Goal: Task Accomplishment & Management: Manage account settings

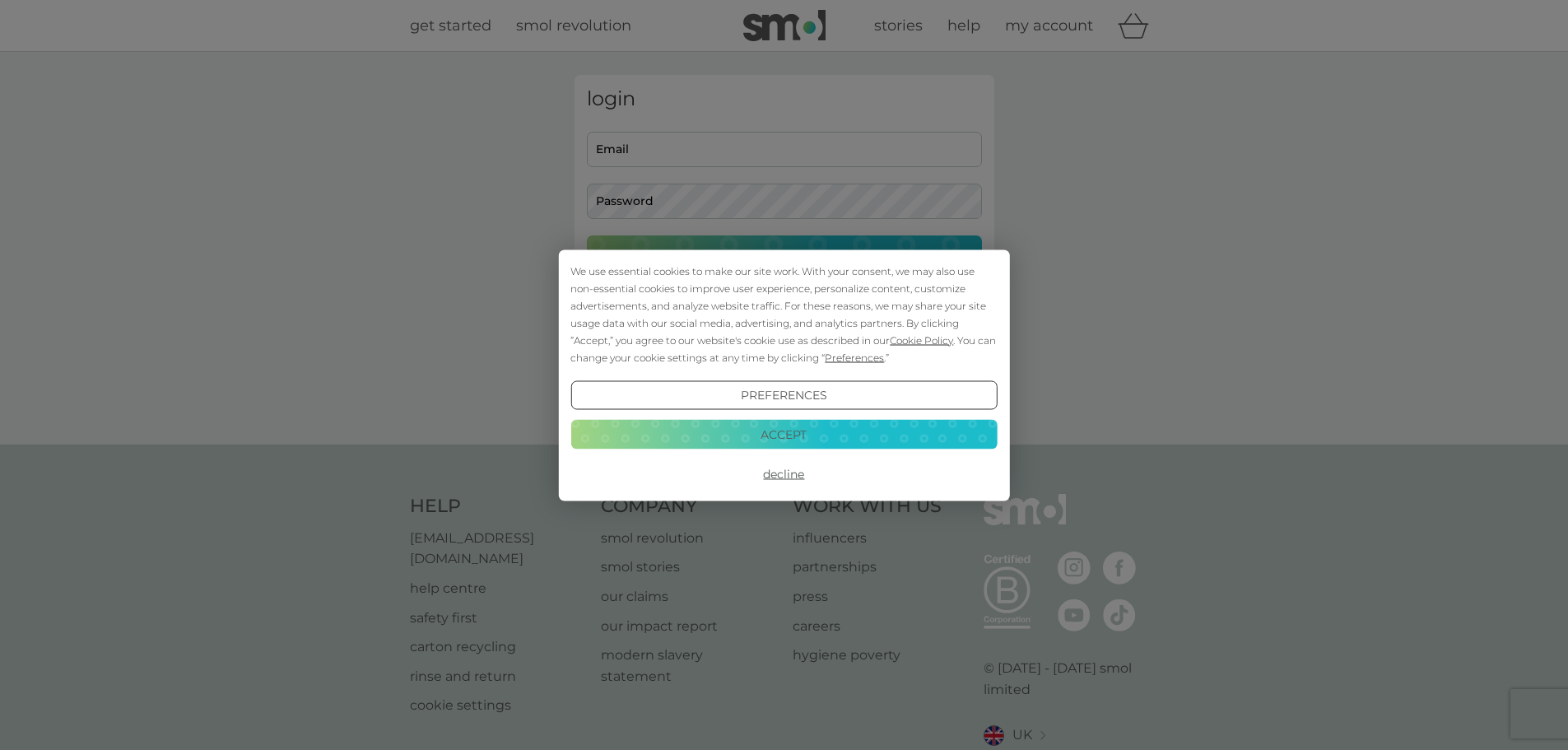
type input "daveimperialb@aol.co.uk"
click at [792, 434] on button "Accept" at bounding box center [784, 434] width 426 height 30
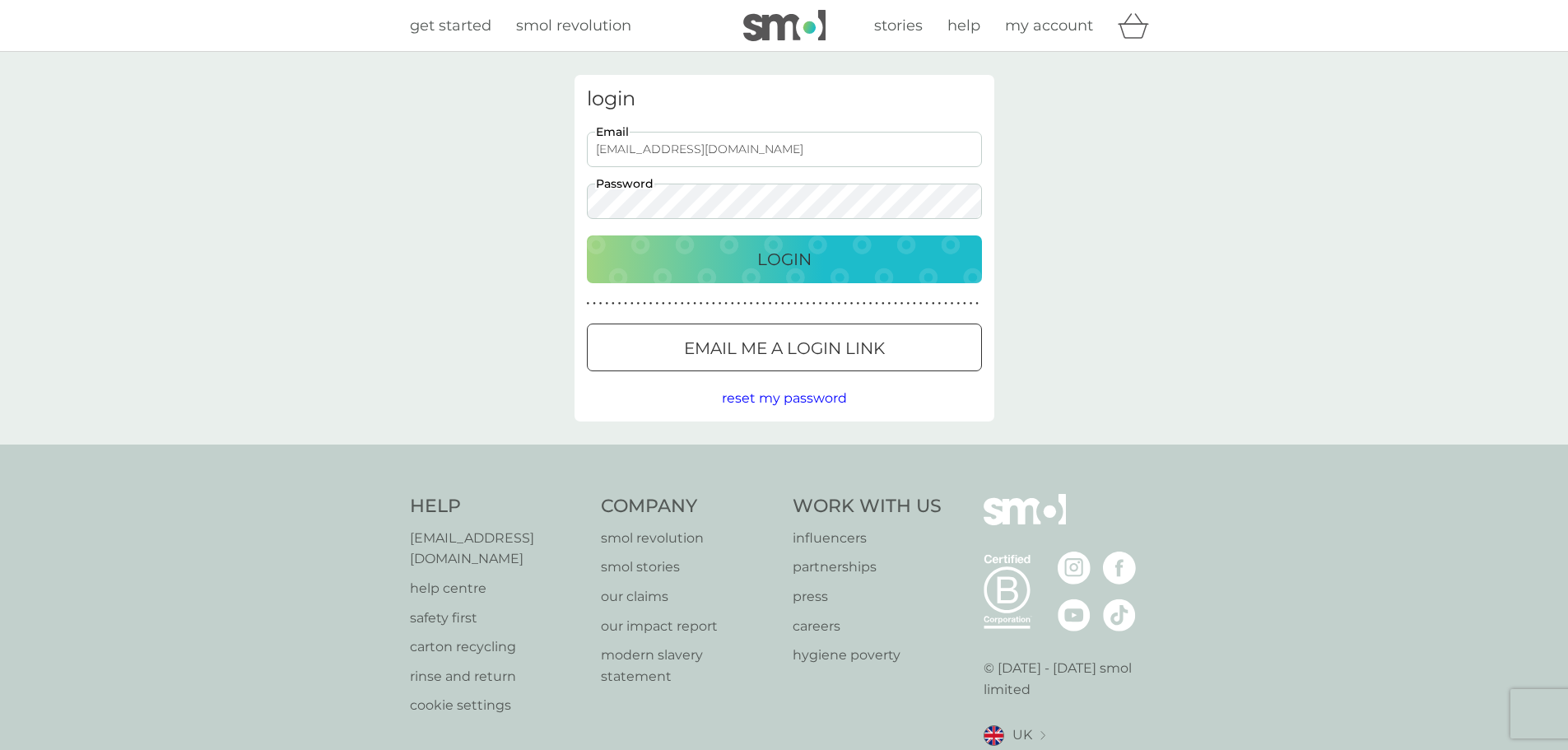
click at [799, 257] on p "Login" at bounding box center [784, 259] width 54 height 26
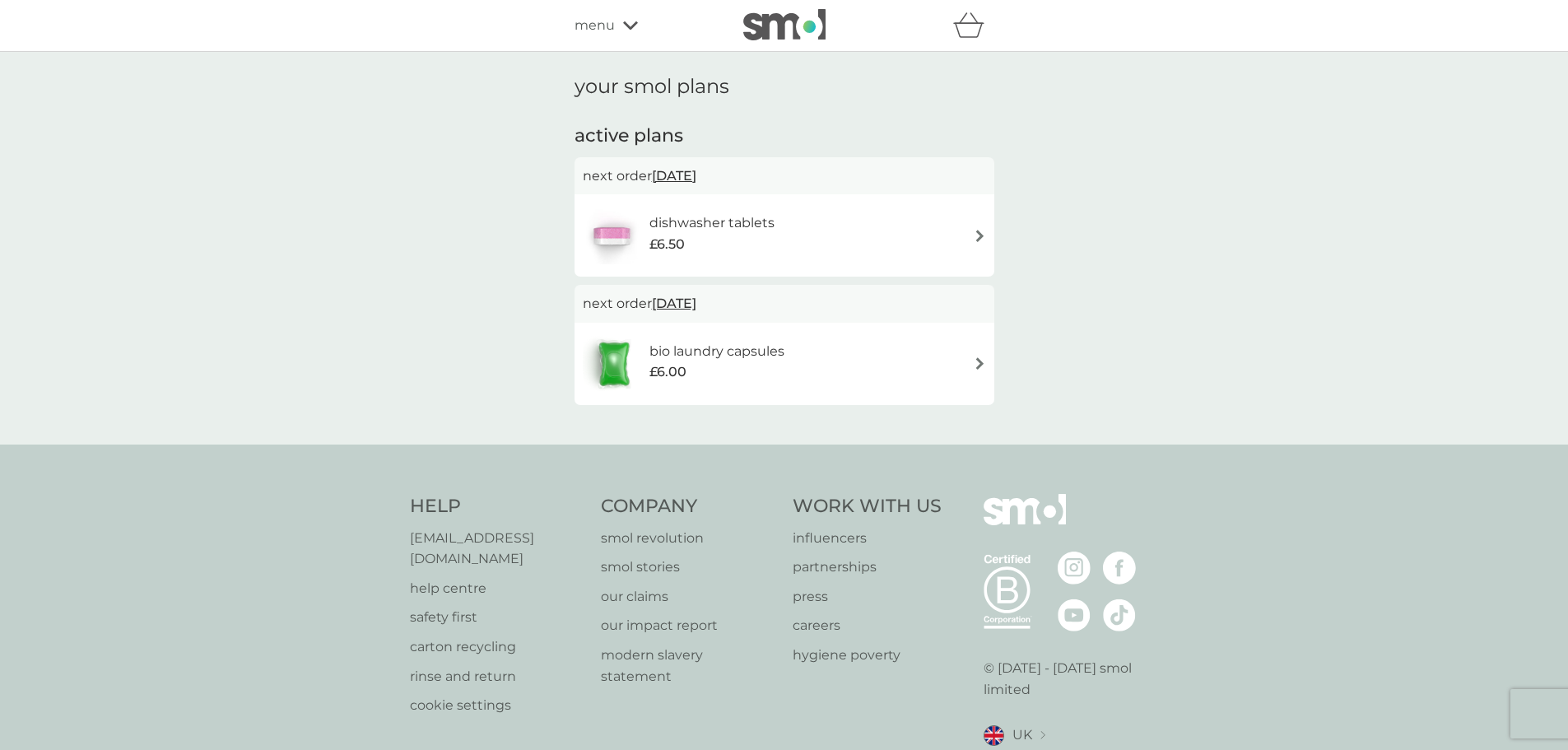
click at [978, 236] on img at bounding box center [980, 236] width 13 height 13
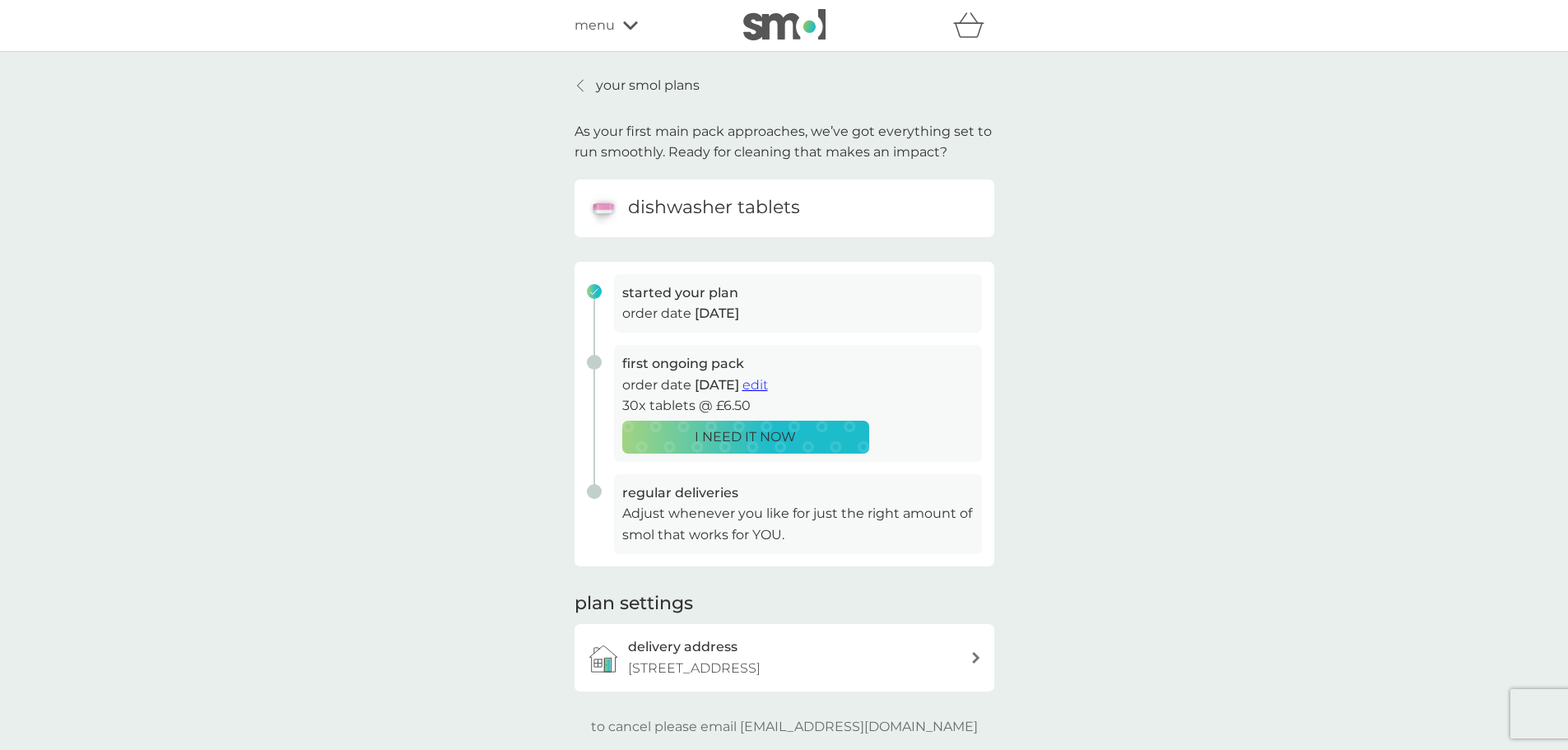
click at [580, 87] on icon at bounding box center [580, 86] width 6 height 14
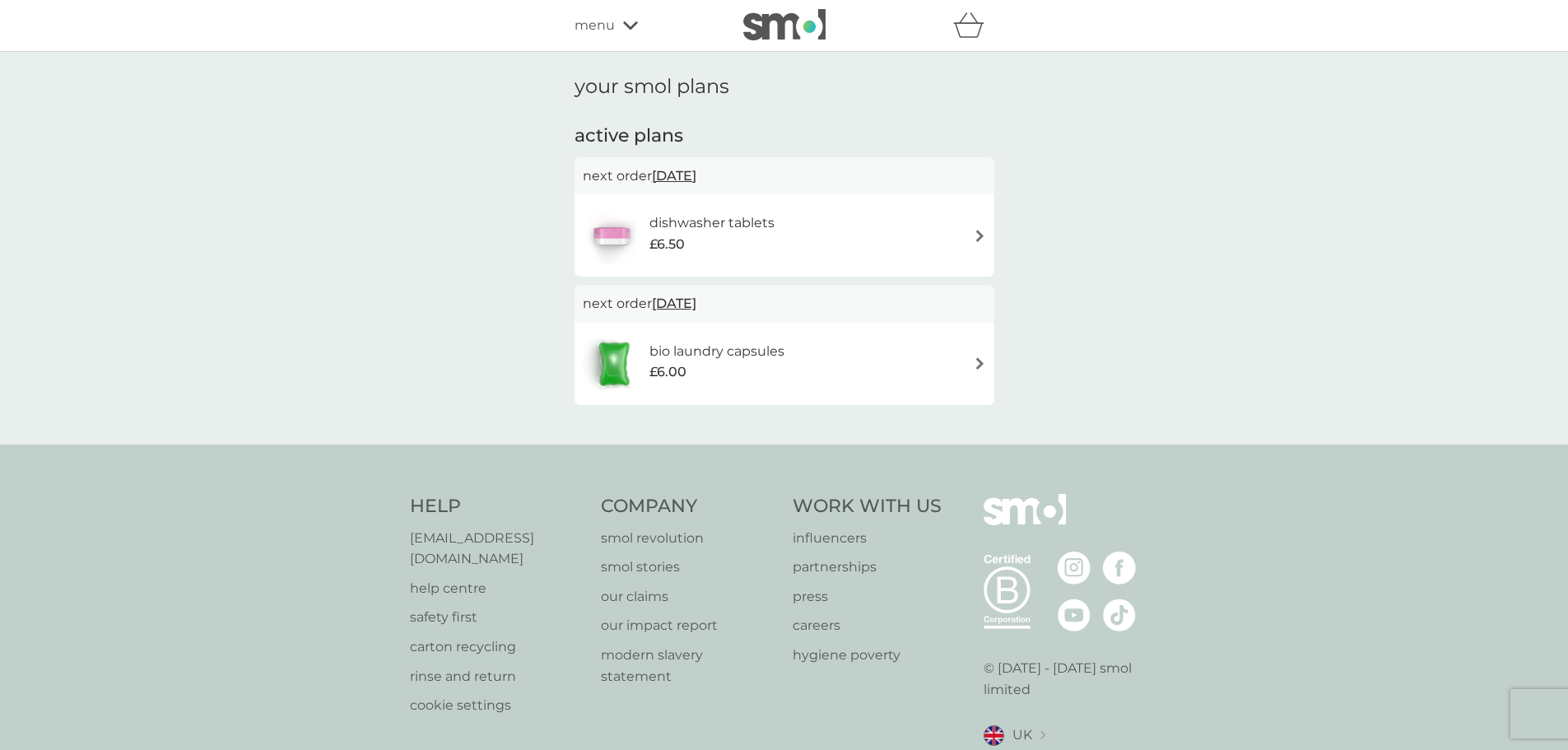
click at [979, 365] on img at bounding box center [980, 364] width 13 height 13
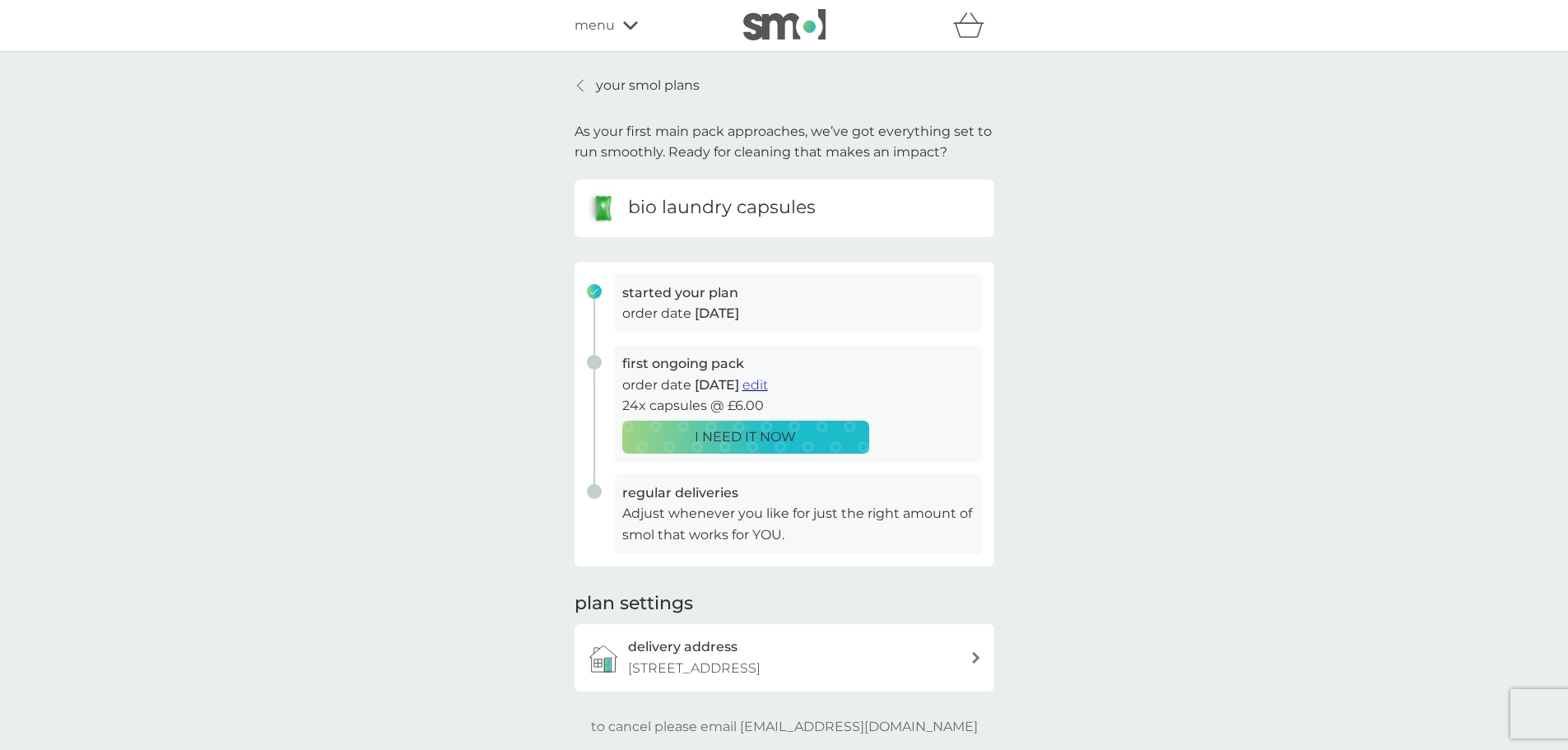
click at [581, 86] on icon at bounding box center [580, 86] width 6 height 14
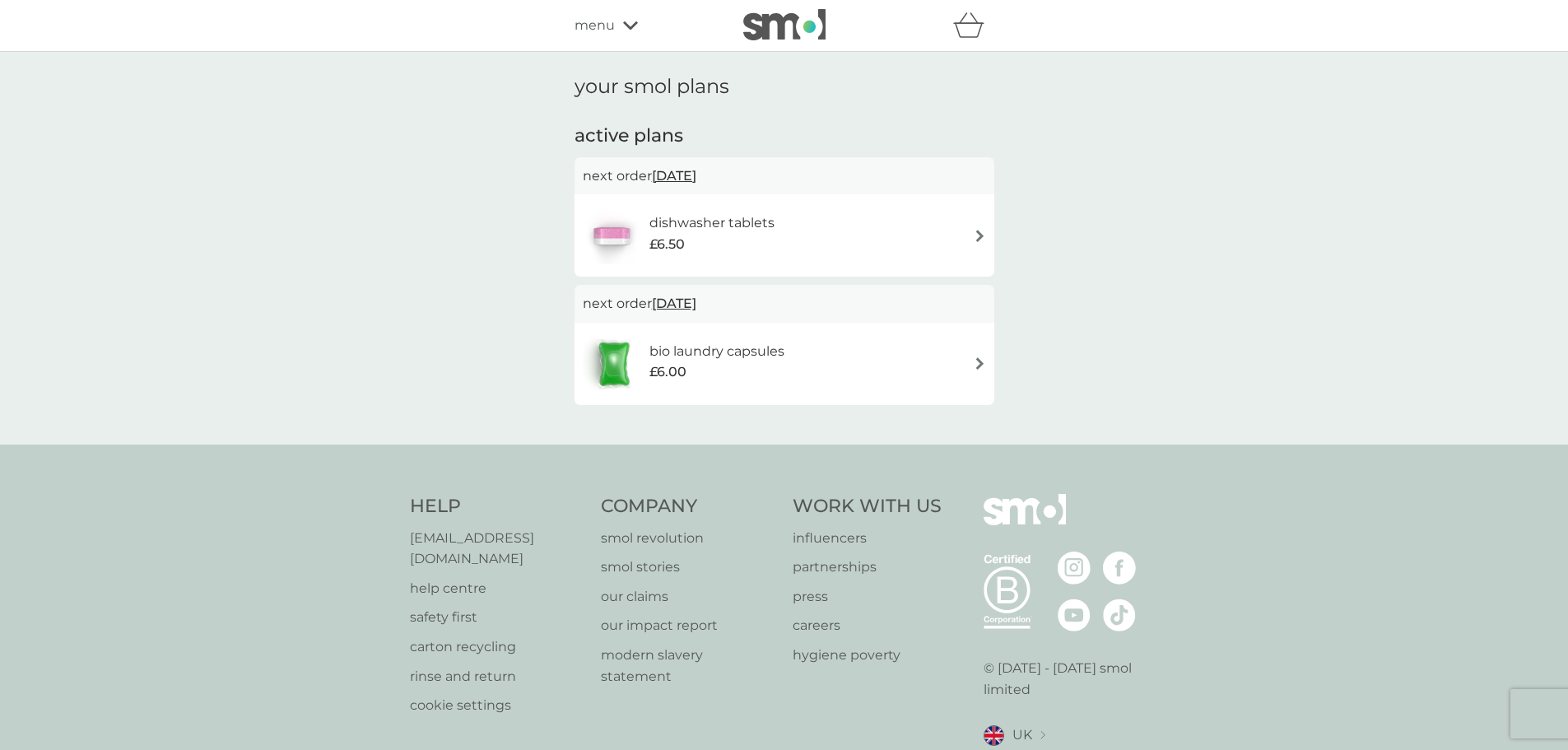
click at [979, 236] on img at bounding box center [980, 236] width 13 height 13
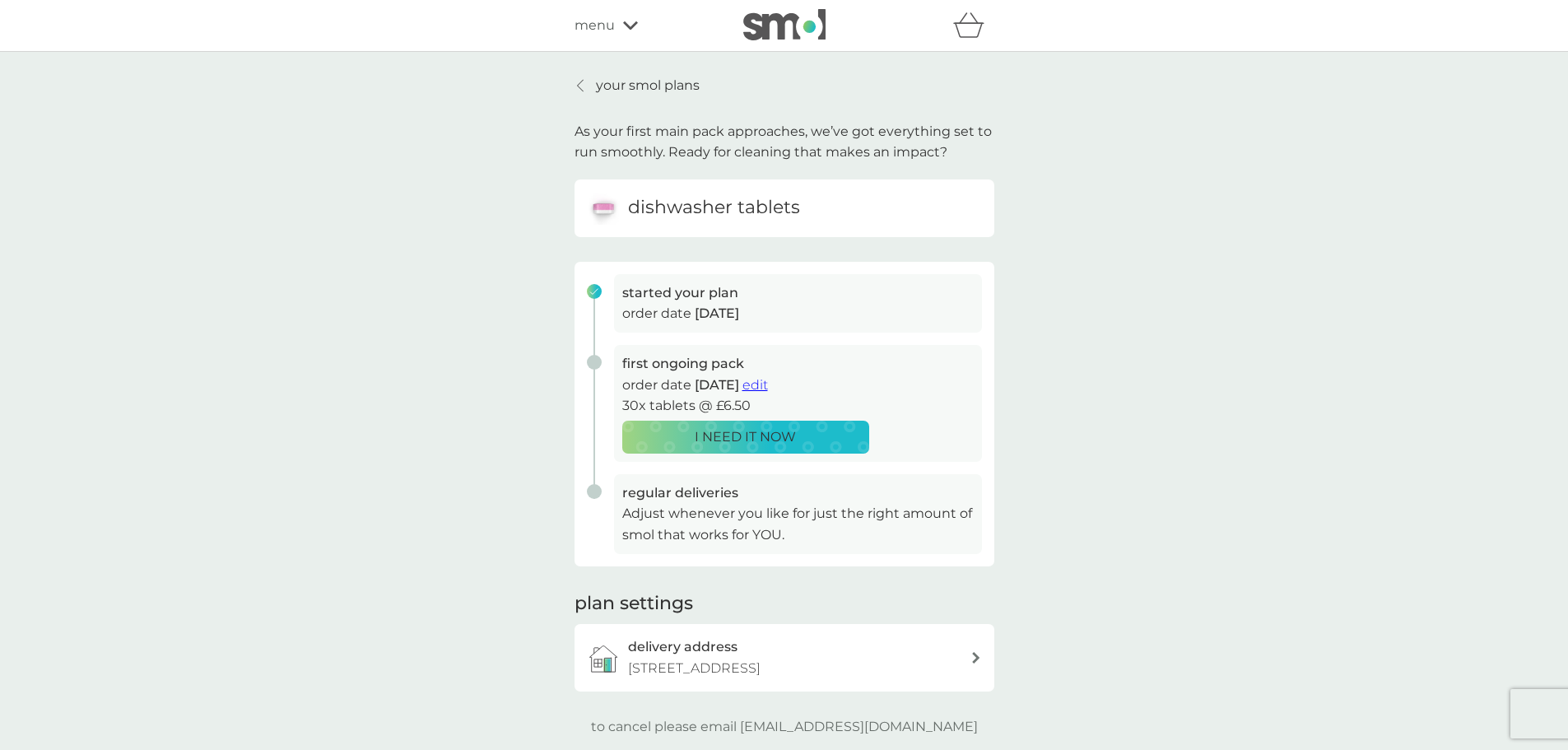
click at [768, 386] on span "edit" at bounding box center [755, 384] width 25 height 15
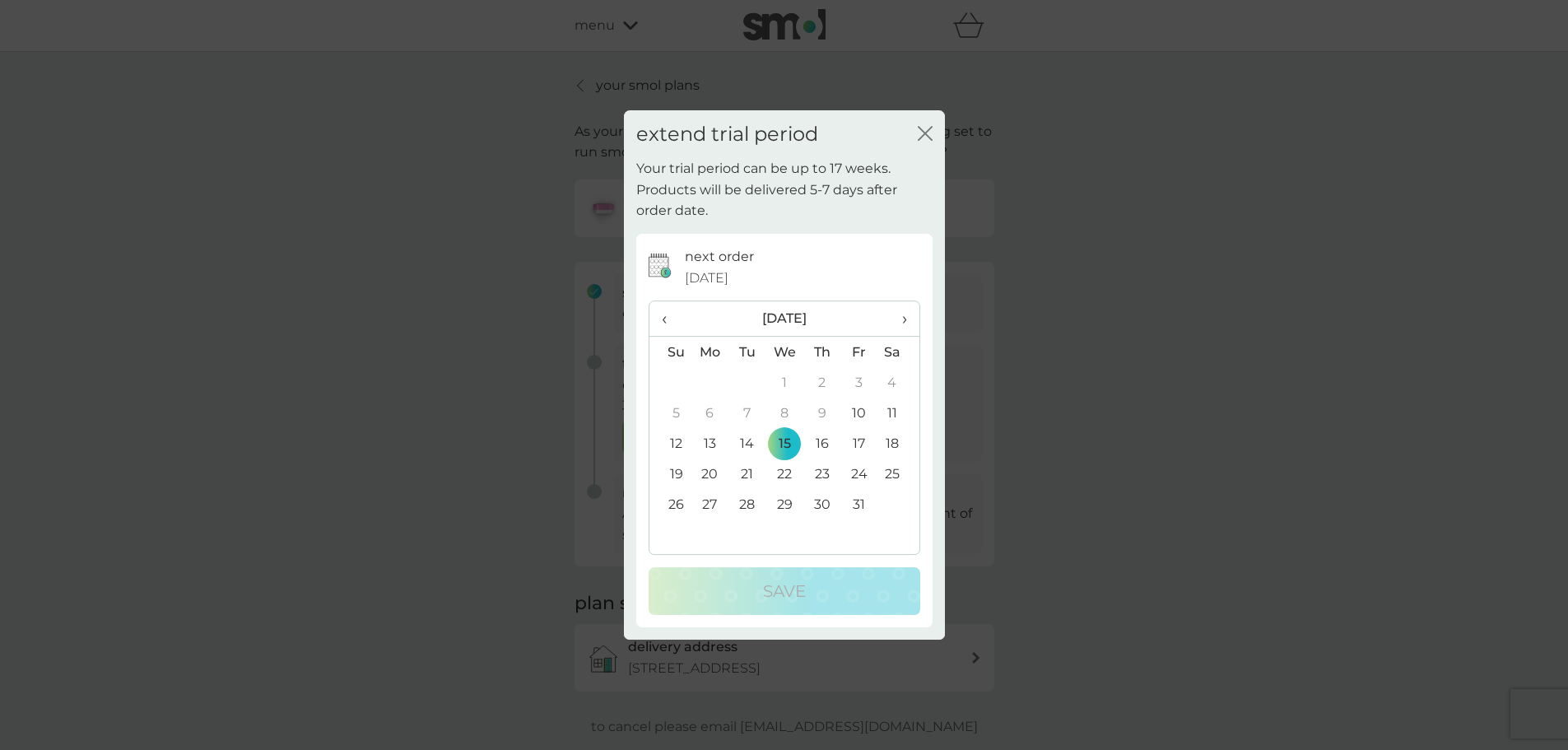
click at [929, 134] on icon "close" at bounding box center [925, 134] width 14 height 14
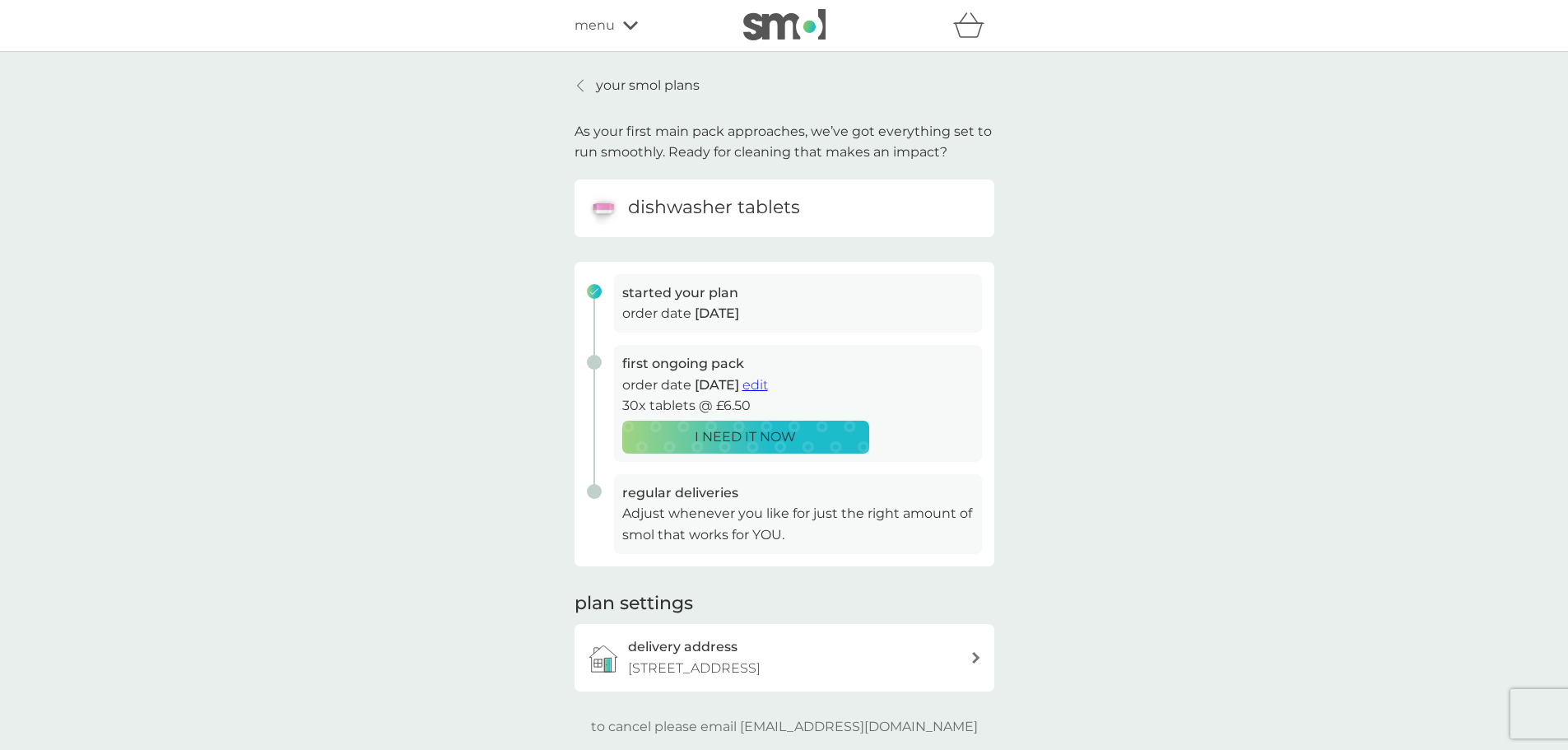
click at [759, 434] on p "I NEED IT NOW" at bounding box center [746, 437] width 101 height 22
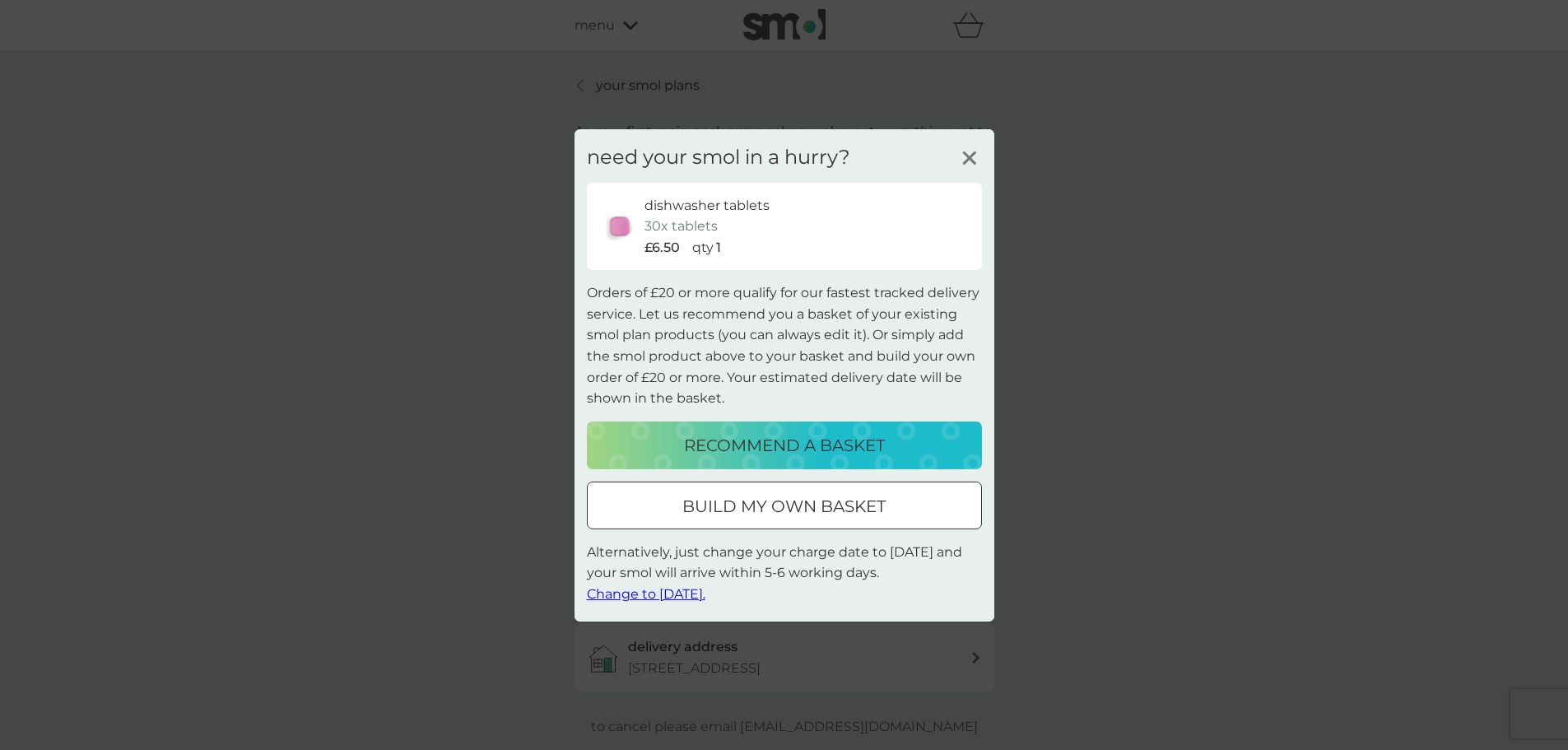
click at [790, 442] on p "recommend a basket" at bounding box center [784, 445] width 200 height 26
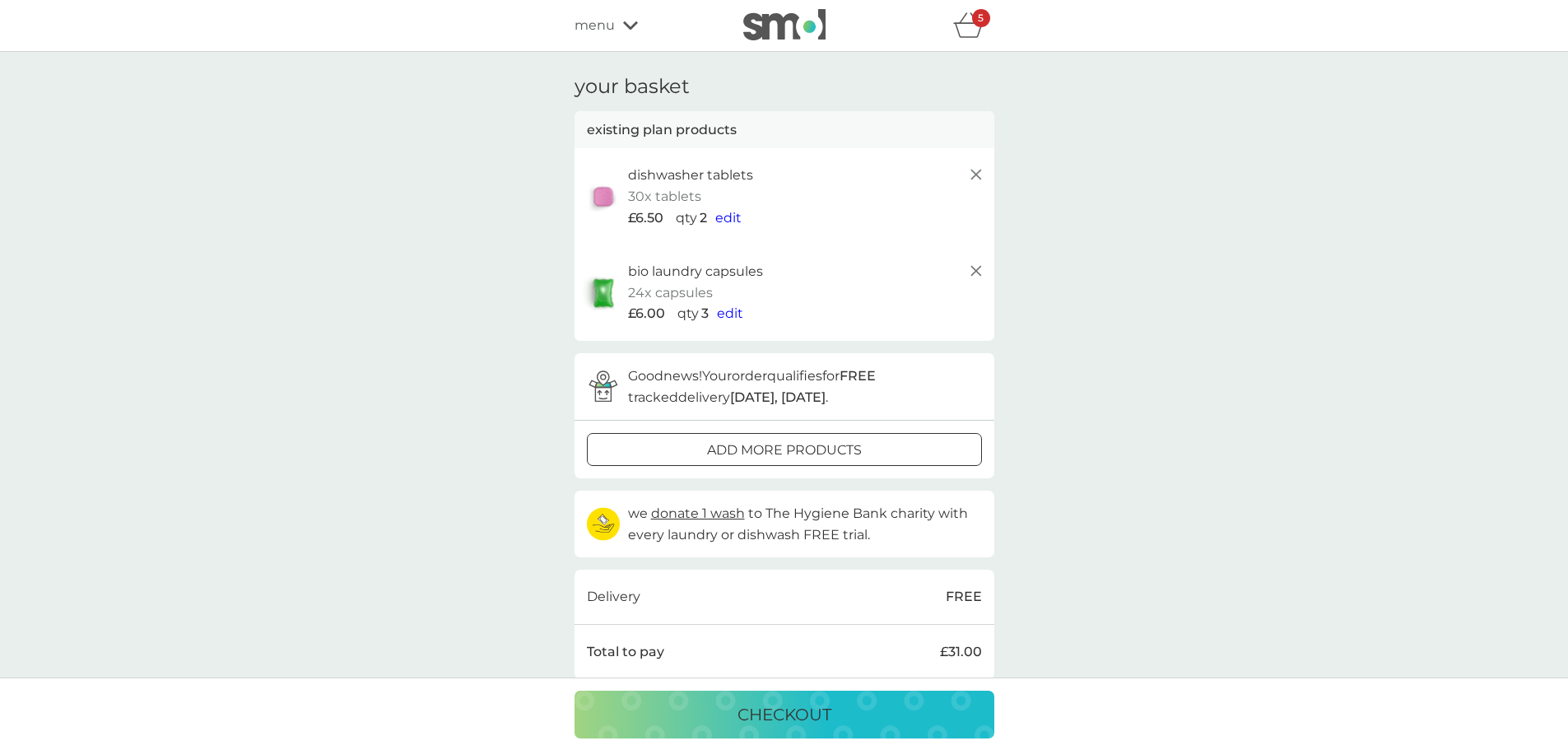
click at [629, 27] on icon at bounding box center [630, 25] width 14 height 8
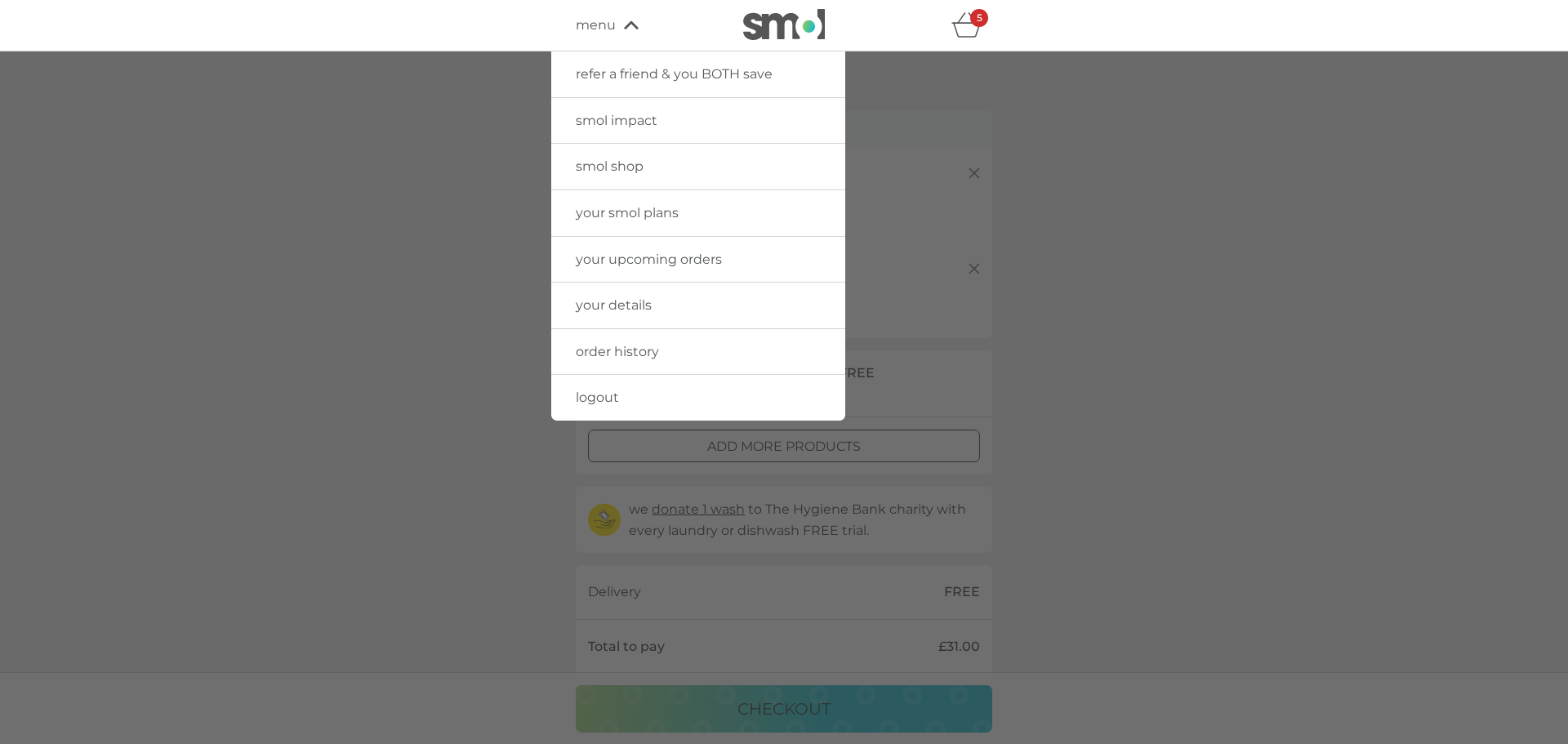
click at [660, 218] on span "your smol plans" at bounding box center [627, 212] width 103 height 15
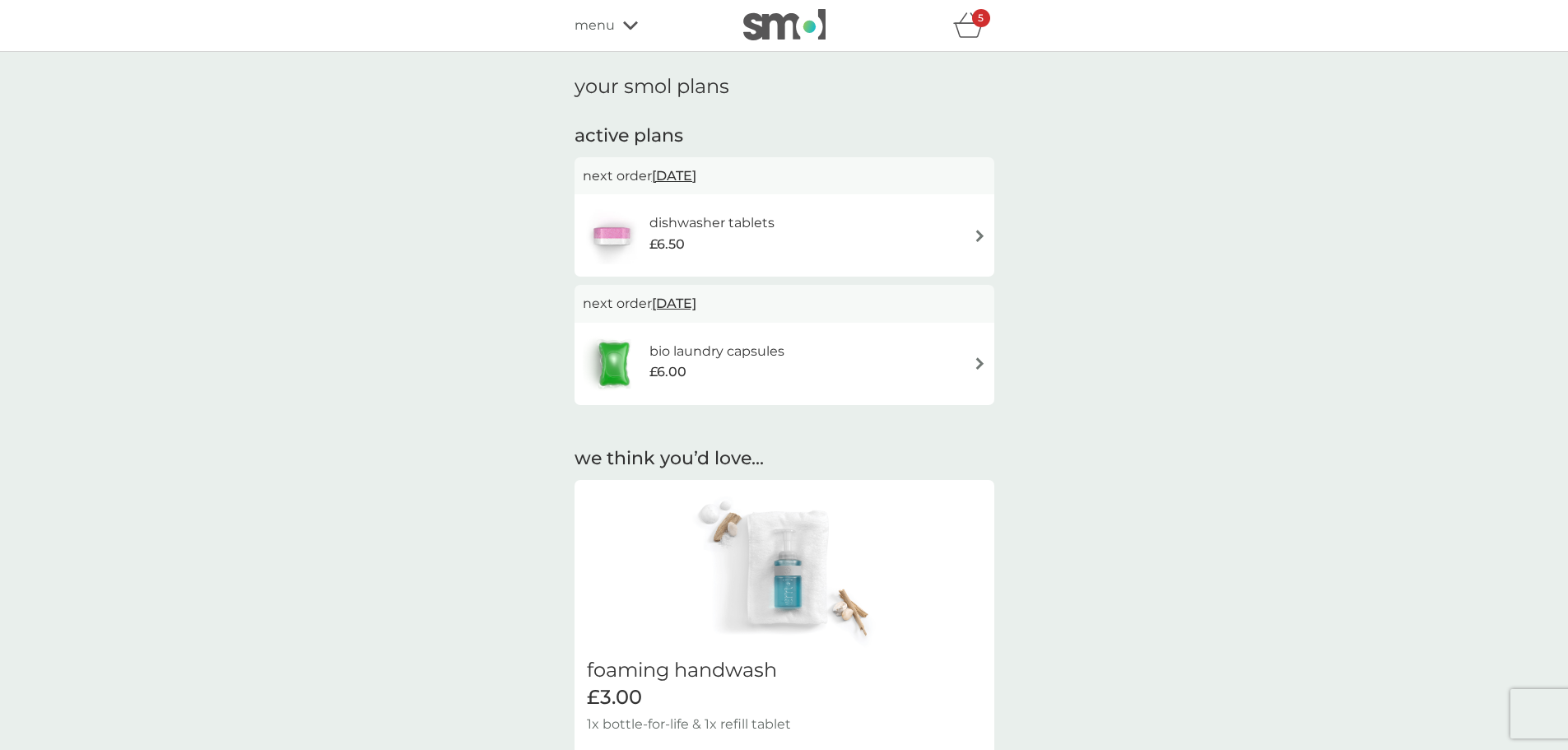
click at [628, 27] on icon at bounding box center [630, 25] width 14 height 8
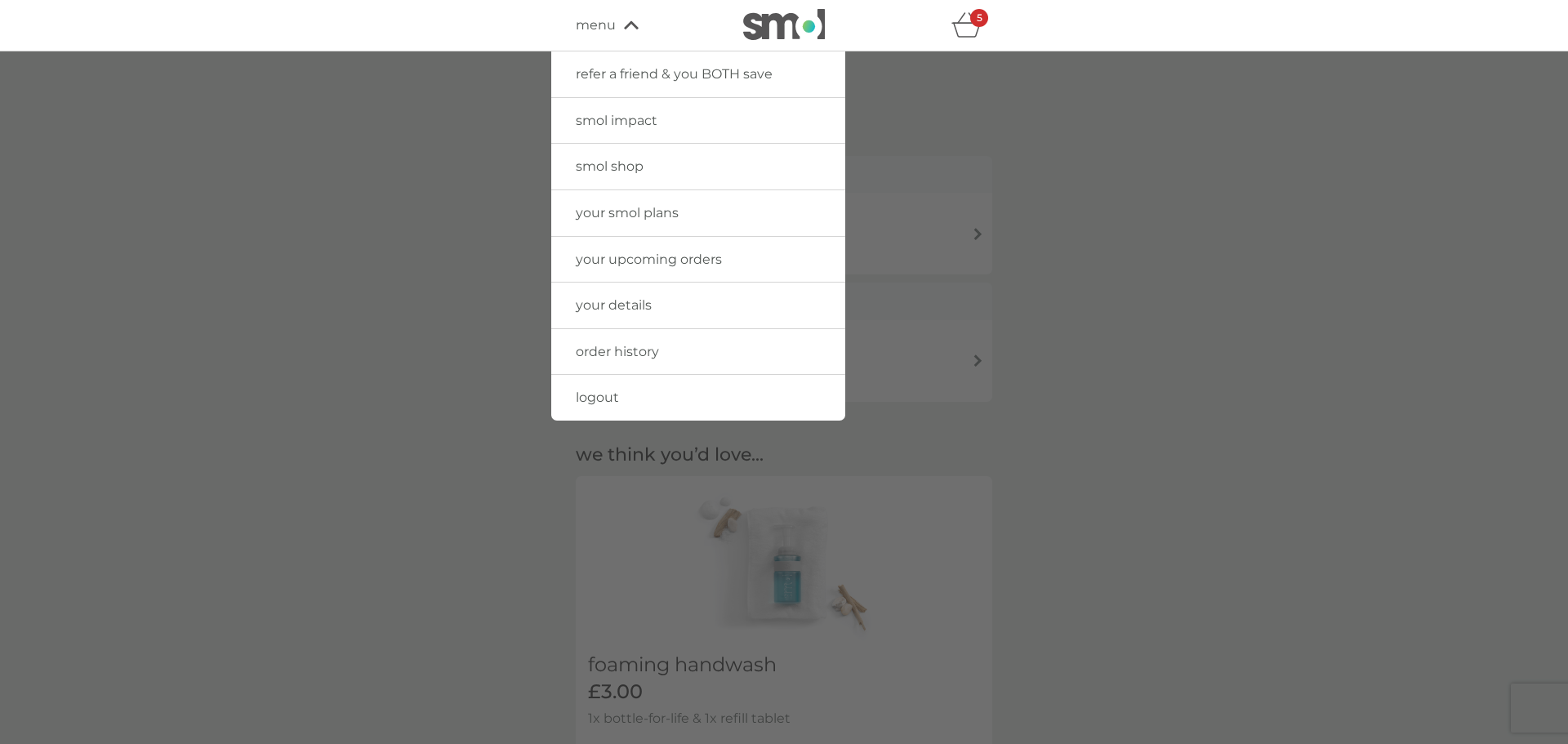
click at [677, 262] on span "your upcoming orders" at bounding box center [648, 259] width 146 height 15
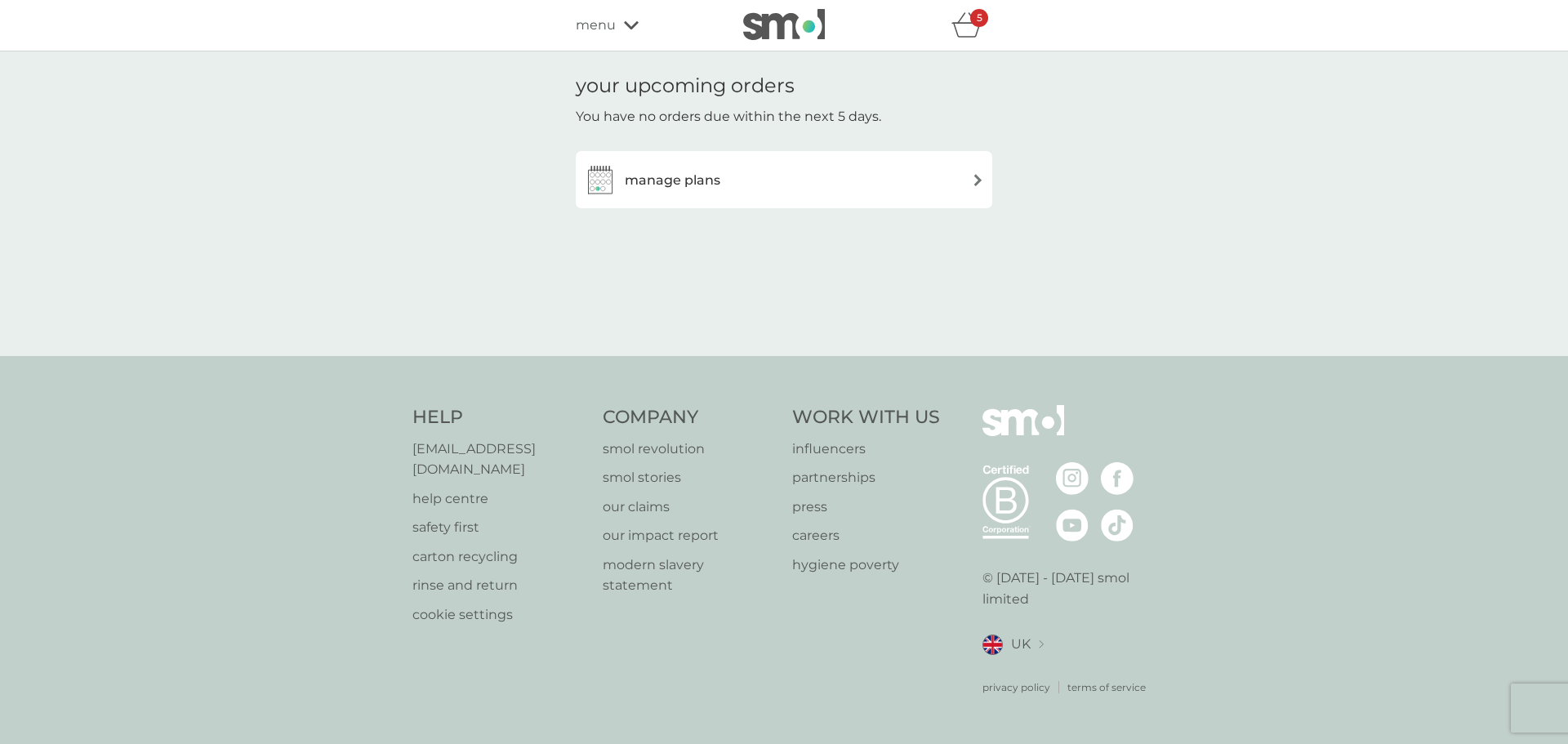
click at [975, 181] on img at bounding box center [978, 180] width 13 height 13
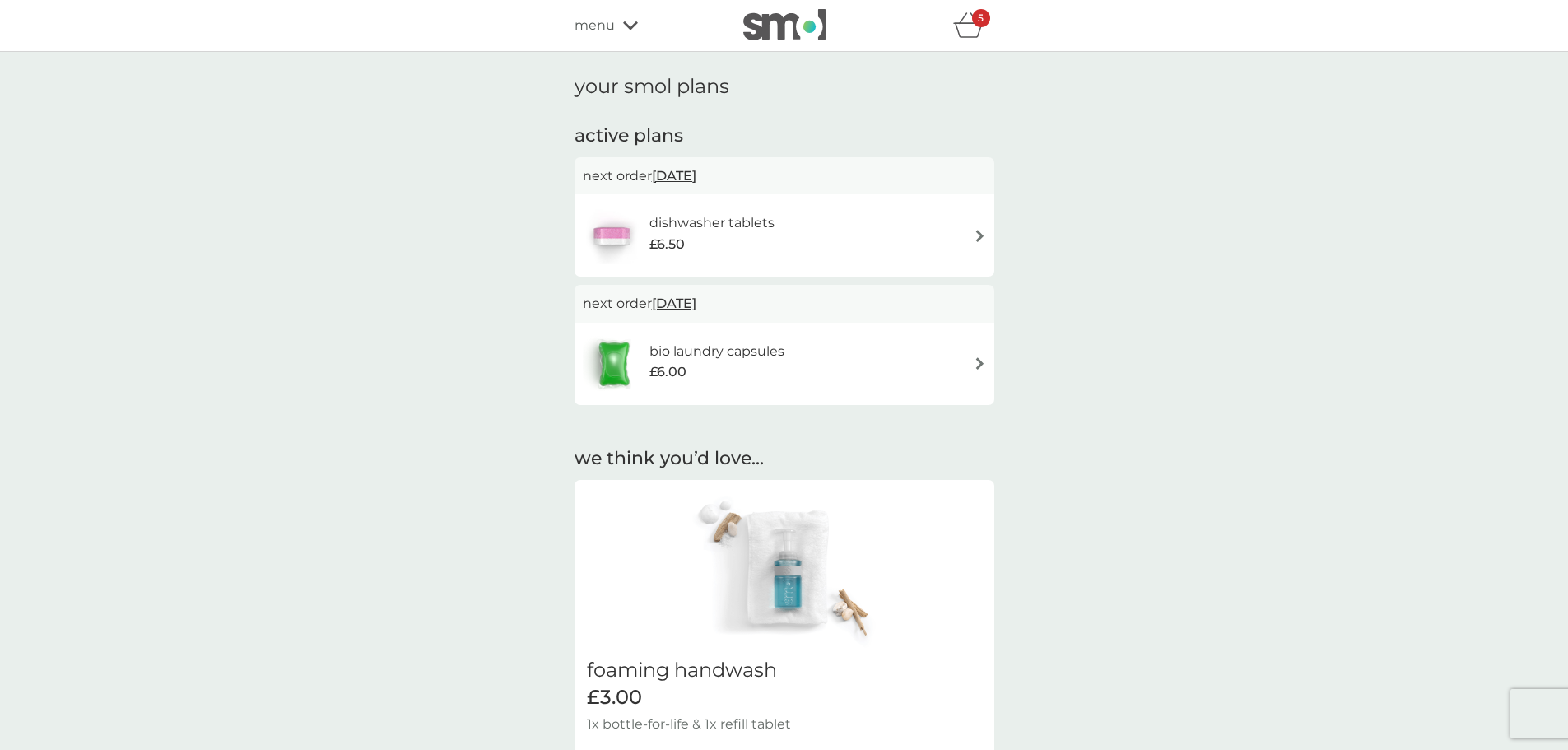
click at [979, 236] on img at bounding box center [980, 236] width 13 height 13
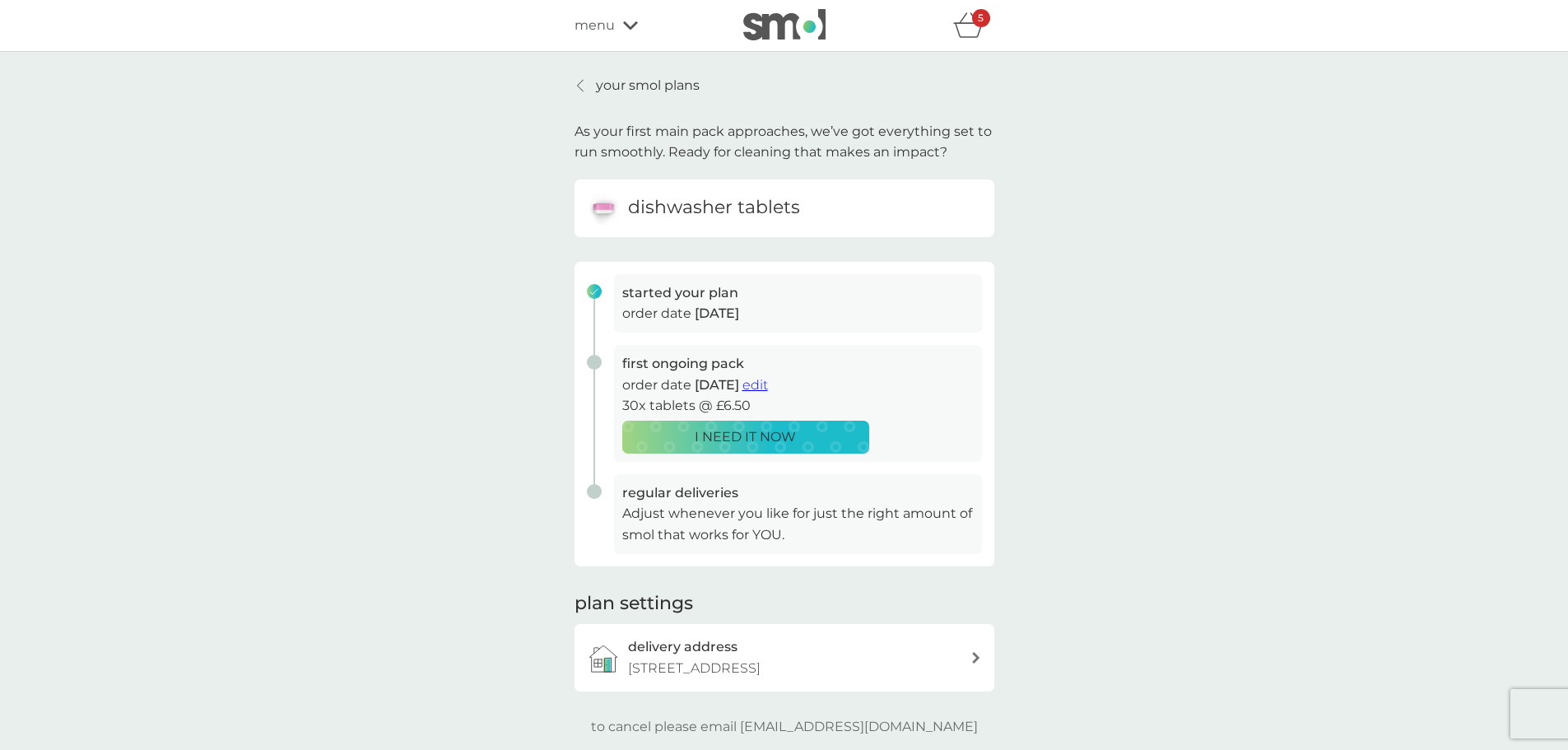
click at [580, 83] on icon at bounding box center [580, 85] width 5 height 12
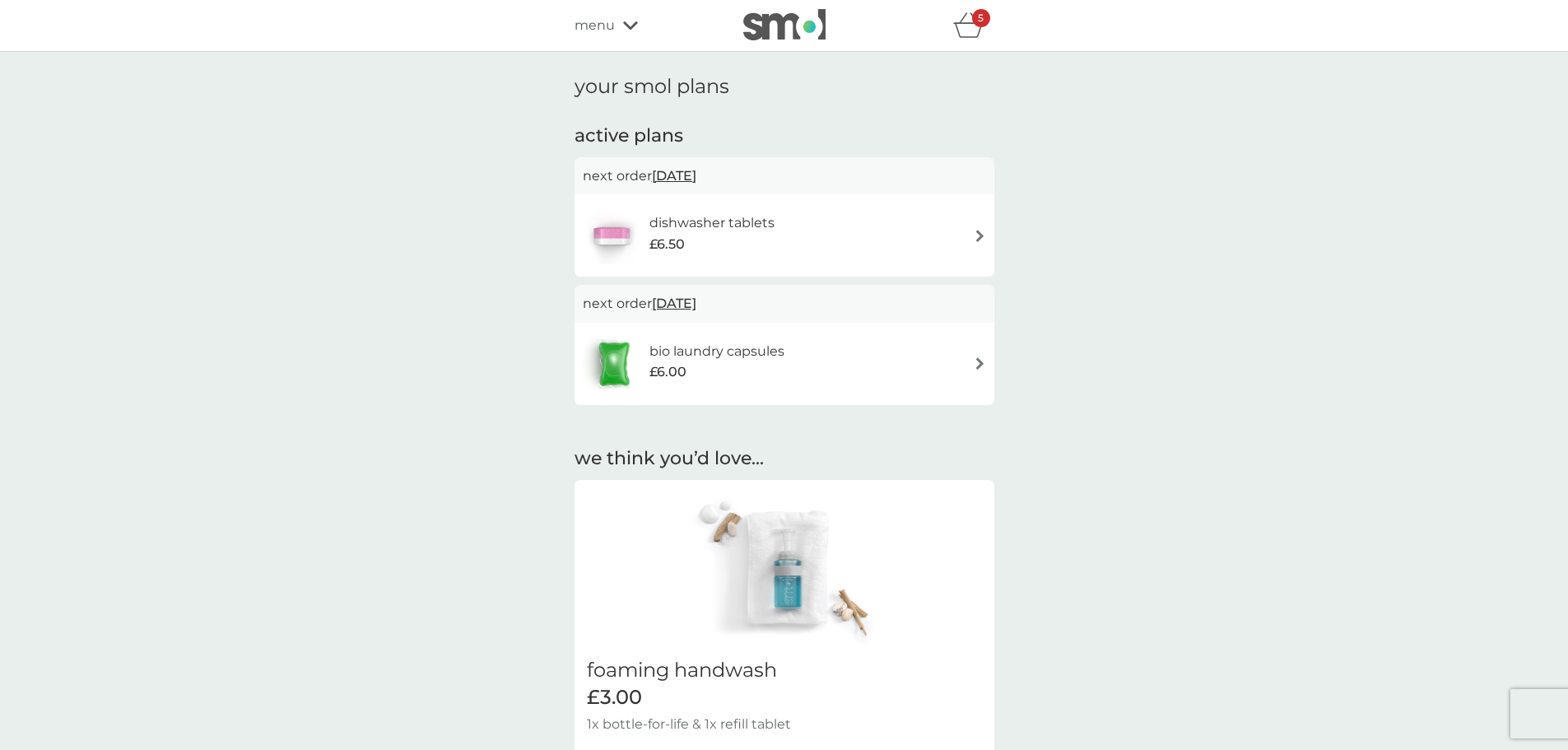
click at [980, 364] on img at bounding box center [980, 364] width 13 height 13
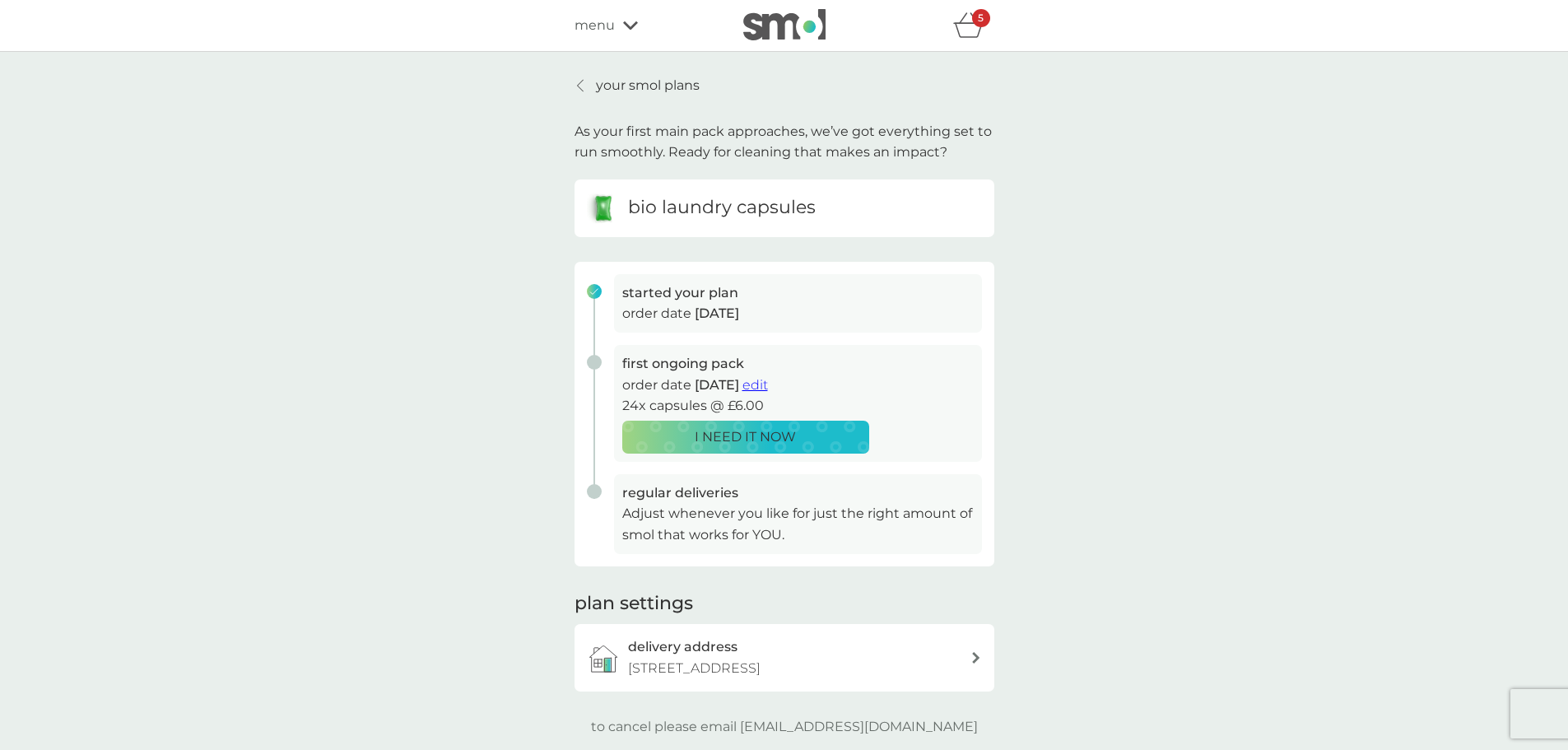
click at [626, 26] on icon at bounding box center [630, 25] width 14 height 8
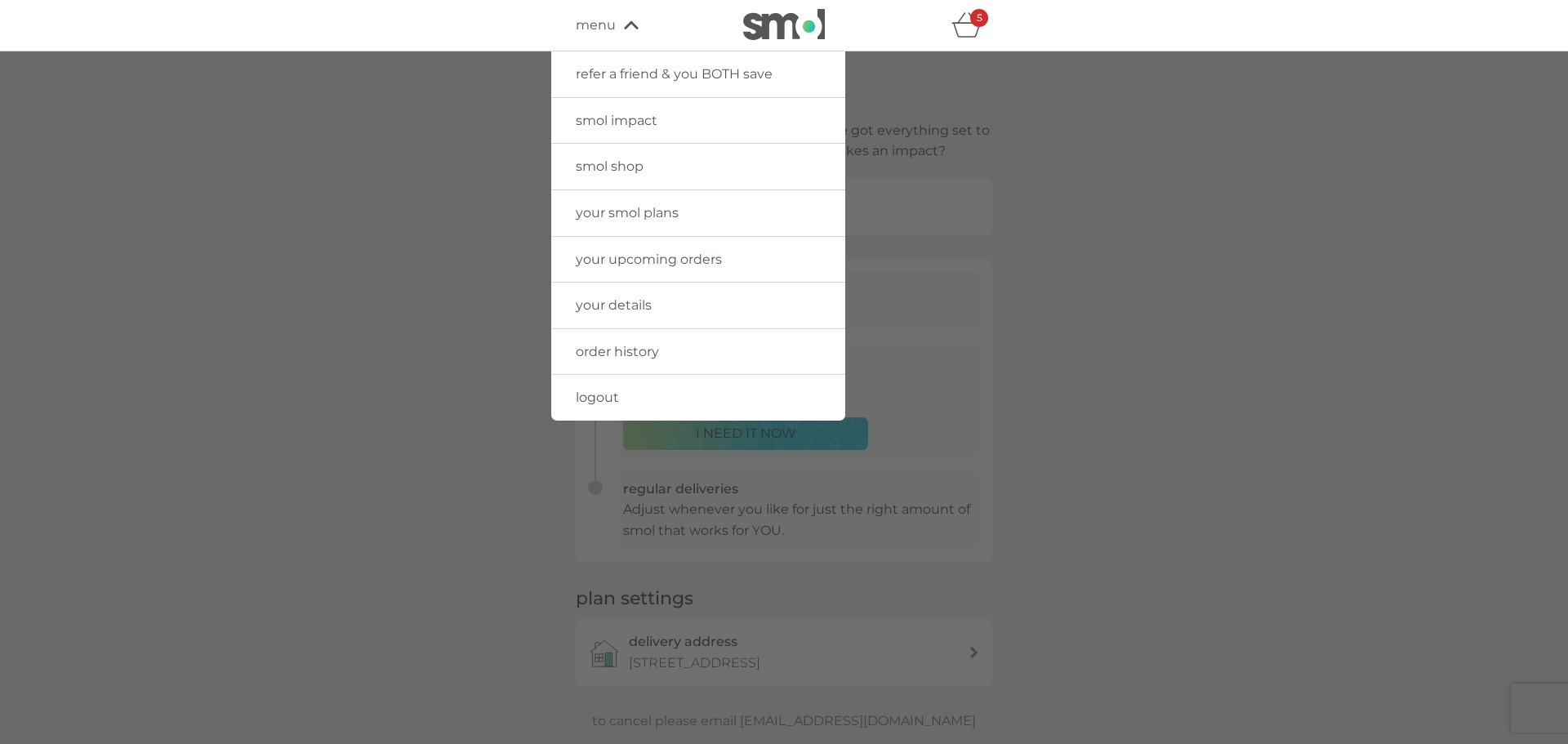
click at [690, 215] on link "your smol plans" at bounding box center [698, 212] width 294 height 46
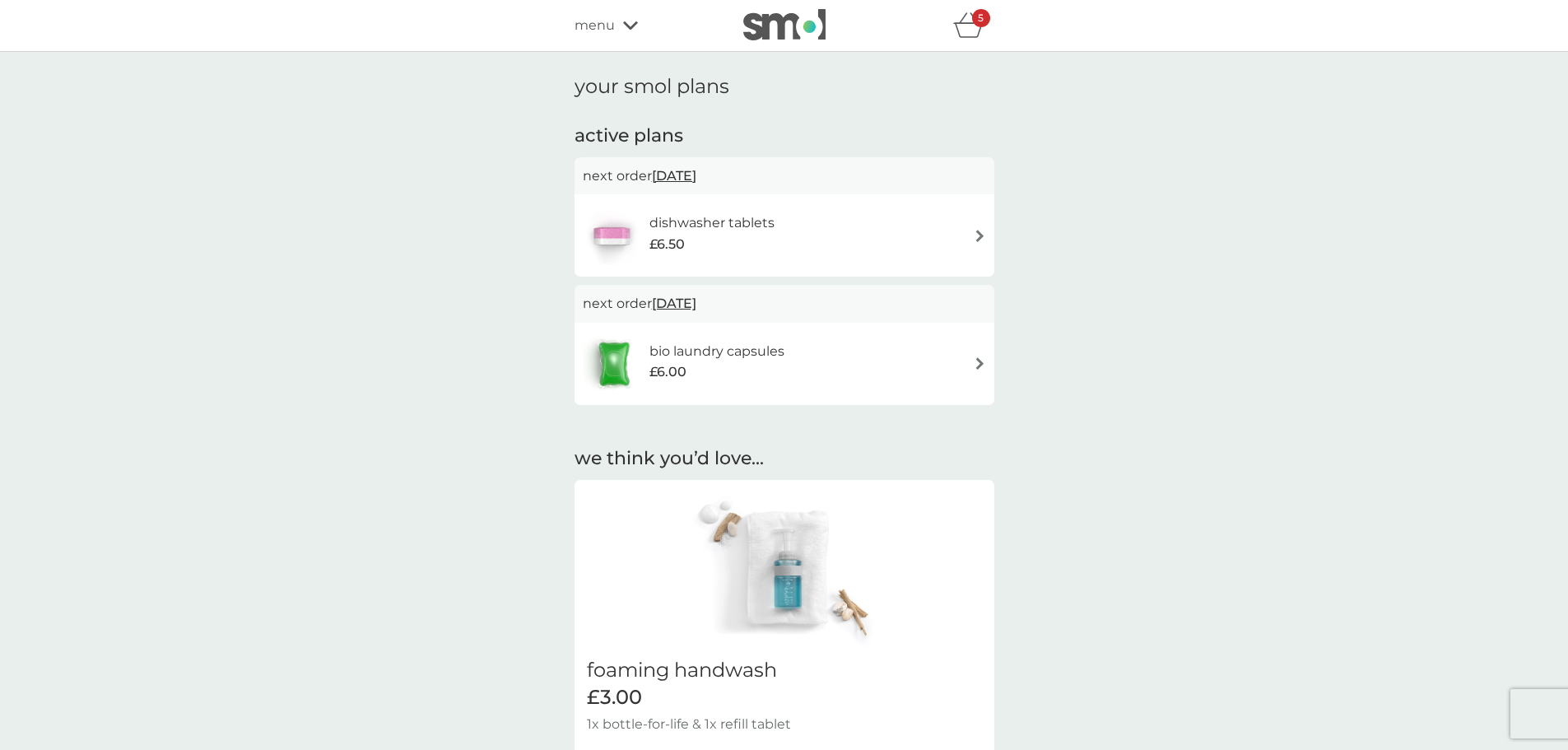
click at [626, 23] on icon at bounding box center [630, 25] width 14 height 10
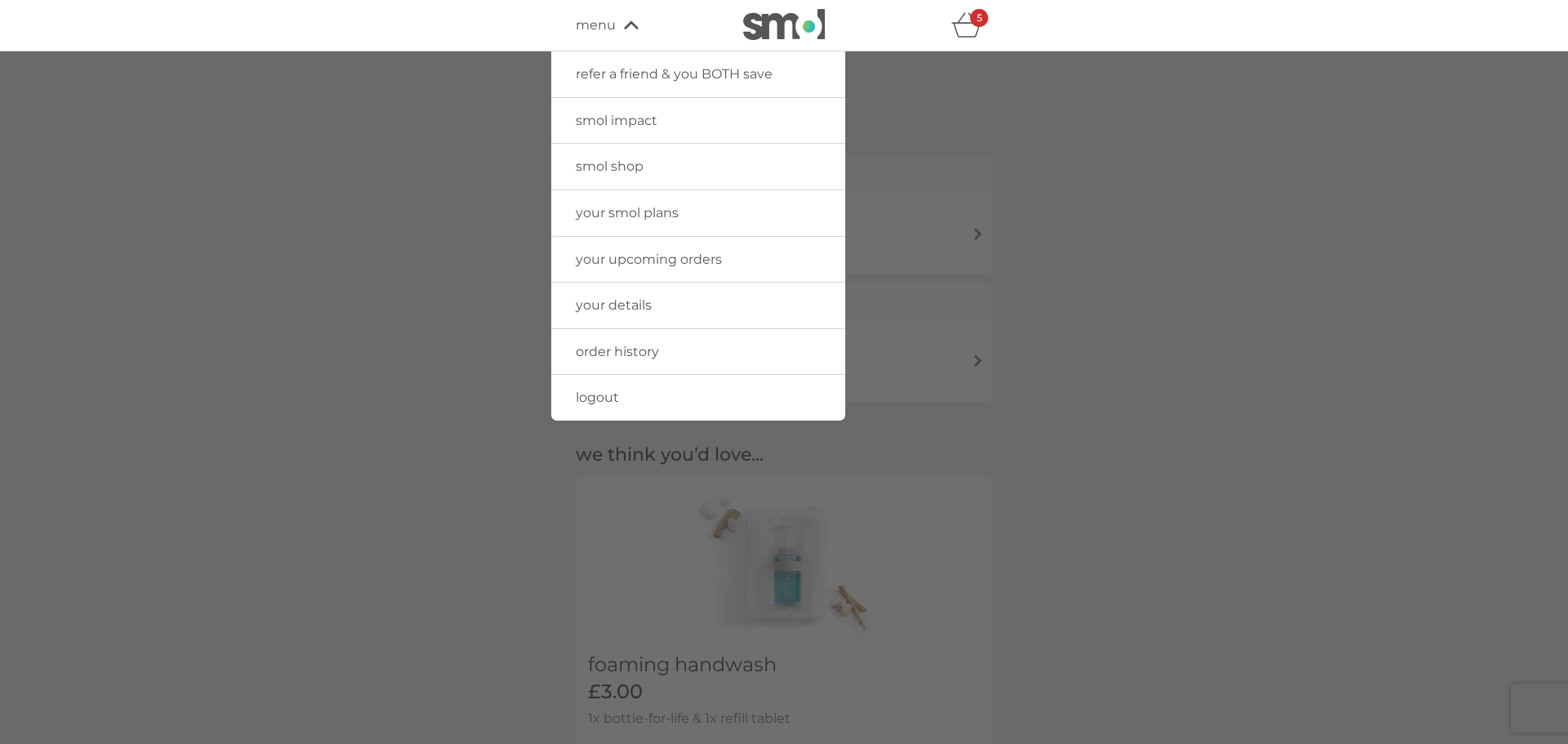
click at [681, 261] on span "your upcoming orders" at bounding box center [648, 259] width 146 height 15
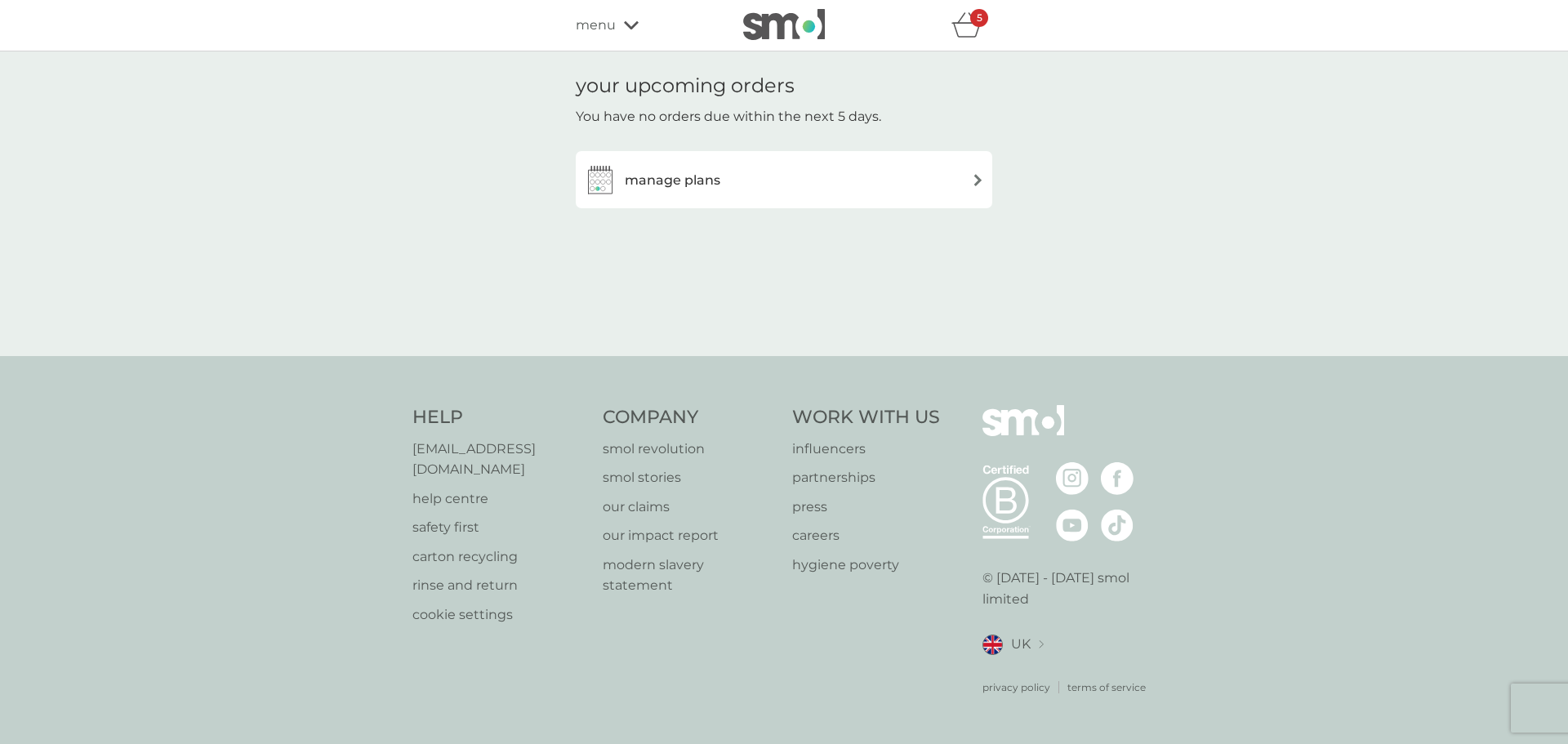
click at [981, 179] on img at bounding box center [978, 180] width 13 height 13
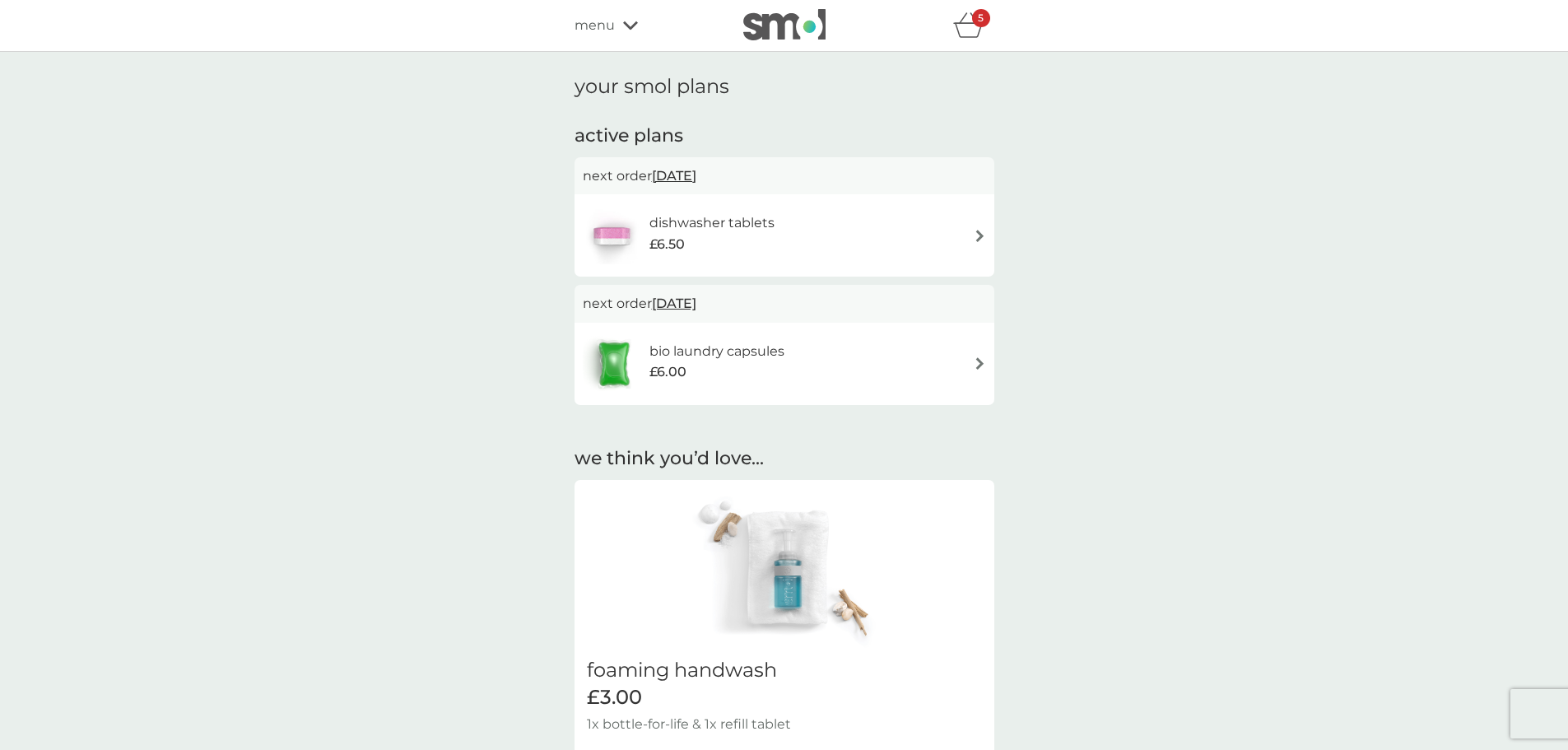
click at [978, 237] on img at bounding box center [980, 236] width 13 height 13
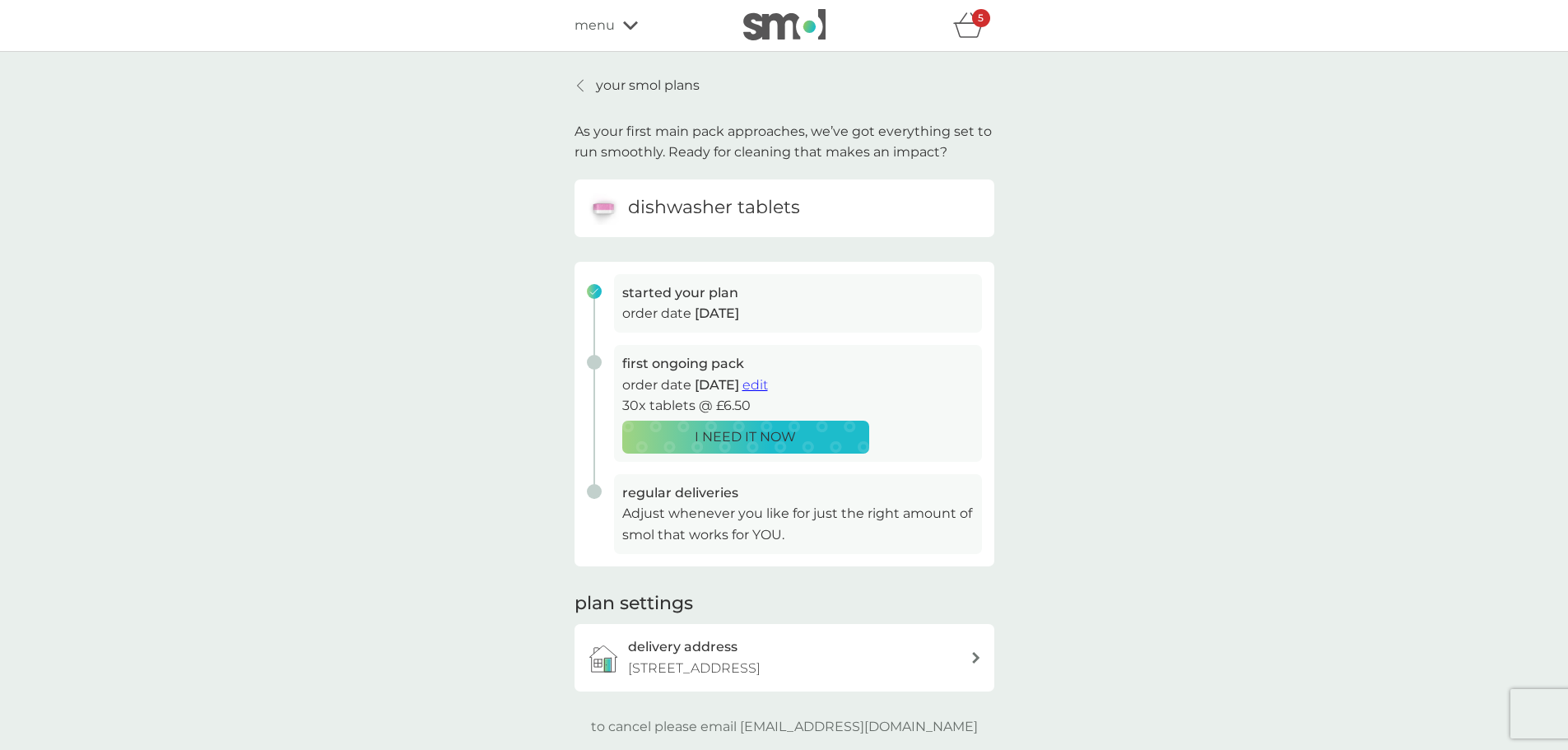
click at [762, 432] on p "I NEED IT NOW" at bounding box center [746, 437] width 101 height 22
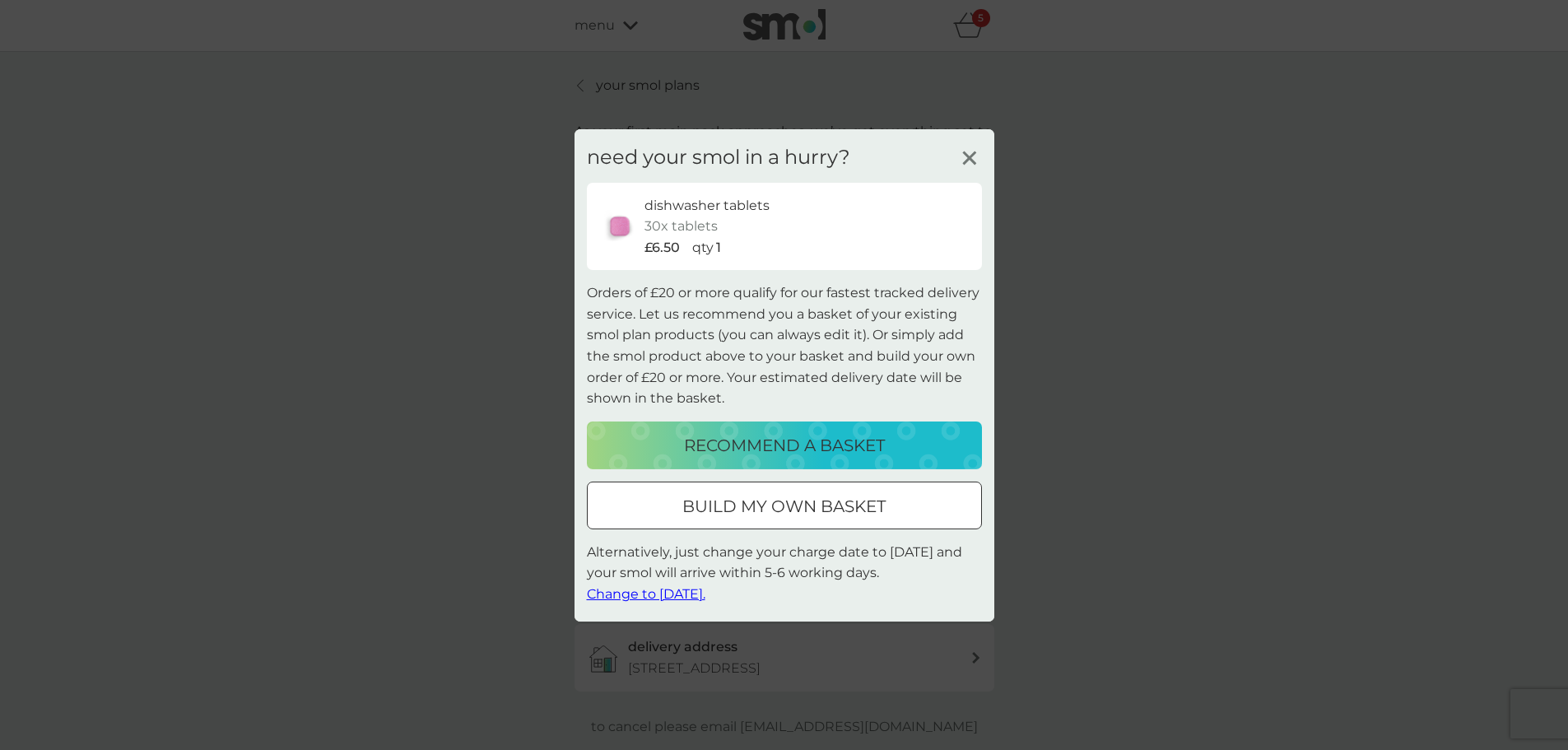
click at [794, 509] on div at bounding box center [784, 505] width 60 height 17
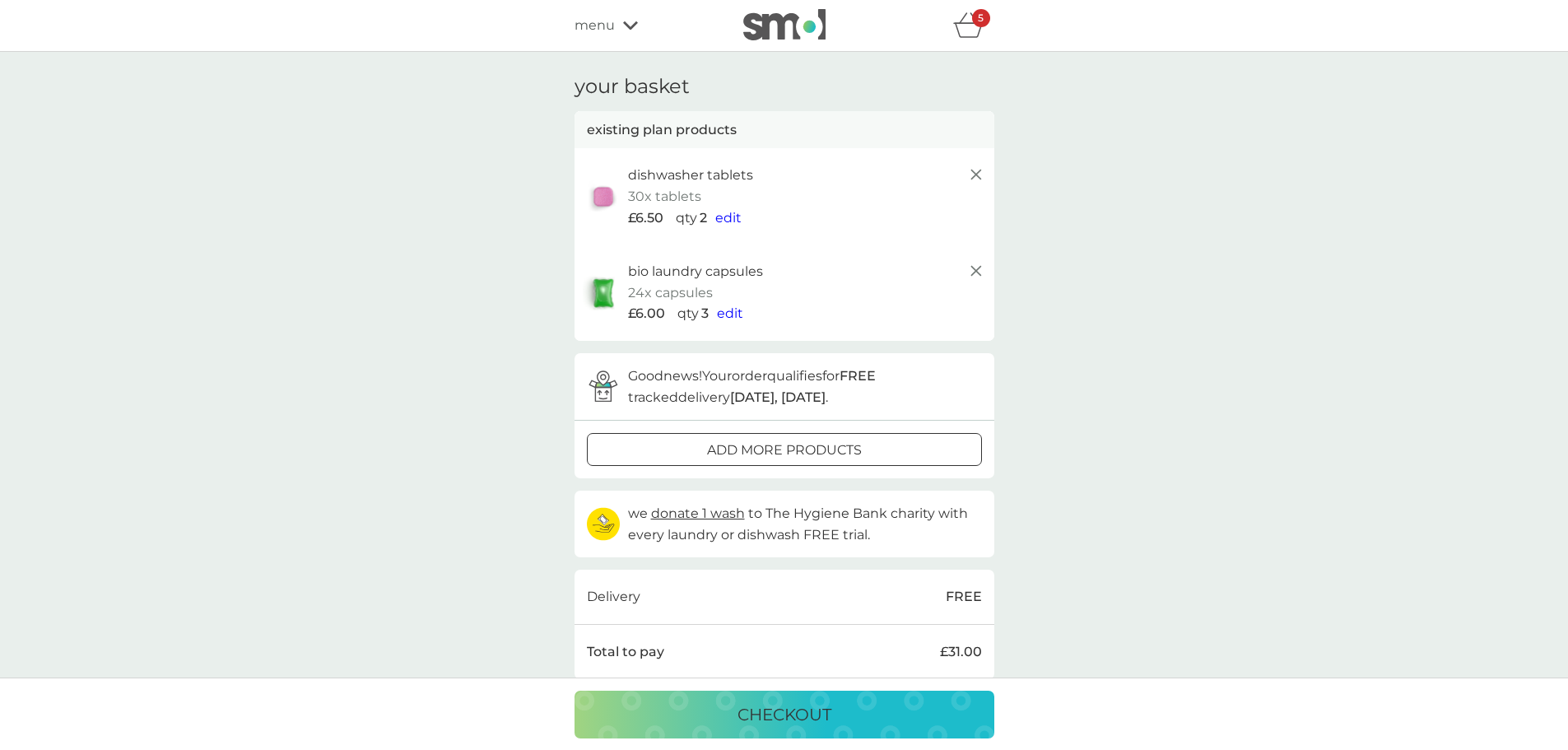
click at [973, 23] on div "5" at bounding box center [981, 18] width 18 height 18
click at [979, 18] on p "5" at bounding box center [980, 18] width 5 height 0
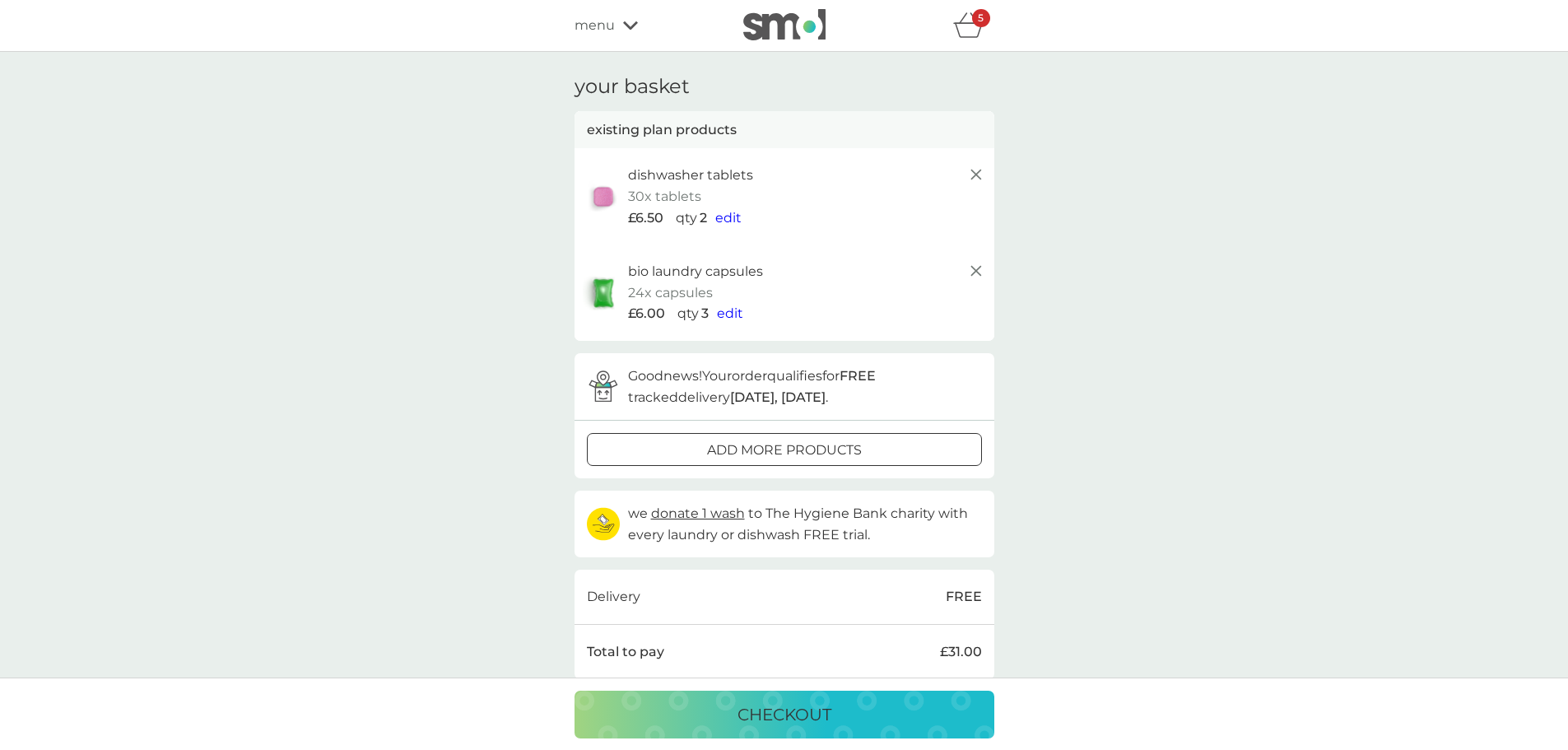
click at [979, 18] on p "5" at bounding box center [980, 18] width 5 height 0
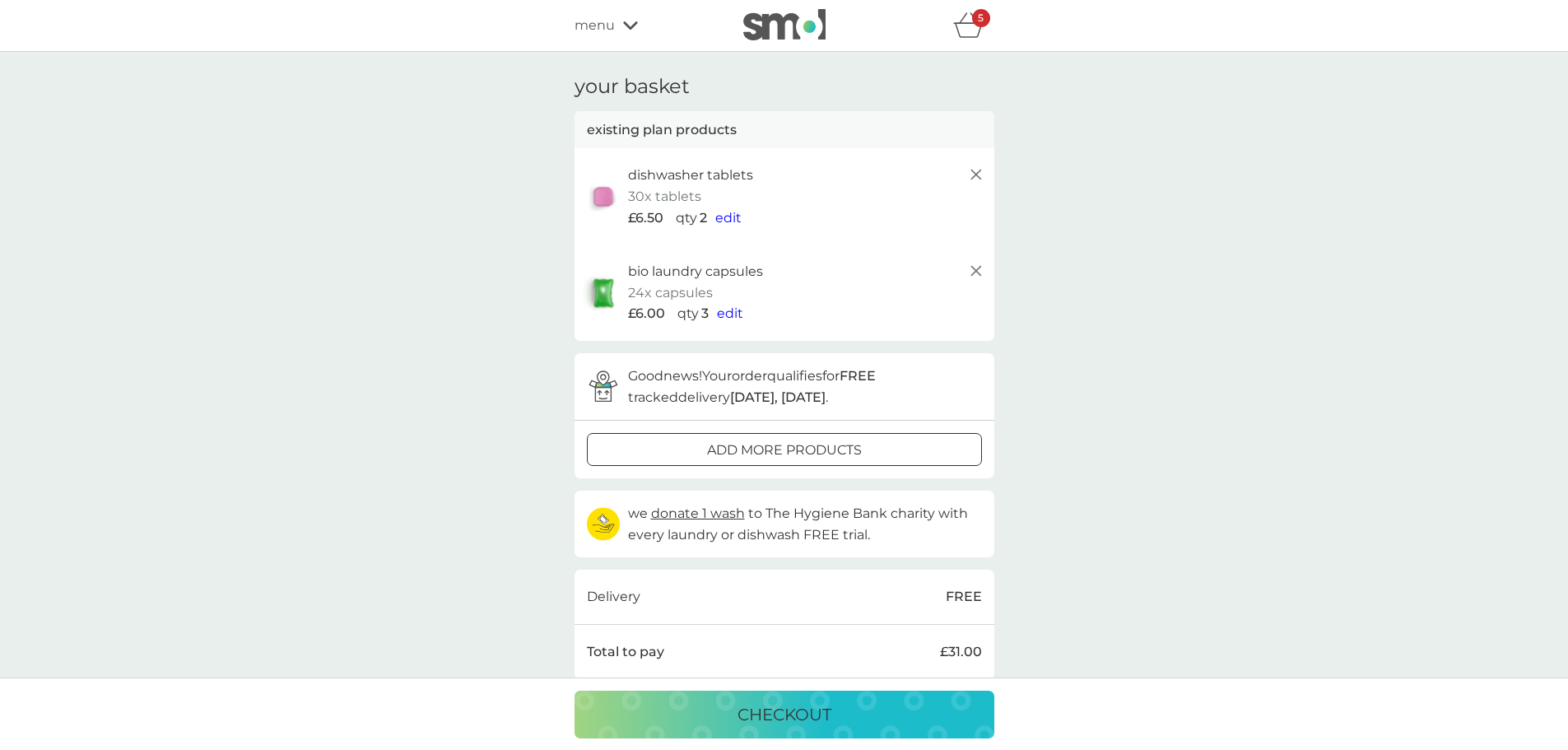
click at [979, 18] on p "5" at bounding box center [980, 18] width 5 height 0
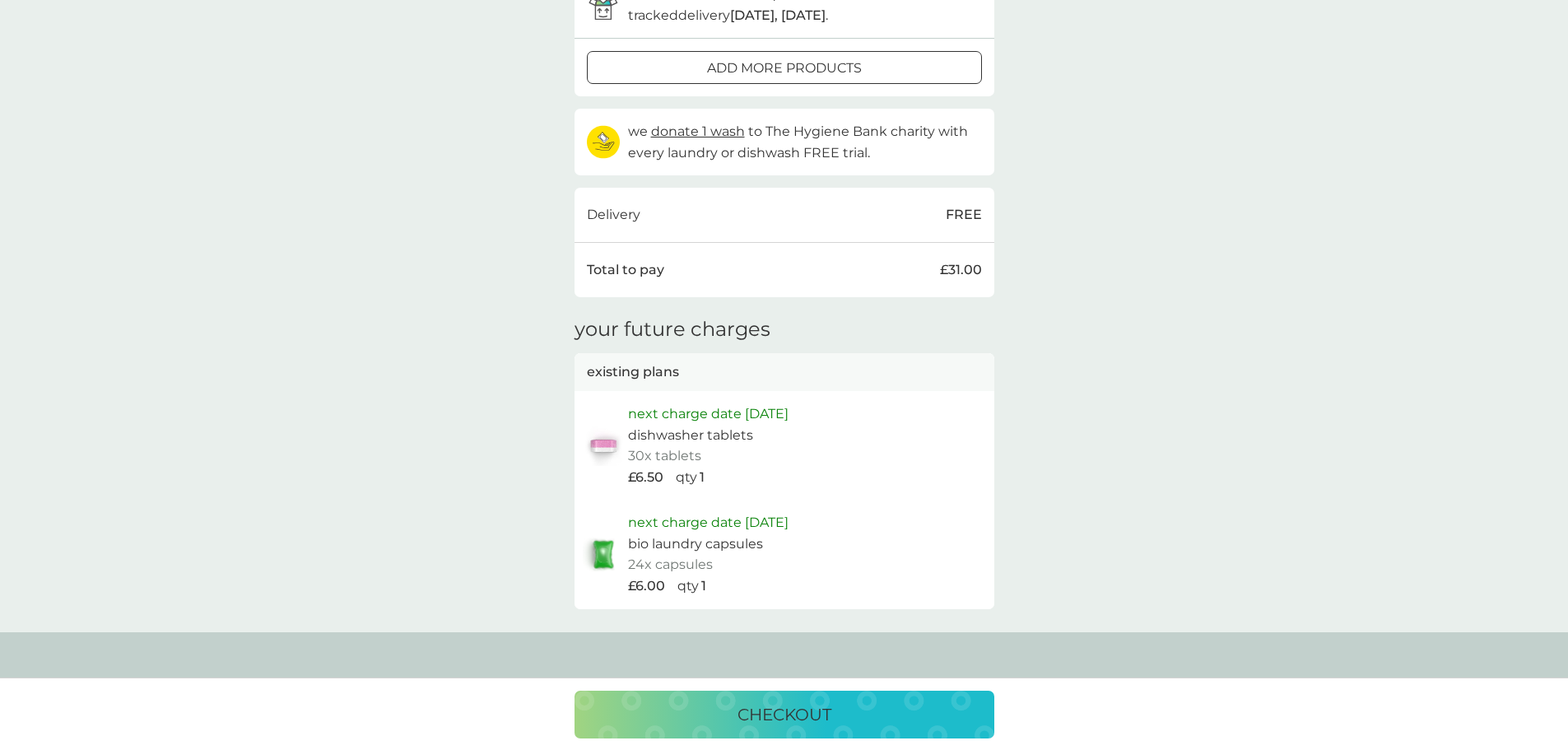
scroll to position [412, 0]
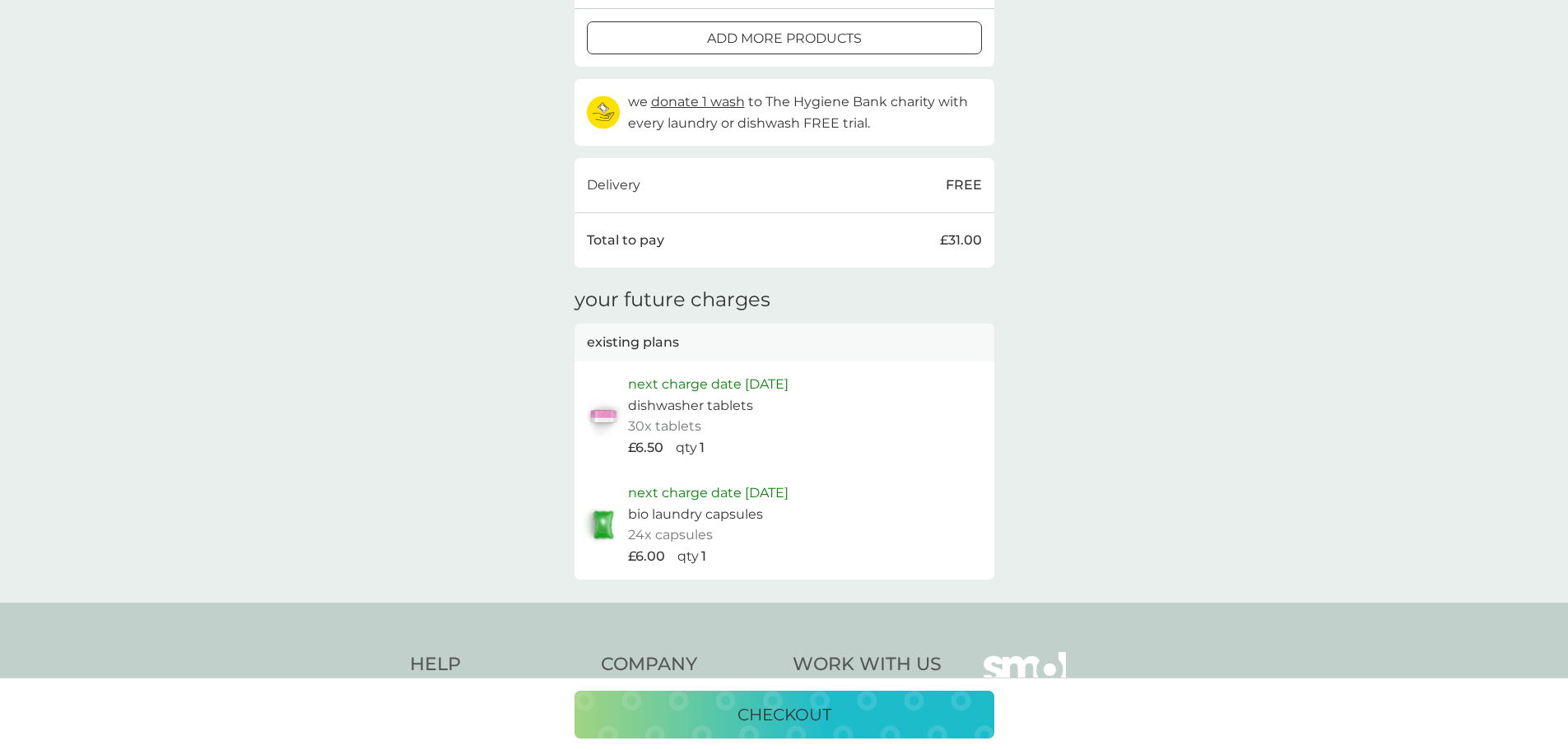
click at [707, 389] on p "next charge date [DATE]" at bounding box center [709, 384] width 161 height 22
click at [668, 421] on p "30x tablets" at bounding box center [664, 426] width 73 height 22
click at [663, 516] on p "bio laundry capsules" at bounding box center [696, 514] width 135 height 22
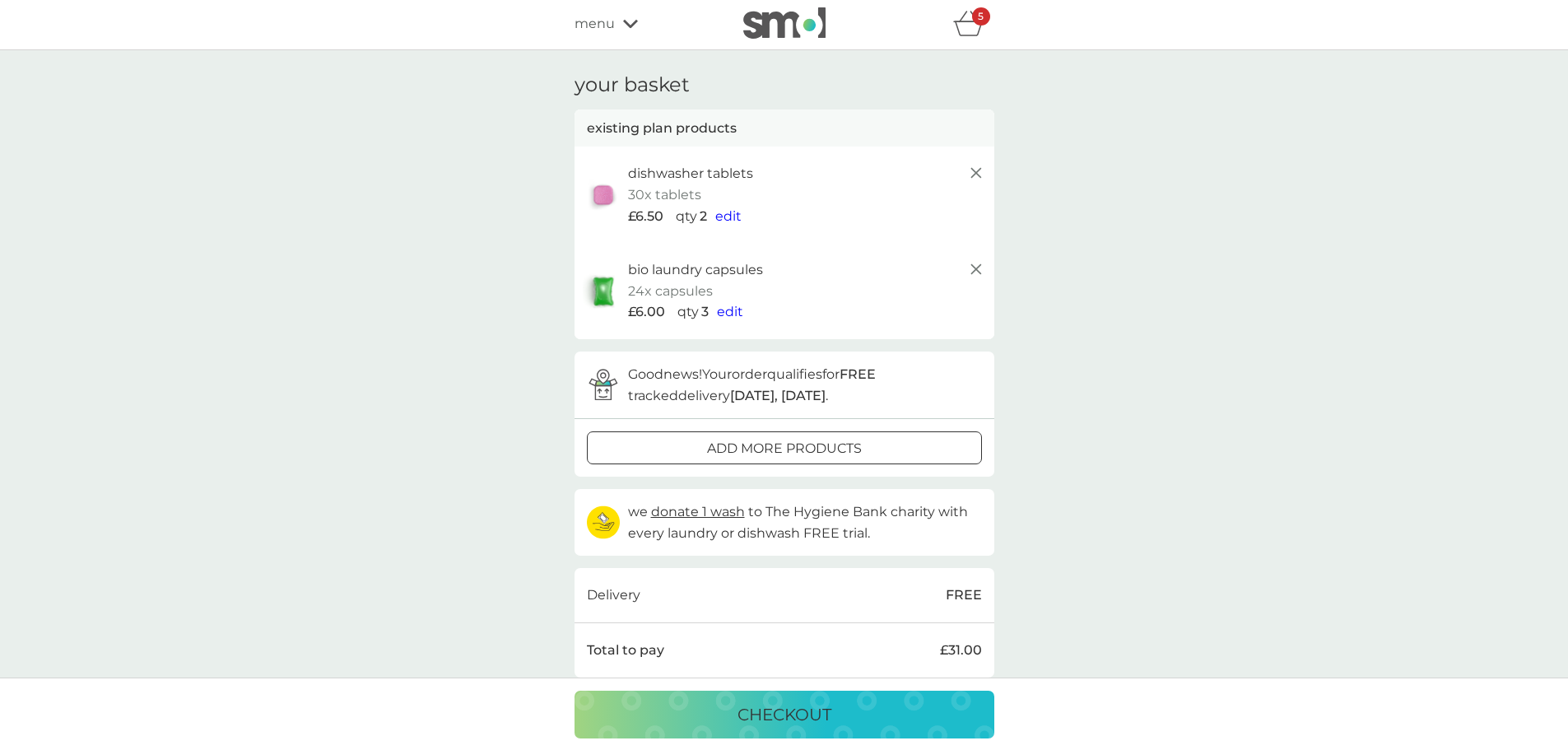
scroll to position [0, 0]
click at [976, 176] on icon at bounding box center [977, 174] width 20 height 20
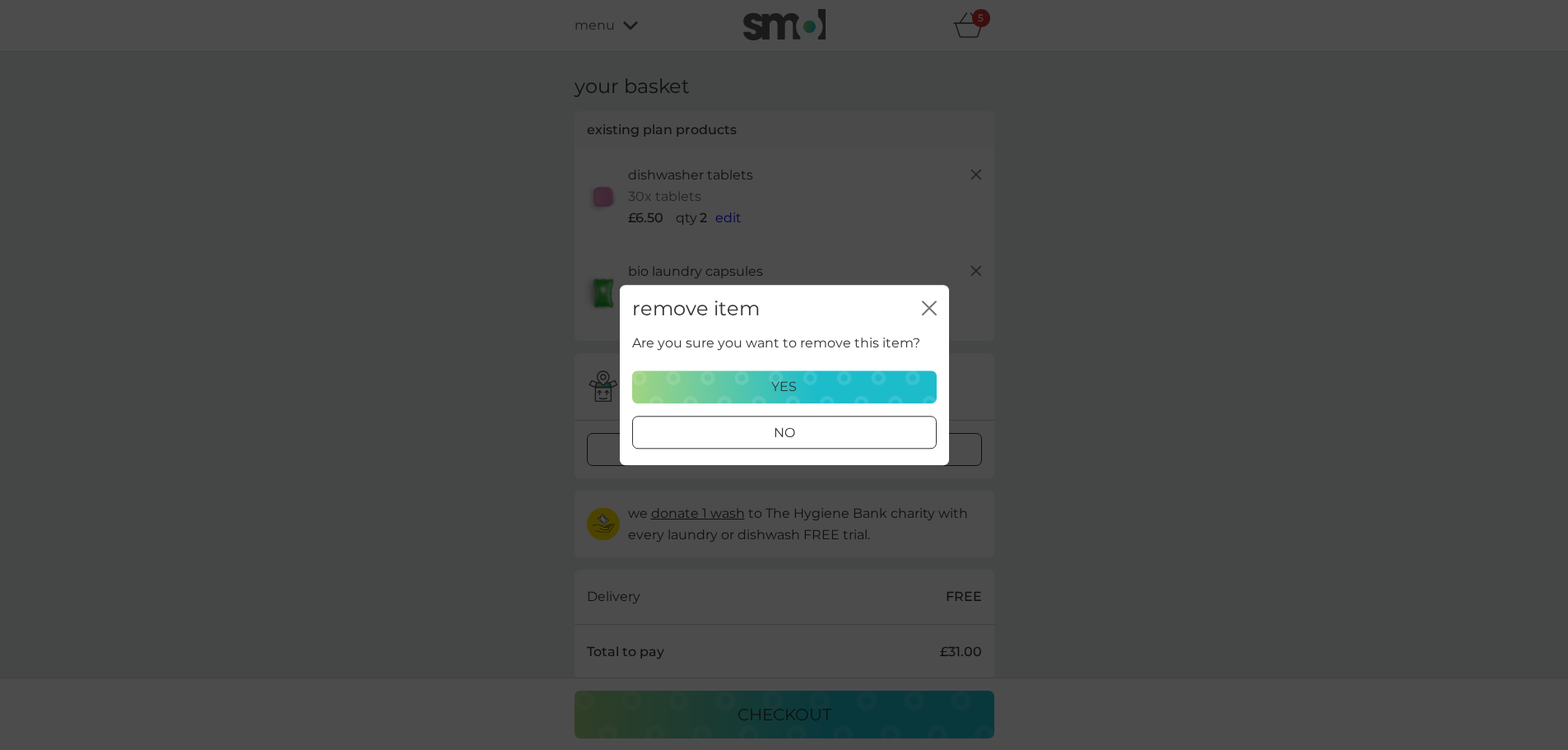
click at [782, 435] on div at bounding box center [784, 431] width 9 height 9
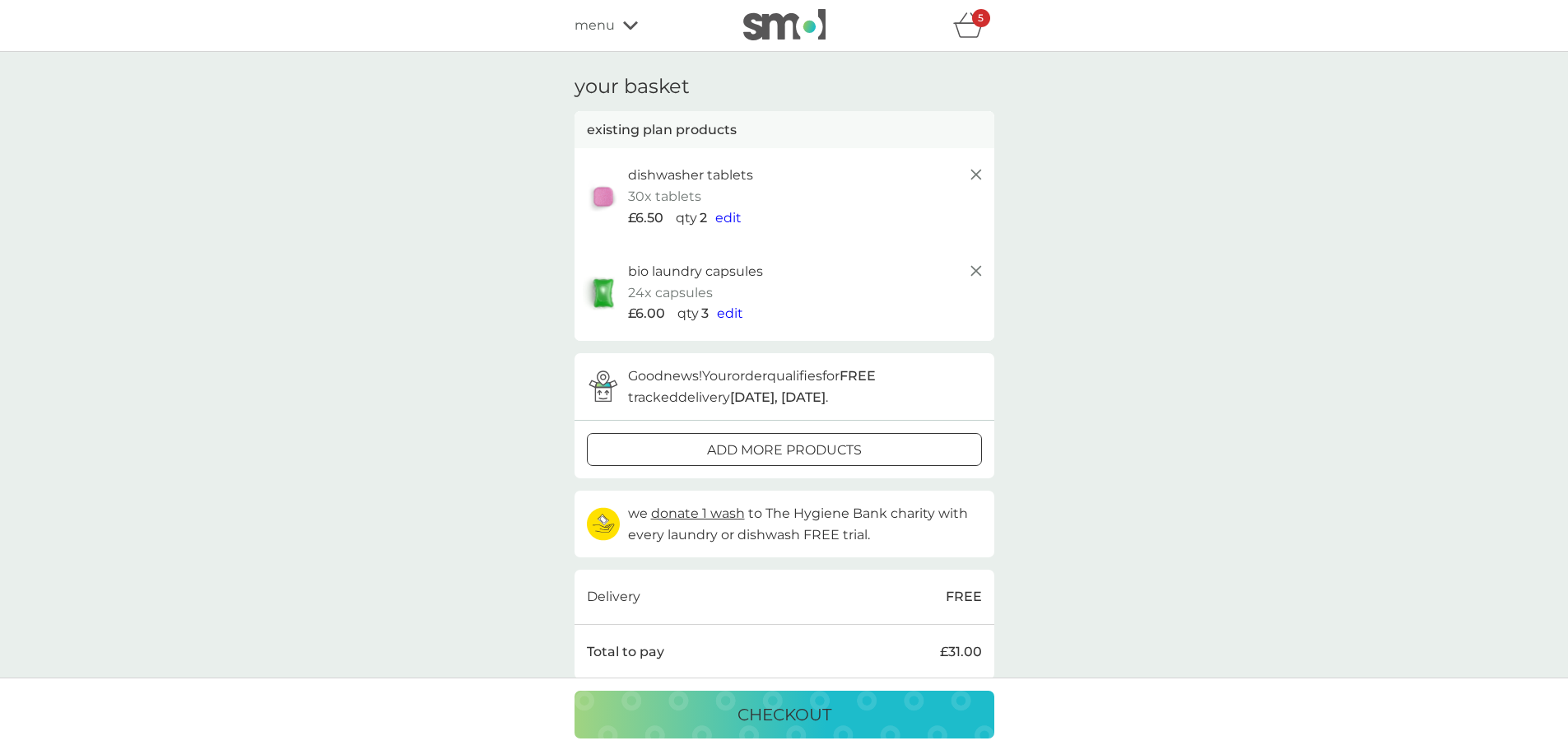
click at [974, 173] on line at bounding box center [975, 174] width 10 height 10
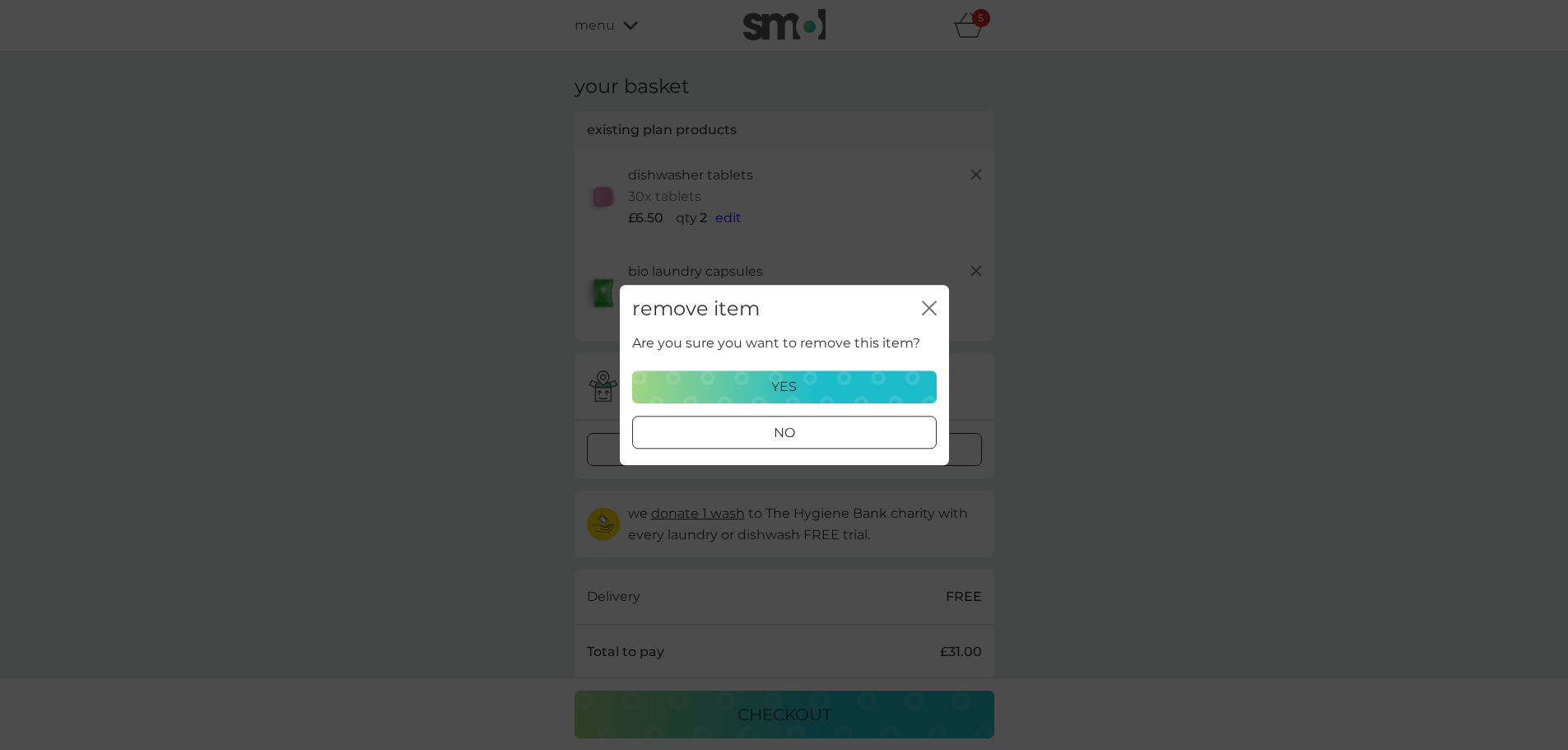
click at [813, 381] on div "yes" at bounding box center [784, 387] width 283 height 22
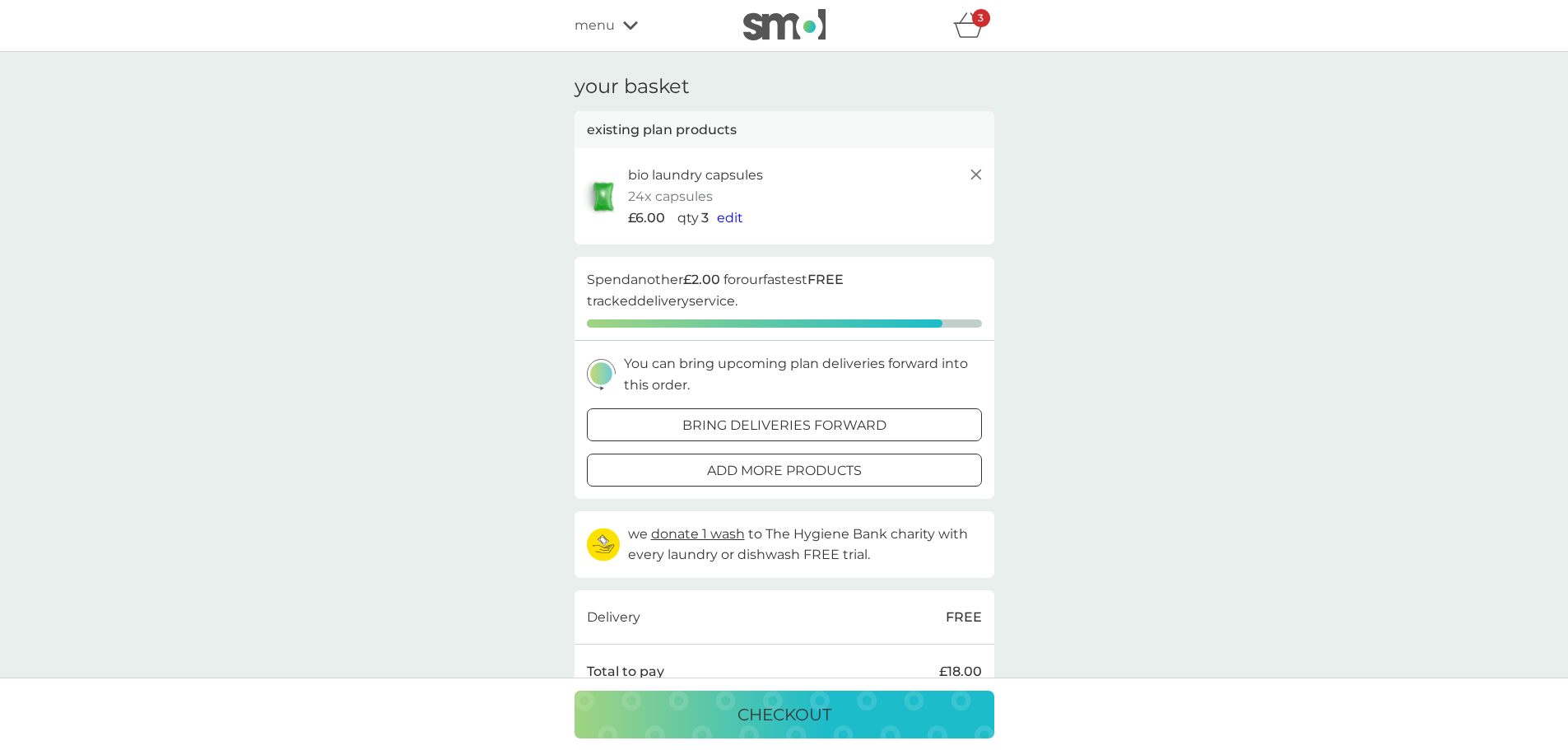
click at [974, 177] on line at bounding box center [975, 174] width 10 height 10
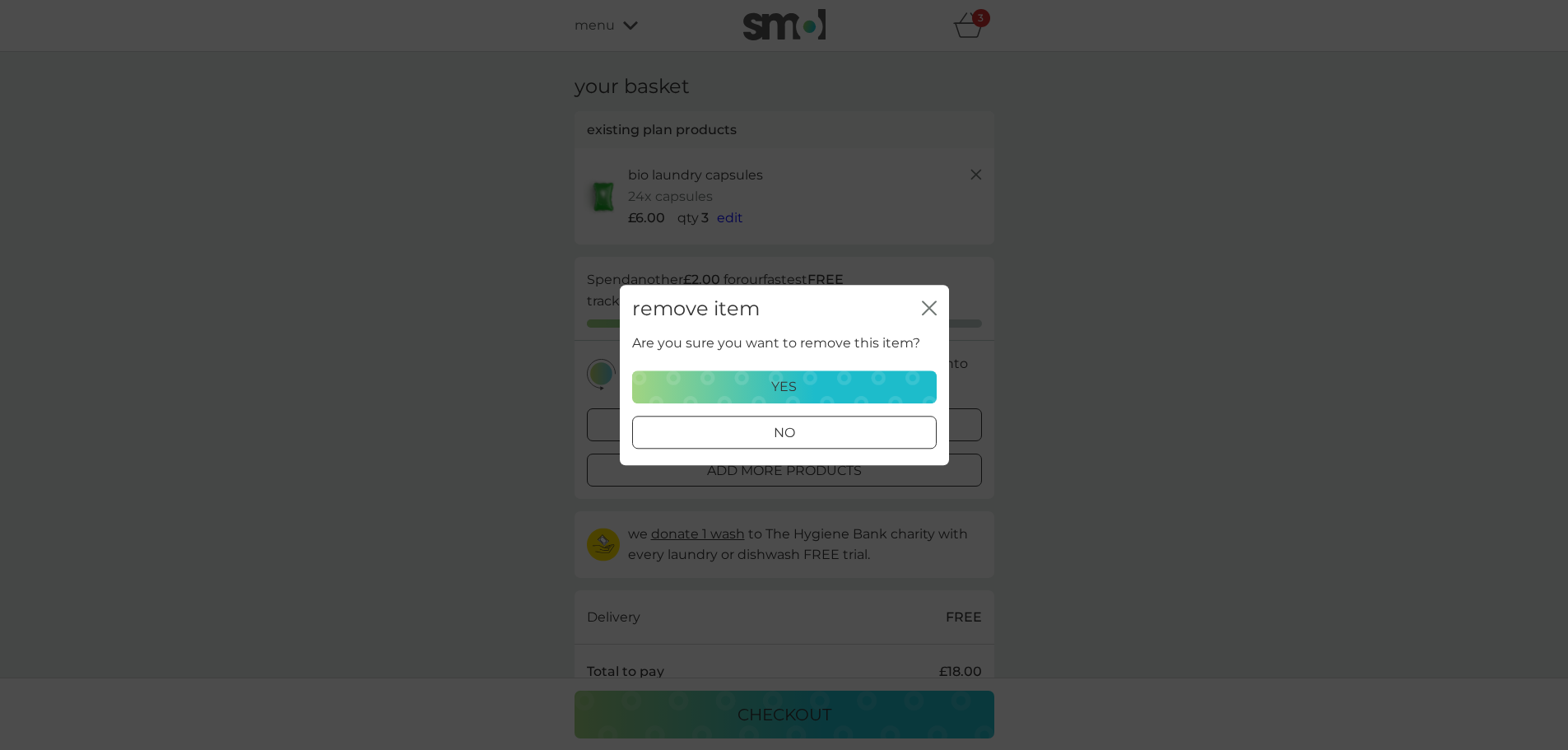
click at [793, 388] on p "yes" at bounding box center [784, 387] width 25 height 22
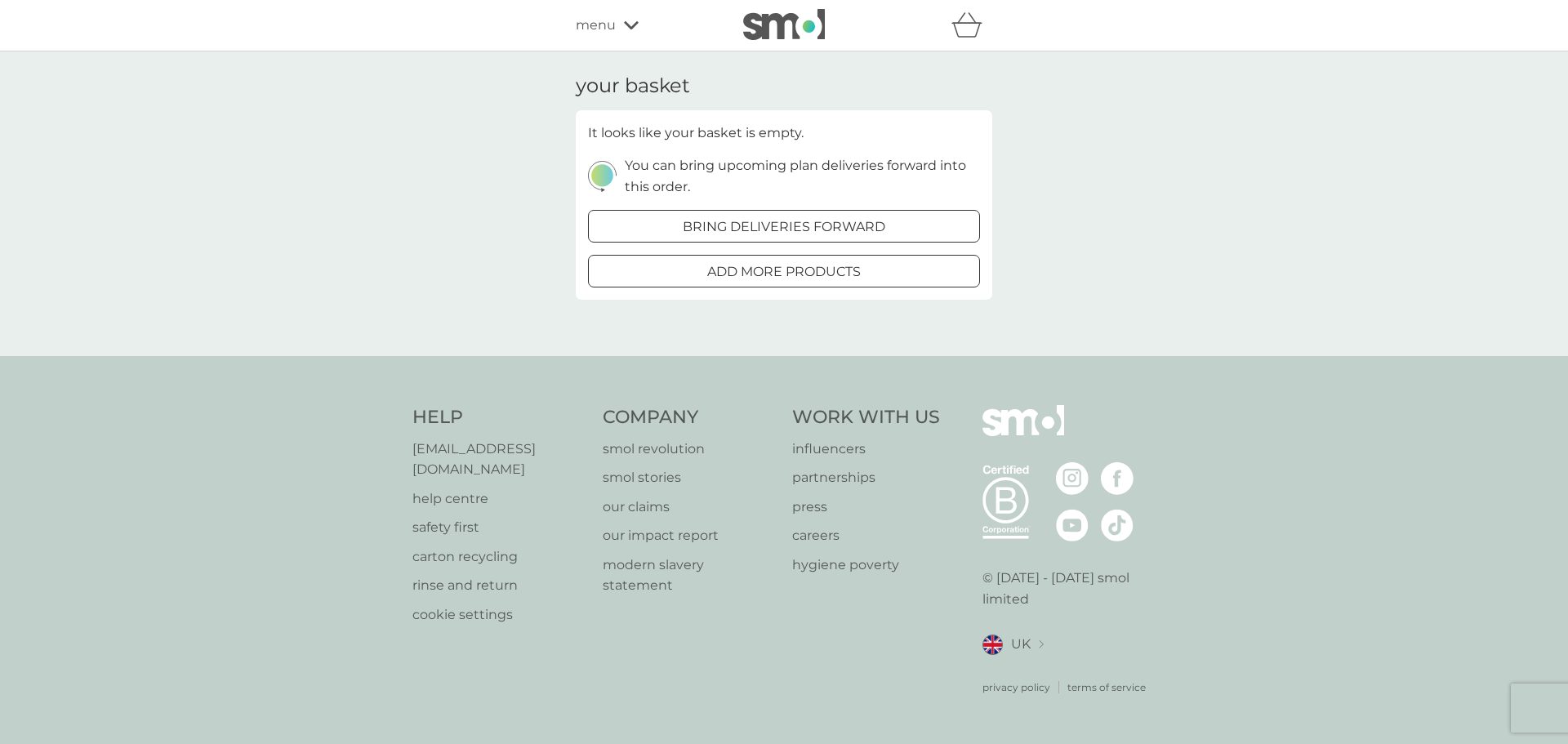
click at [629, 23] on icon at bounding box center [631, 25] width 14 height 10
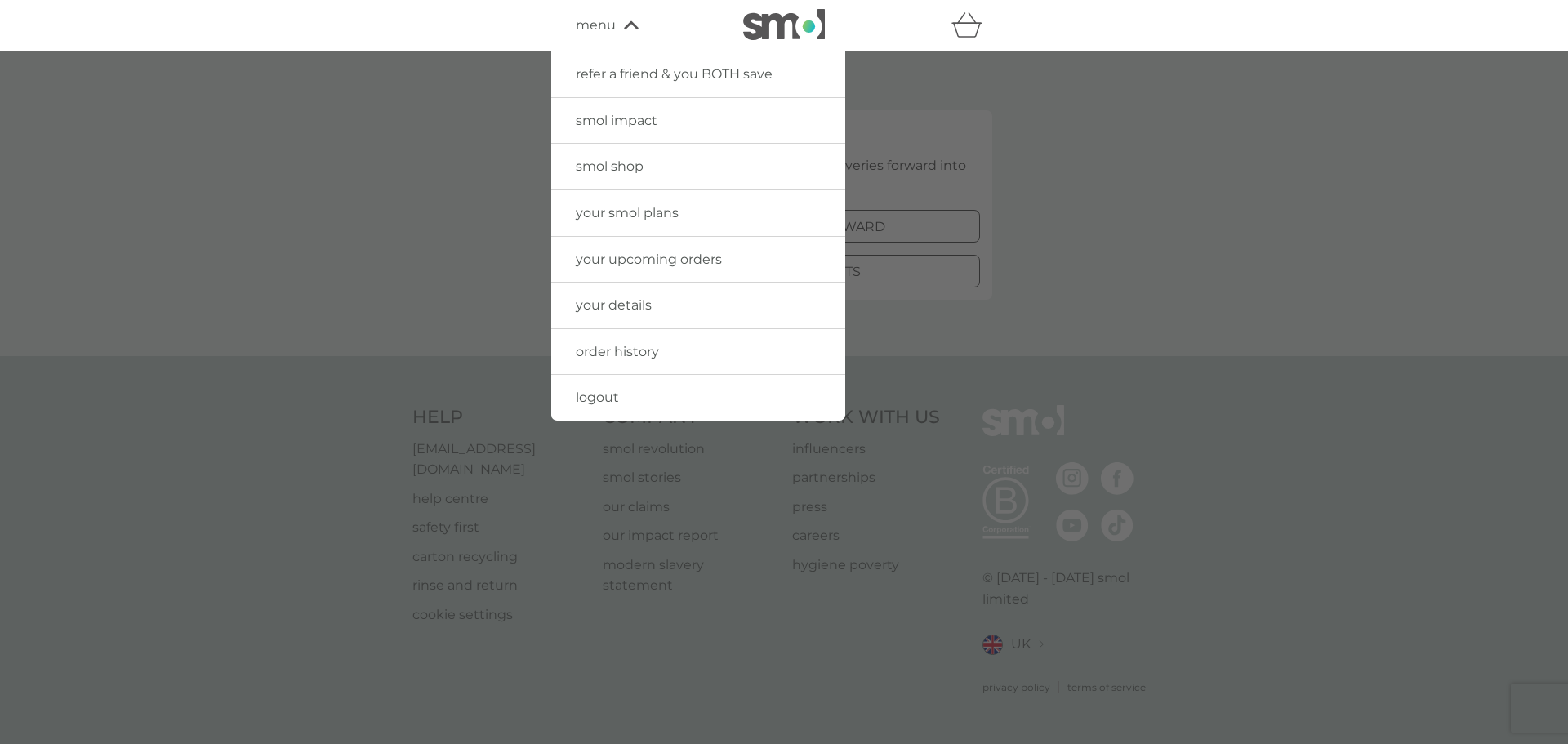
click at [1083, 162] on div at bounding box center [784, 423] width 1568 height 744
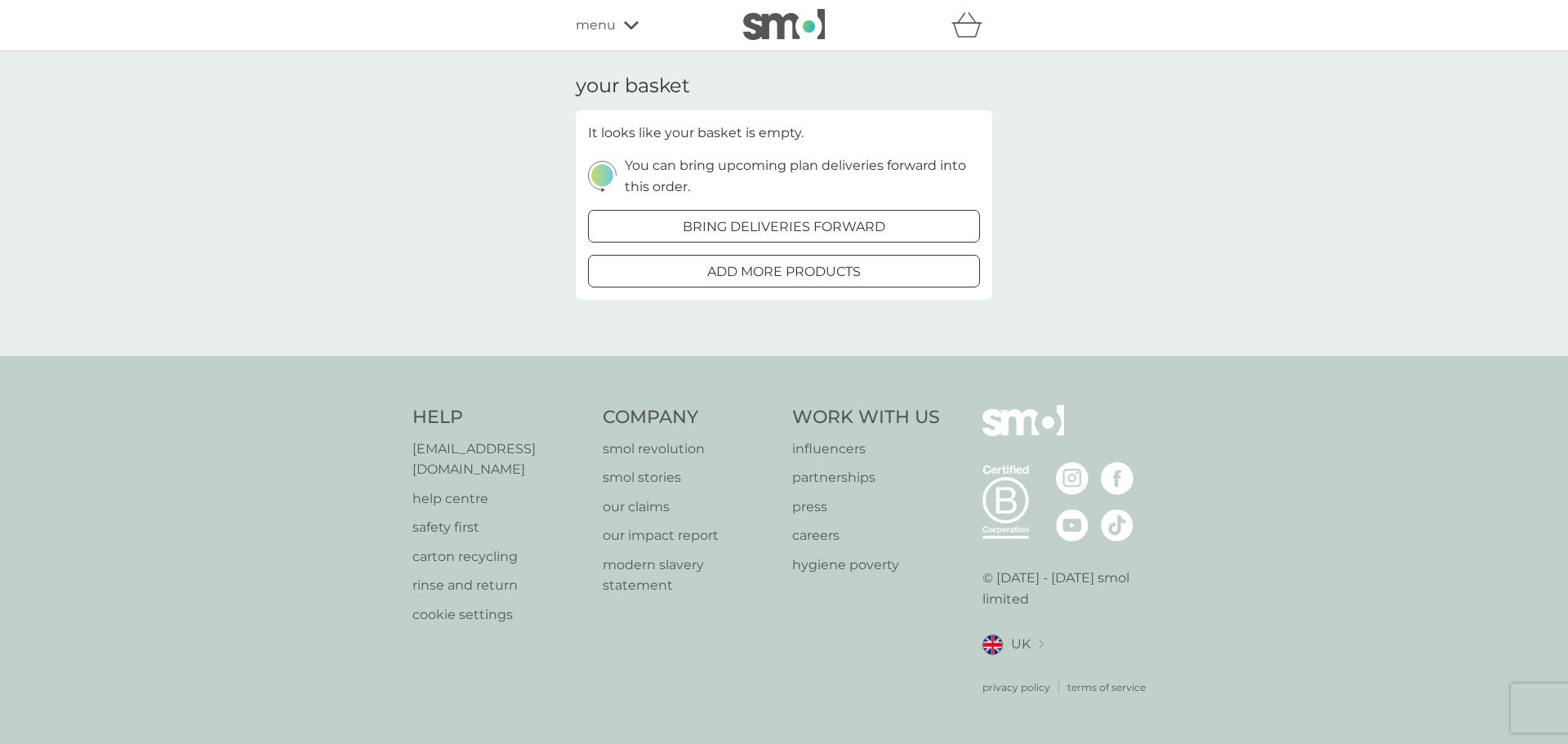
click at [767, 227] on div at bounding box center [764, 225] width 6 height 6
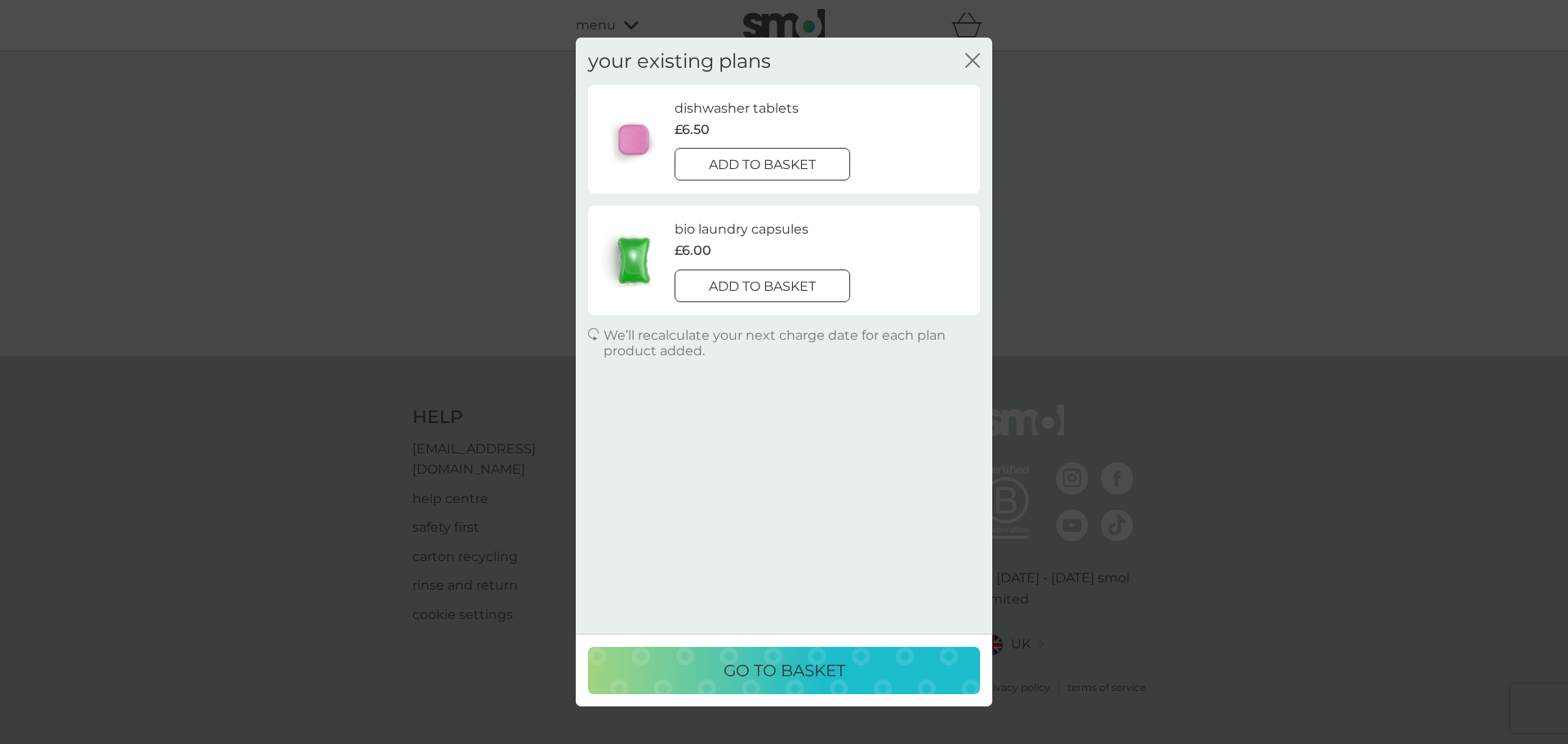
click at [766, 166] on div at bounding box center [762, 165] width 59 height 17
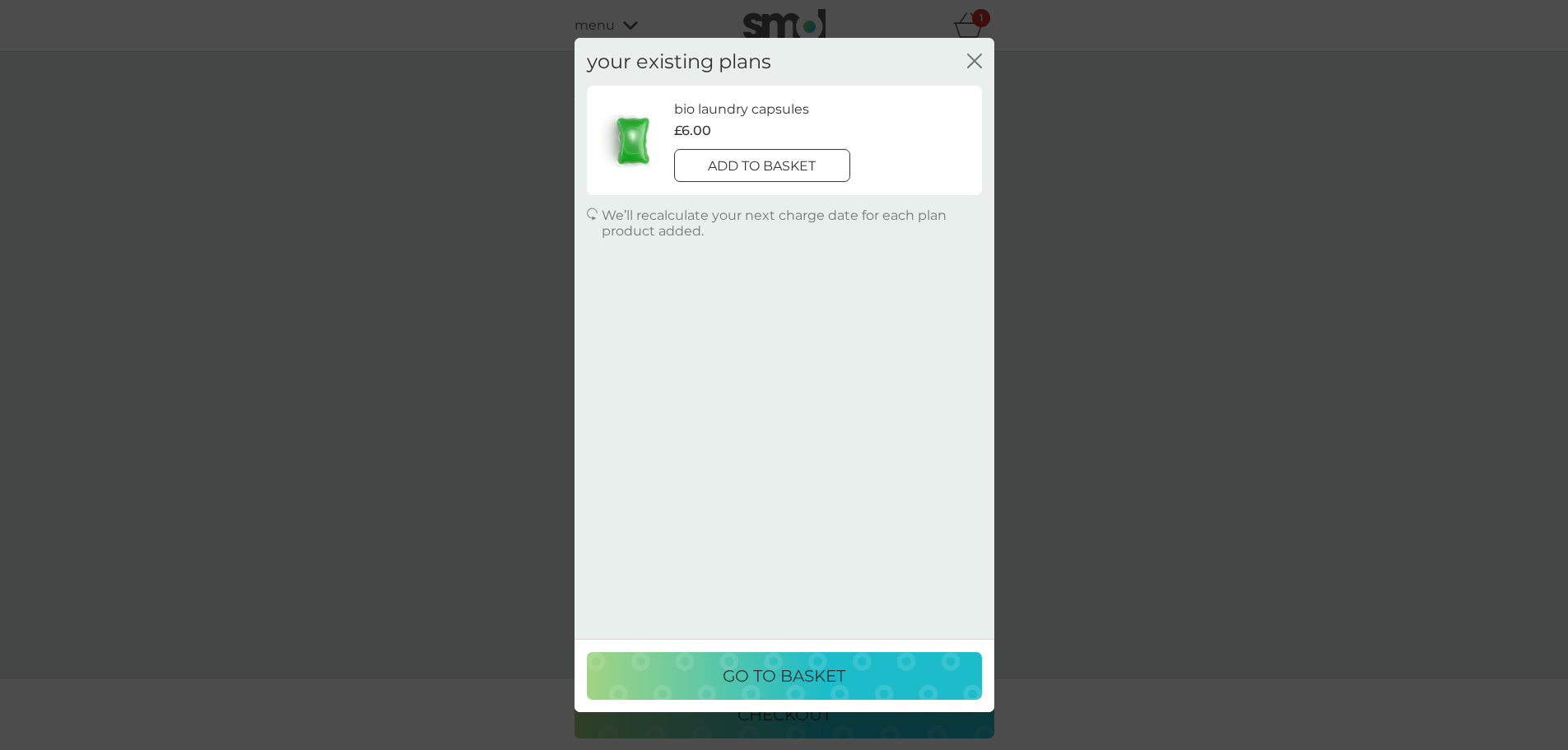
click at [976, 60] on icon "close" at bounding box center [978, 60] width 6 height 14
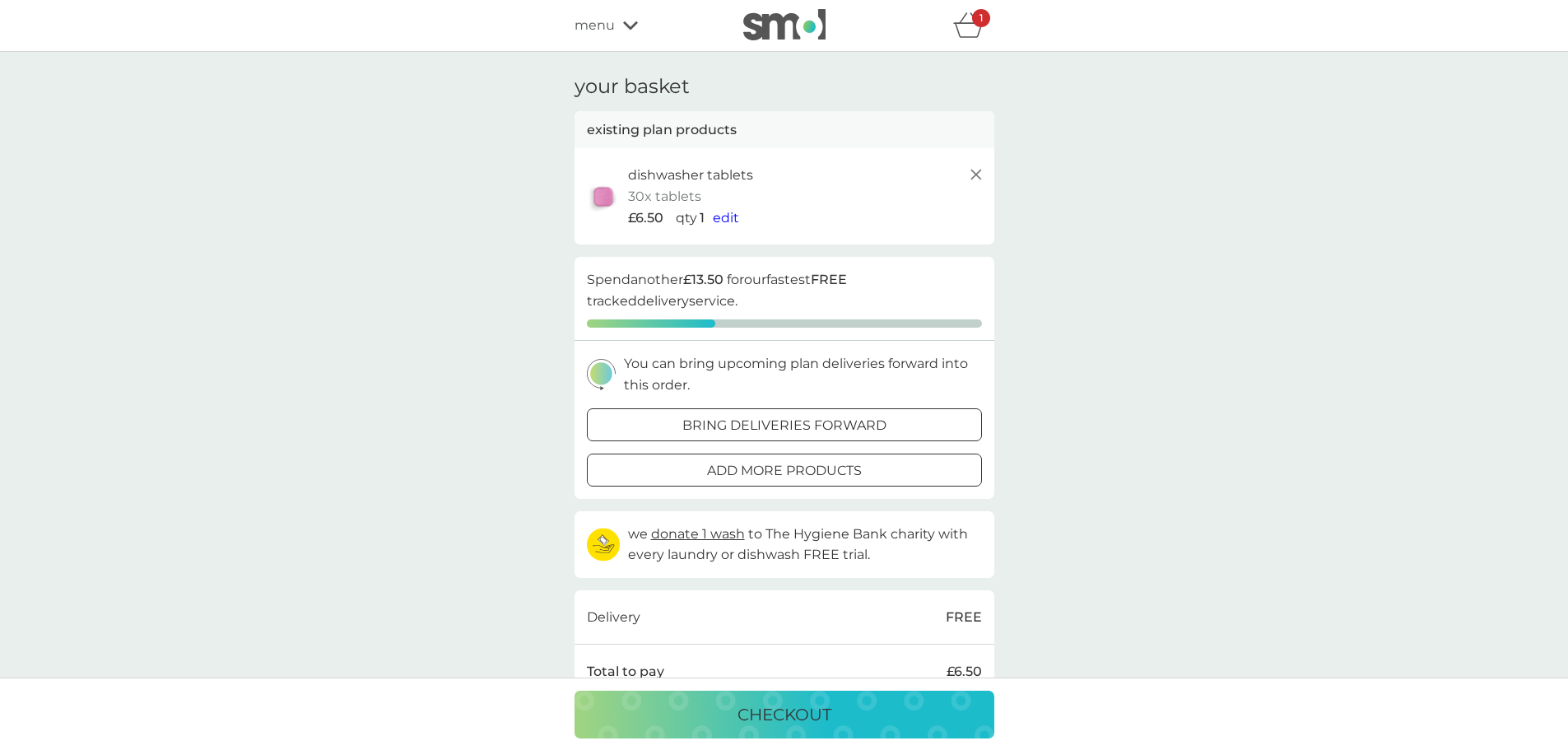
click at [727, 218] on span "edit" at bounding box center [726, 218] width 26 height 15
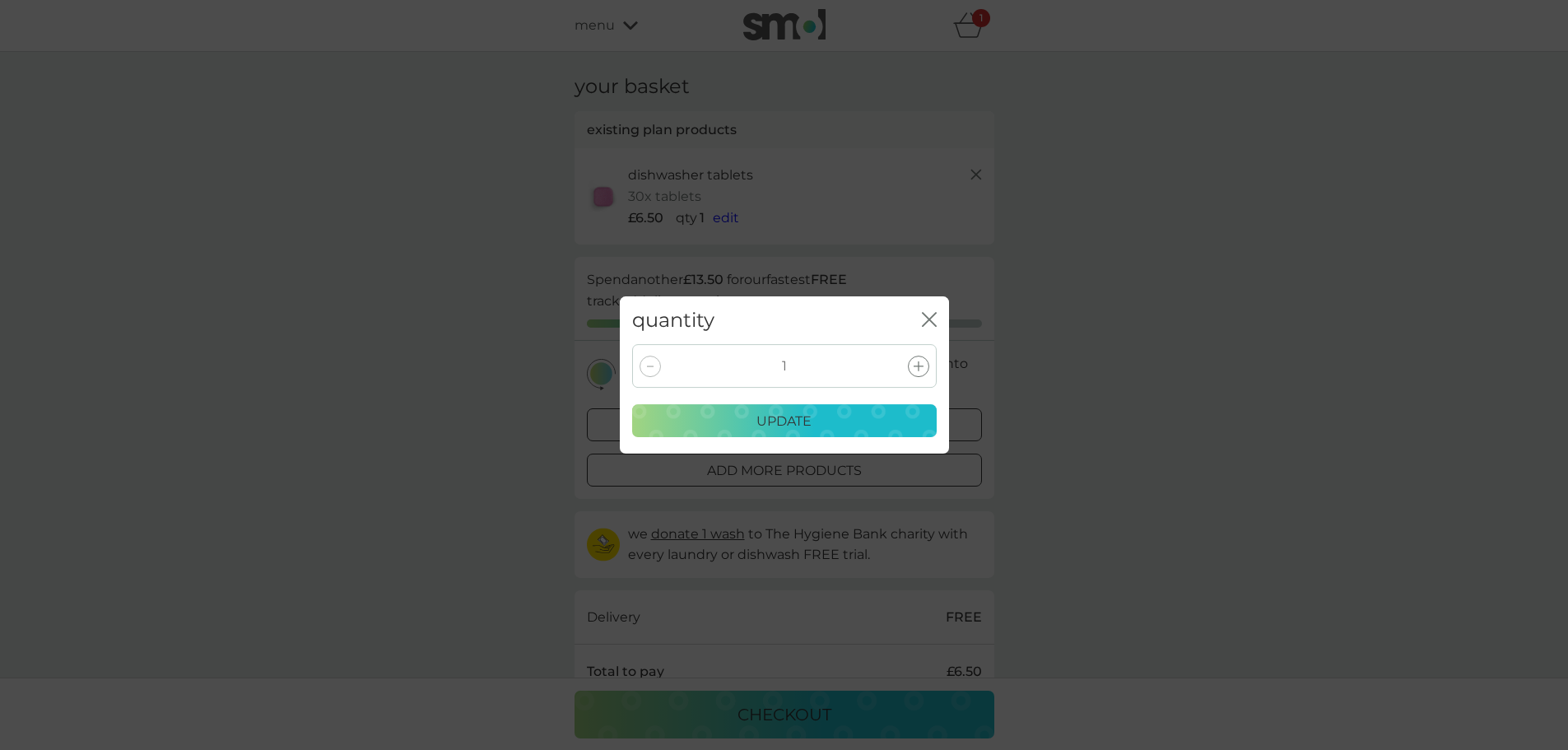
click at [918, 367] on icon at bounding box center [918, 366] width 10 height 10
click at [919, 366] on icon at bounding box center [918, 366] width 10 height 10
click at [779, 417] on p "update" at bounding box center [784, 421] width 55 height 22
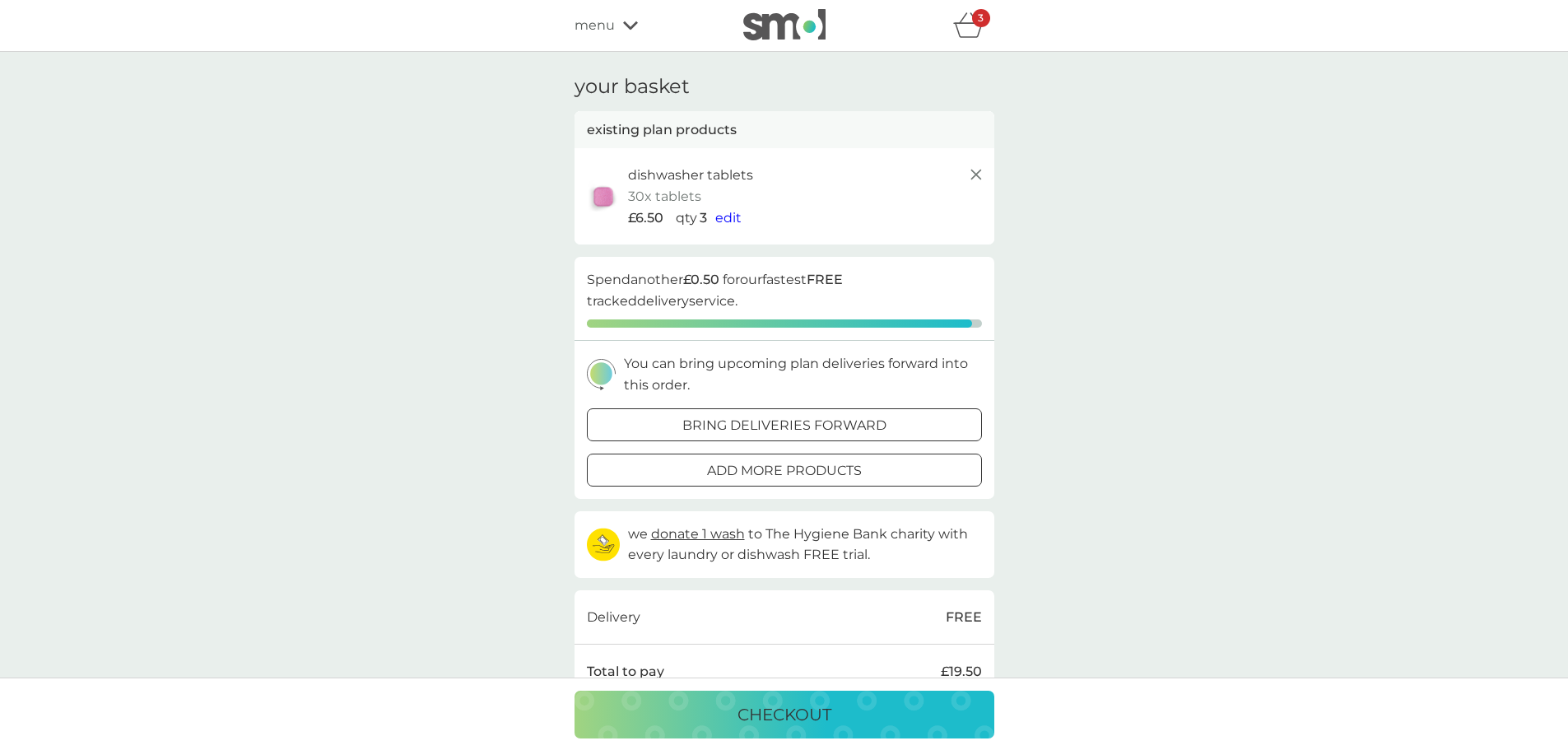
click at [768, 477] on div at bounding box center [784, 470] width 60 height 17
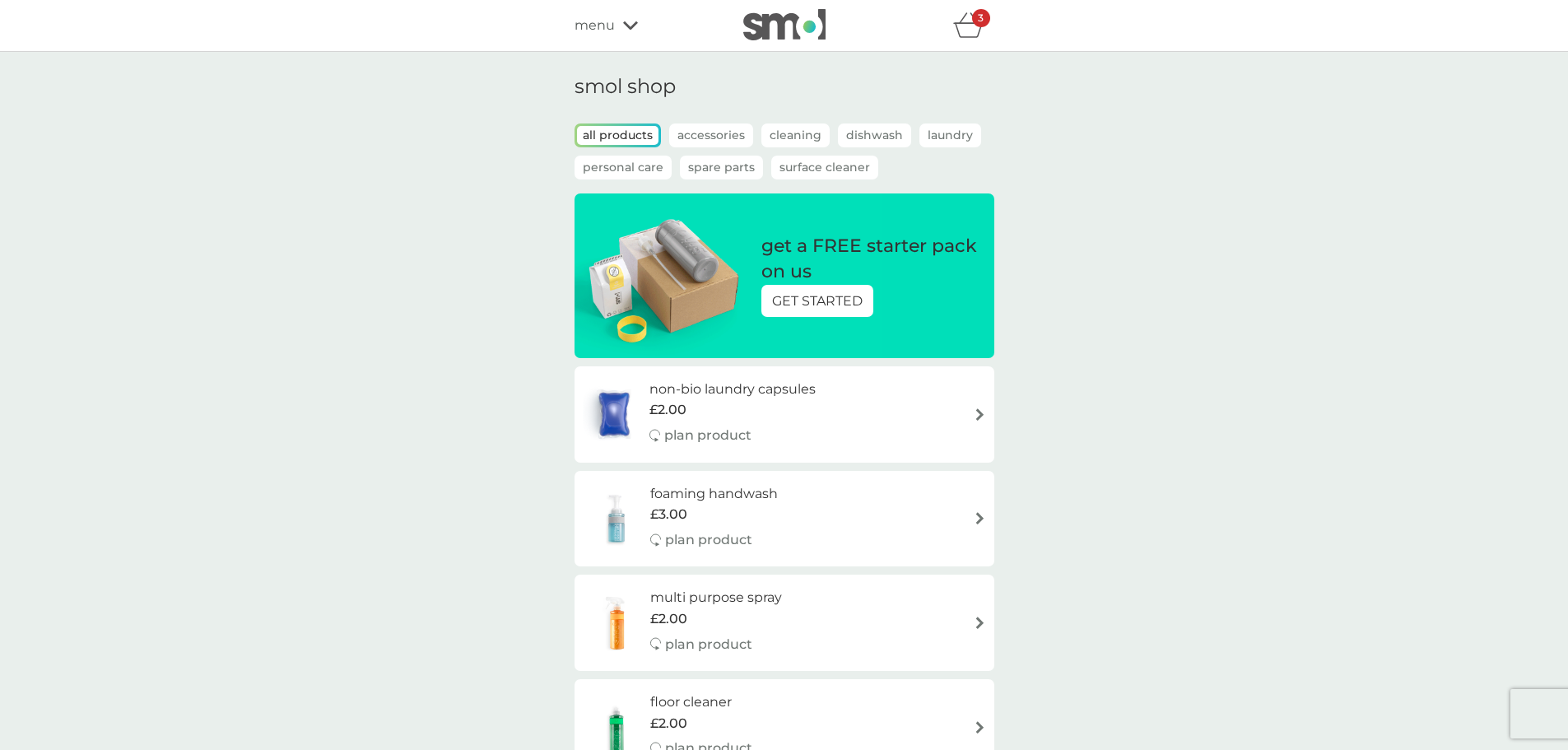
click at [971, 28] on icon "basket" at bounding box center [969, 25] width 32 height 25
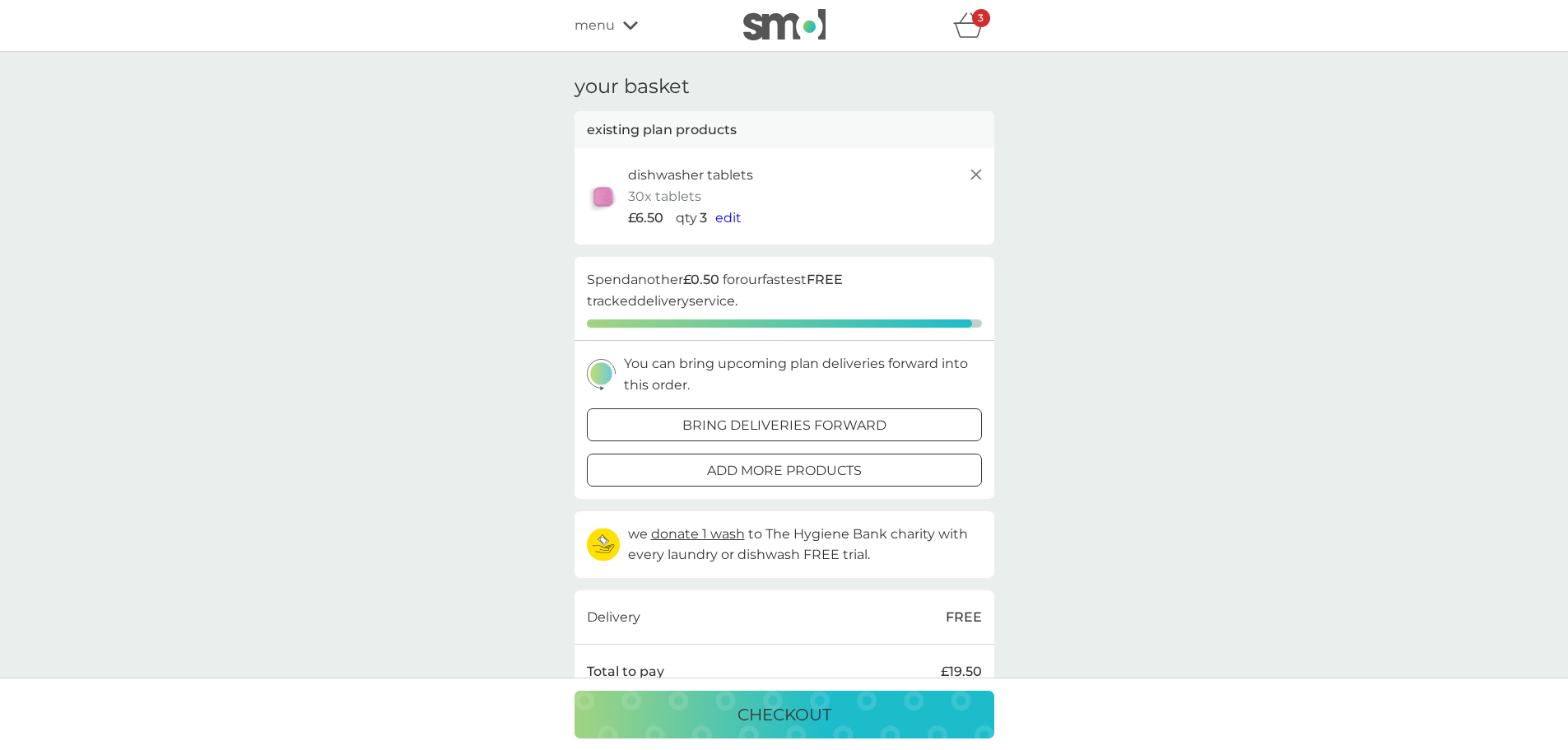
click at [974, 178] on icon at bounding box center [977, 174] width 20 height 20
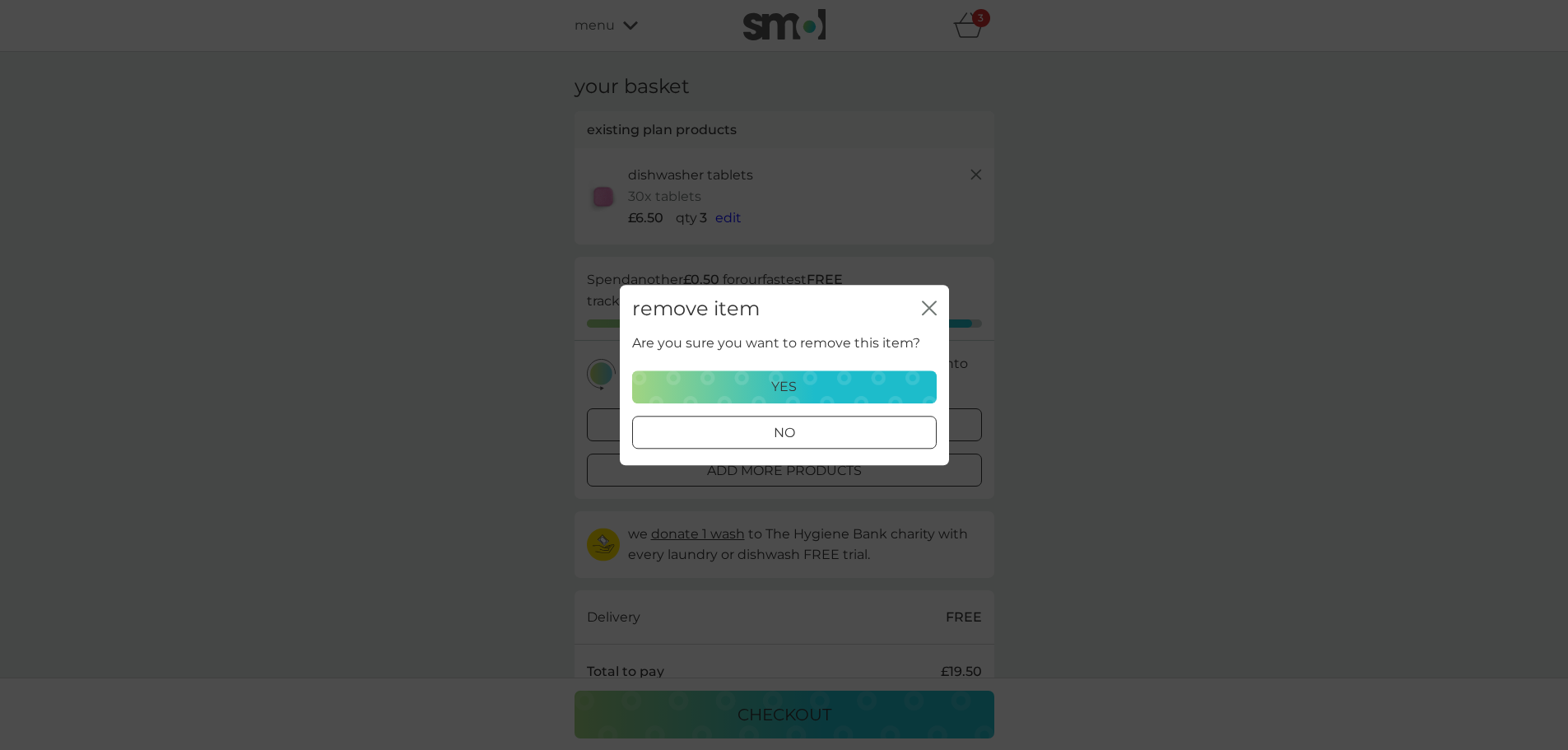
click at [779, 390] on p "yes" at bounding box center [784, 387] width 25 height 22
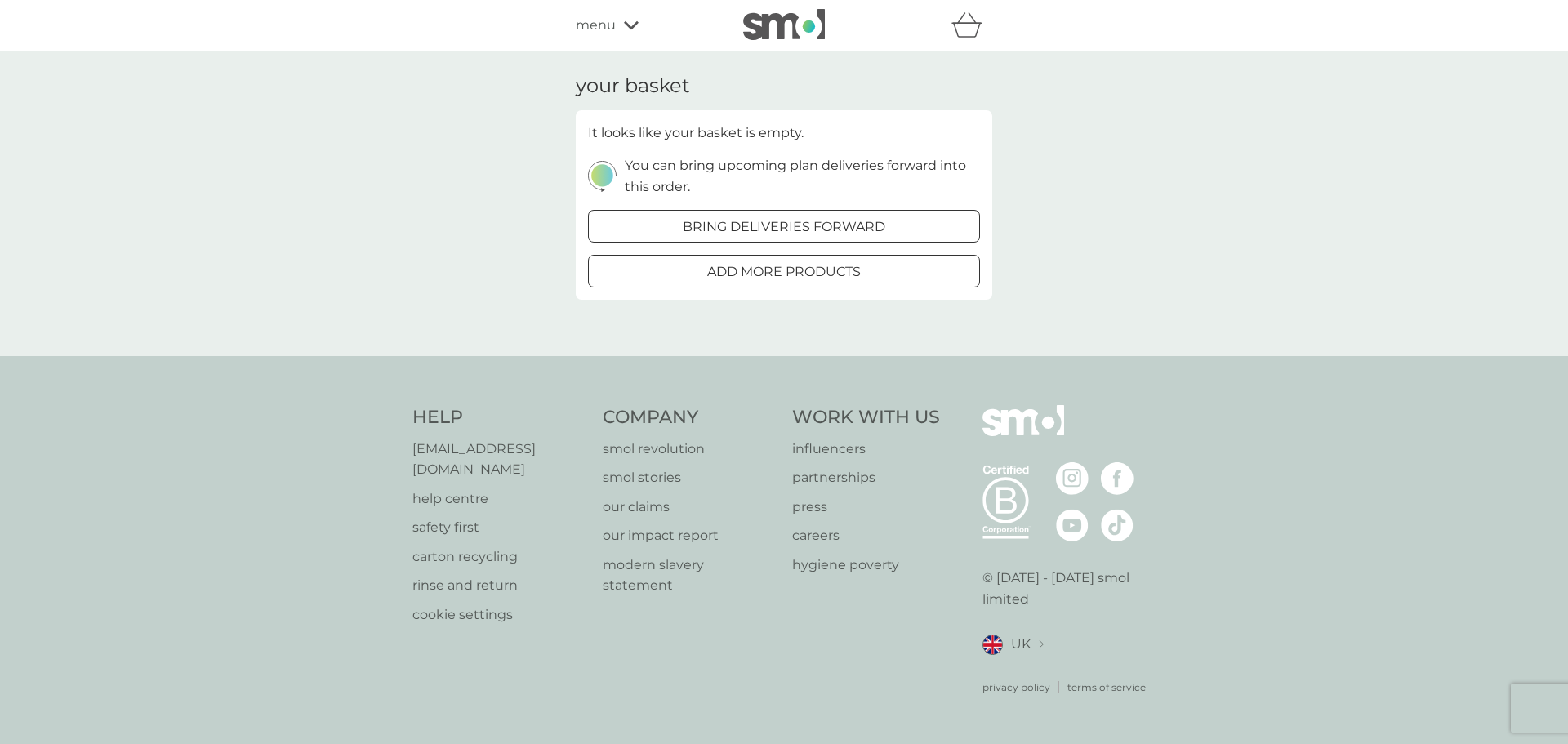
click at [919, 254] on button "add more products" at bounding box center [784, 270] width 392 height 32
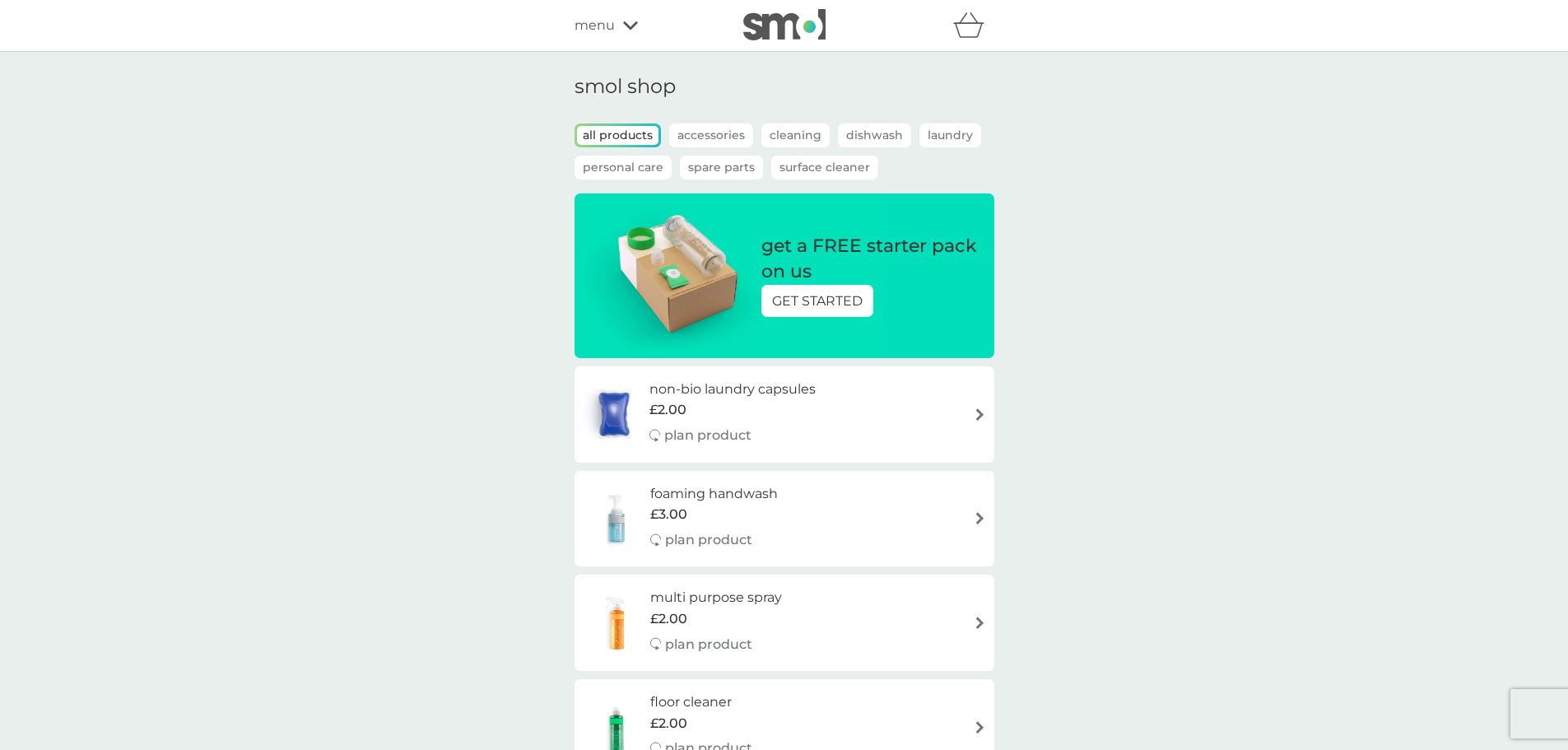
click at [627, 24] on icon at bounding box center [630, 25] width 14 height 10
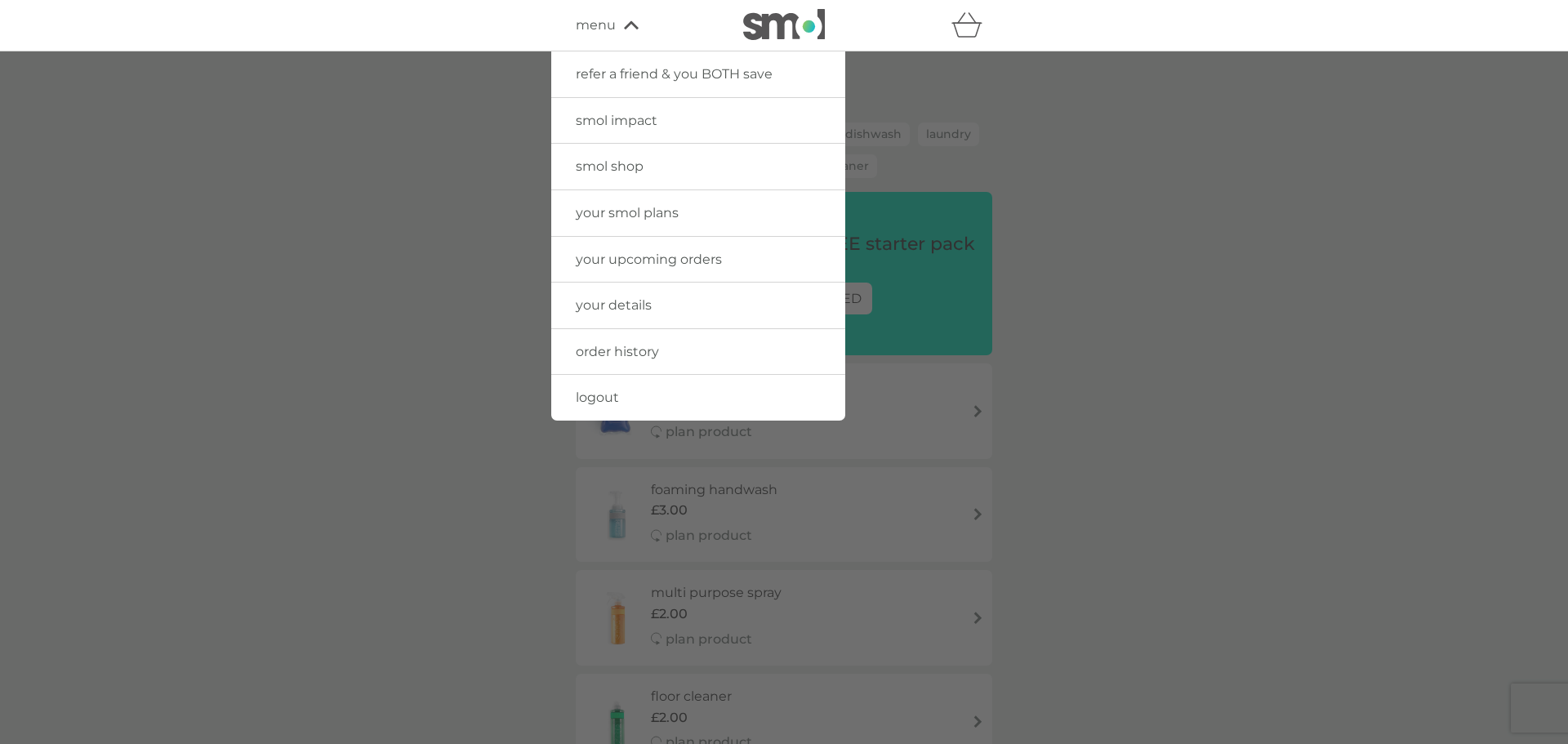
click at [667, 216] on span "your smol plans" at bounding box center [627, 212] width 103 height 15
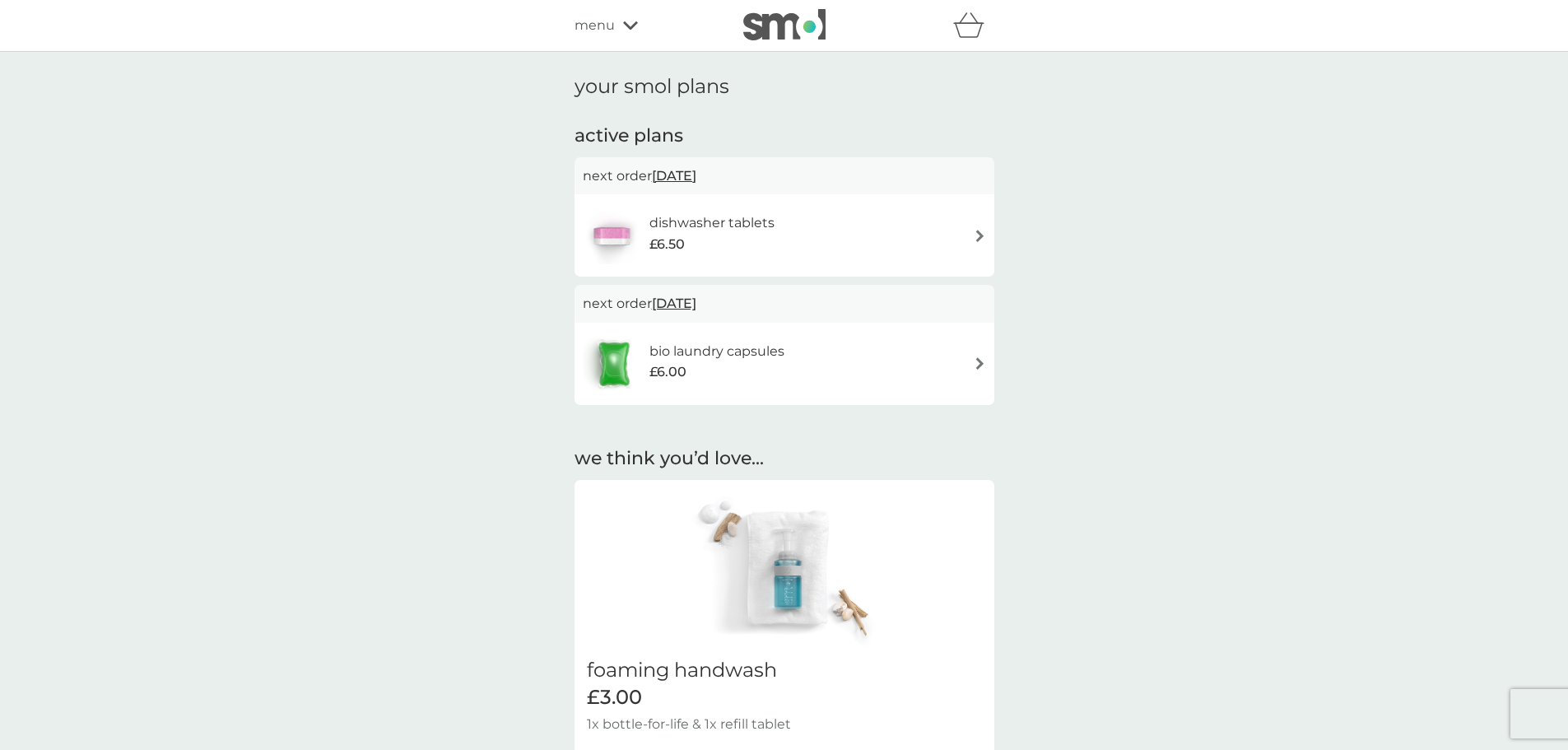
click at [979, 237] on img at bounding box center [980, 236] width 13 height 13
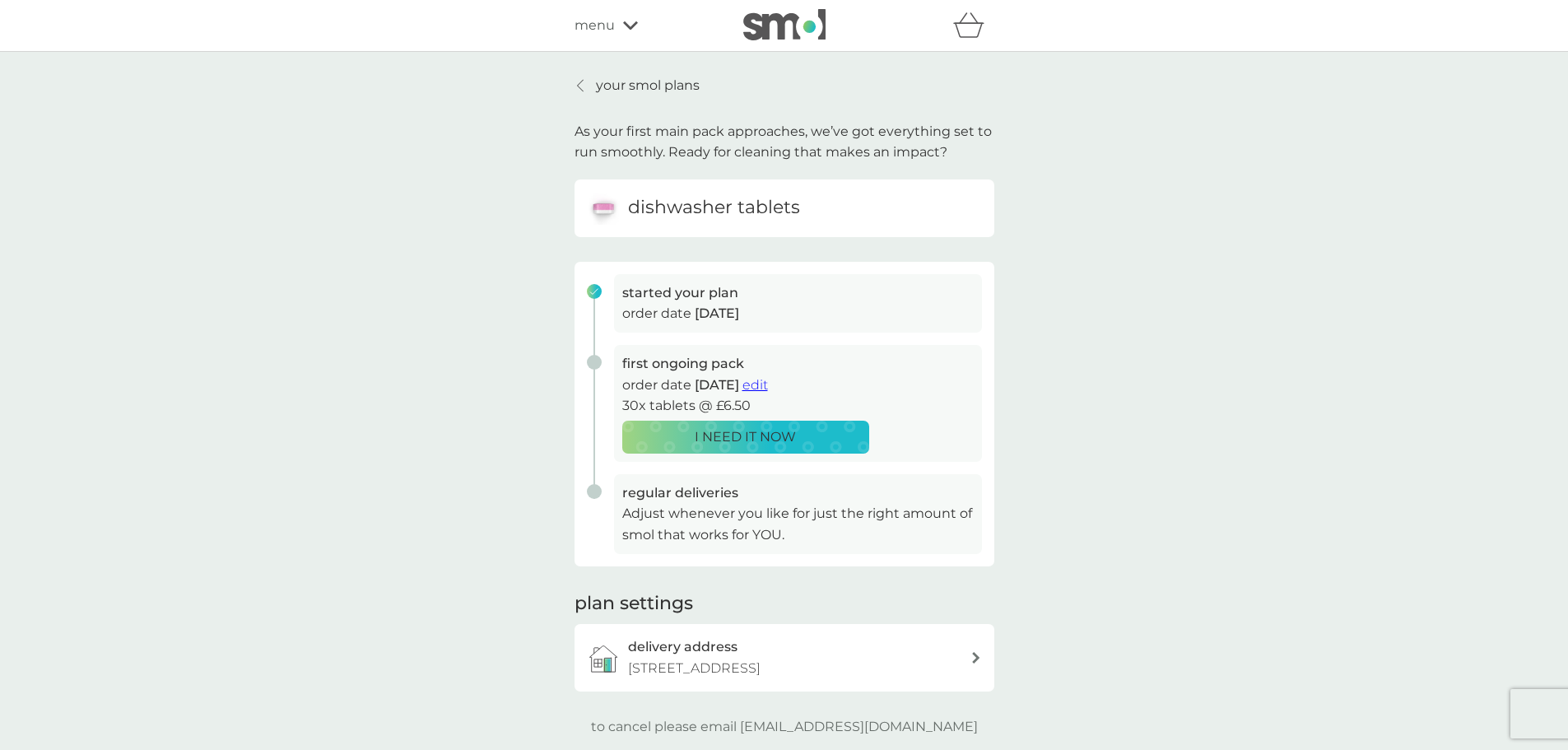
click at [768, 387] on span "edit" at bounding box center [755, 384] width 25 height 15
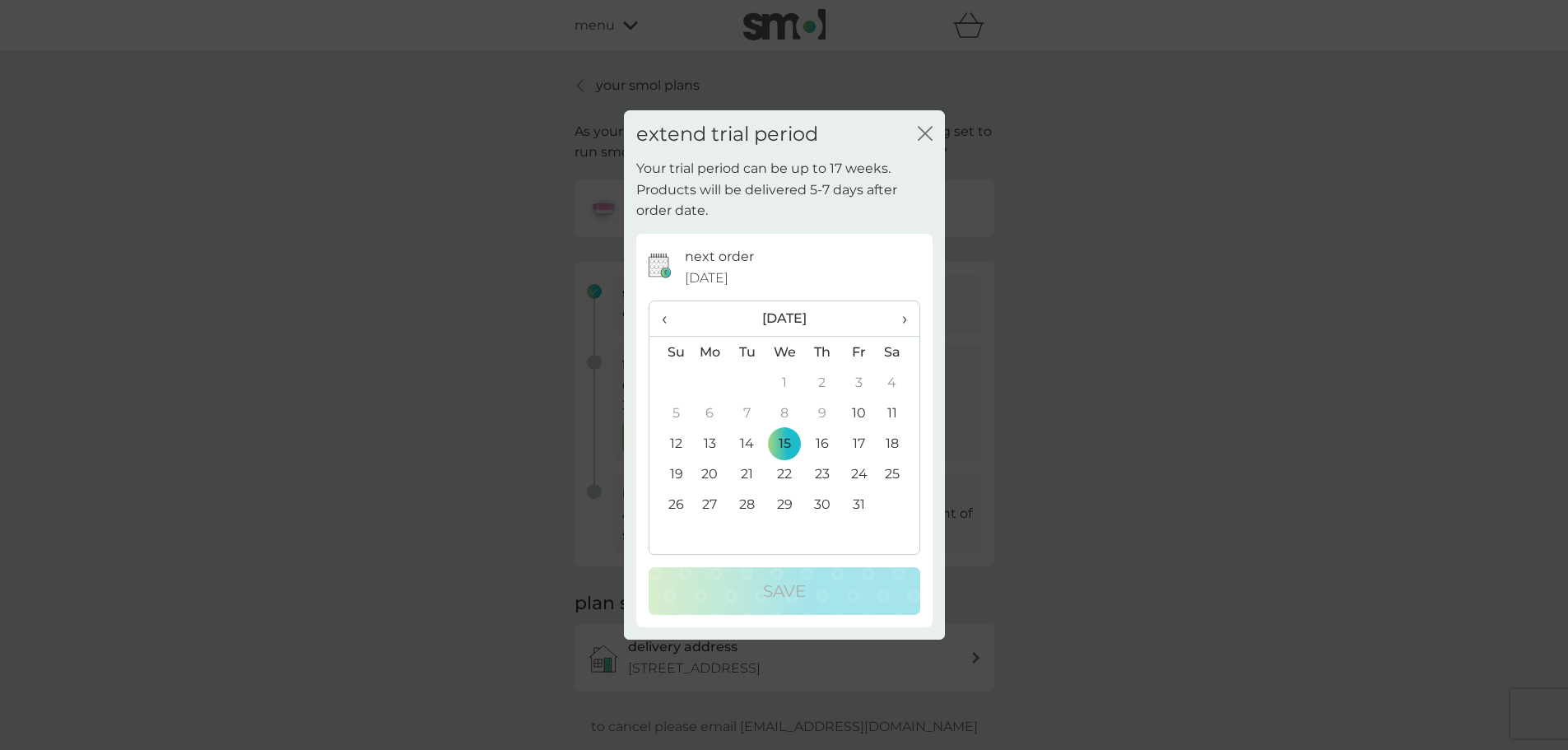
click at [924, 134] on icon "close" at bounding box center [922, 133] width 6 height 14
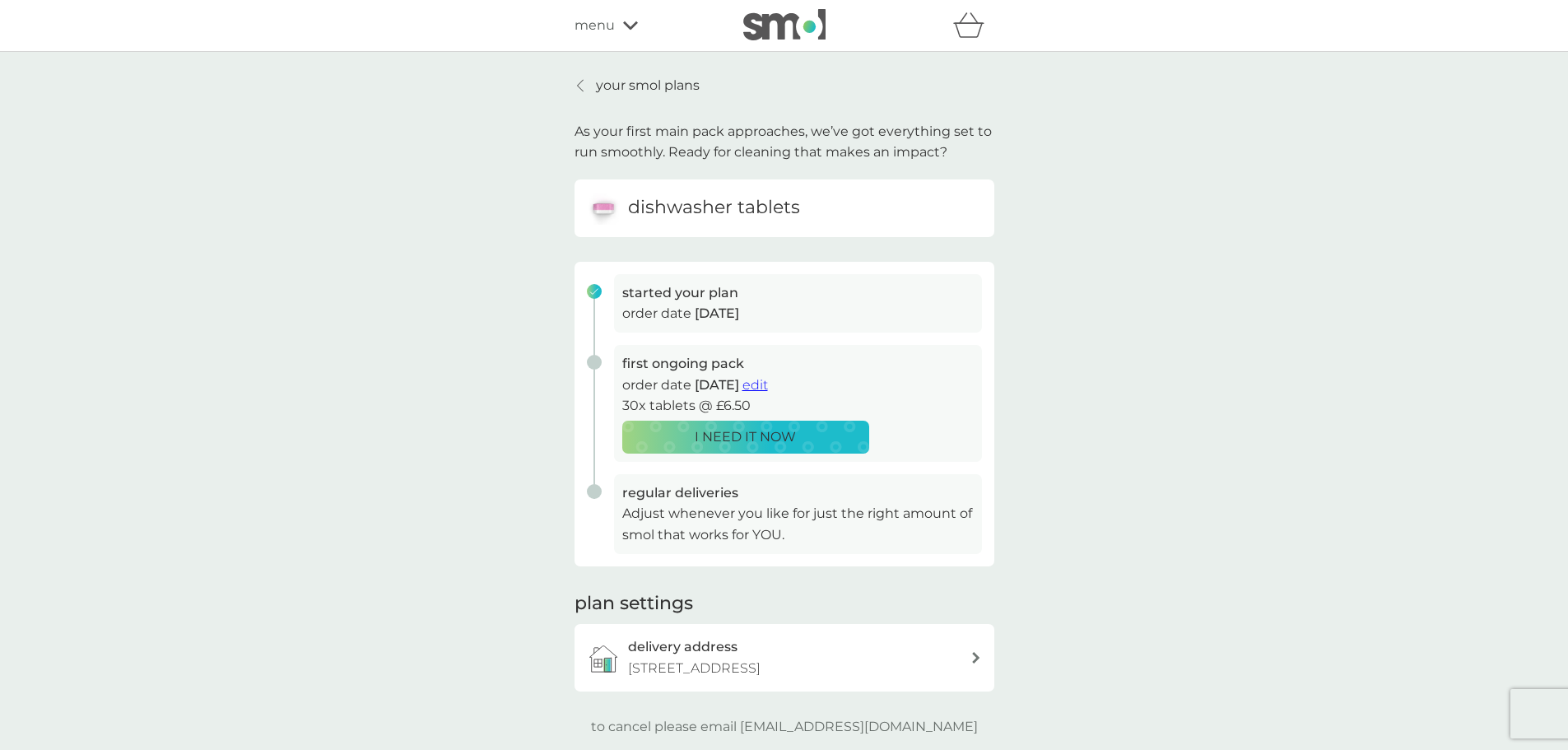
click at [768, 386] on span "edit" at bounding box center [755, 384] width 25 height 15
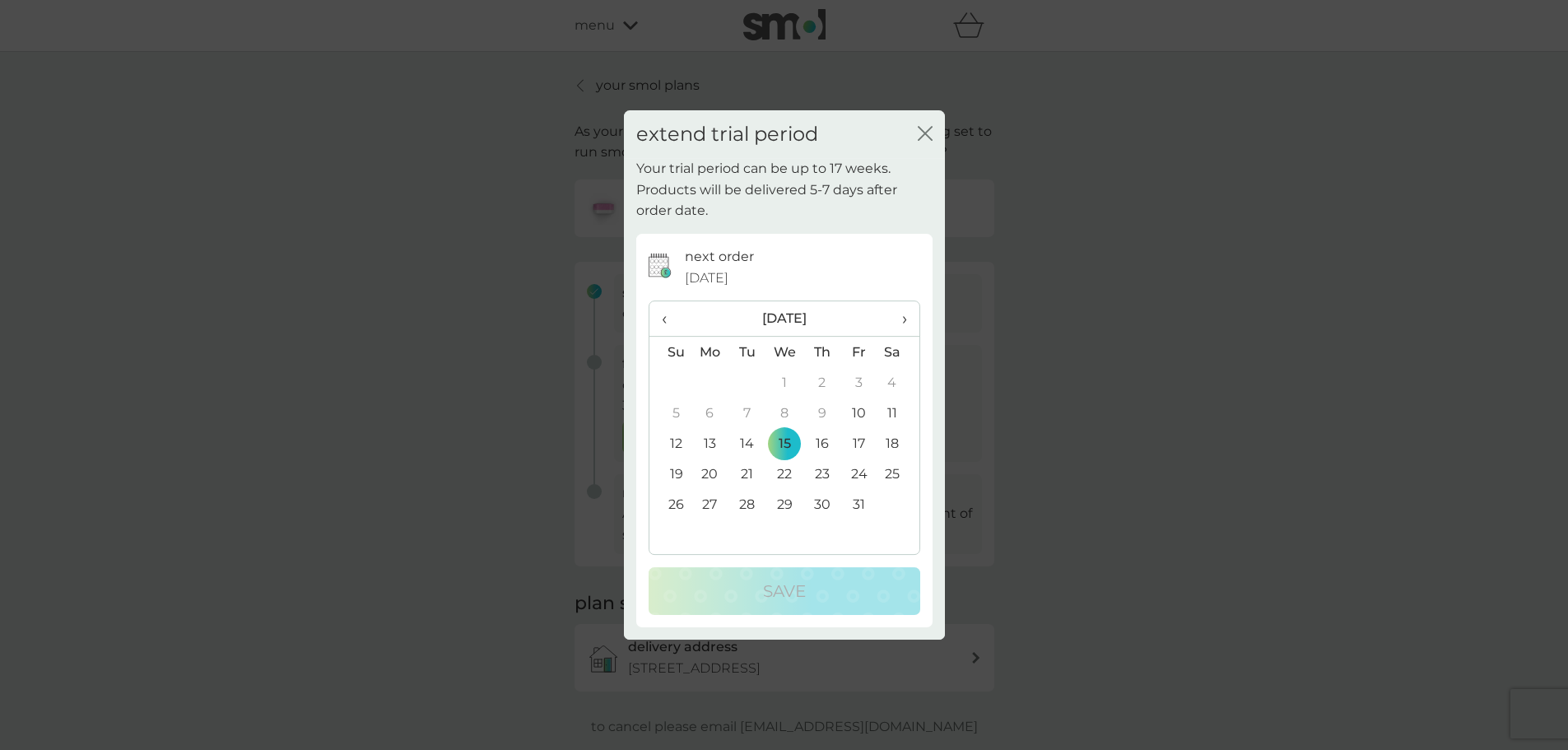
click at [922, 134] on icon "close" at bounding box center [925, 134] width 14 height 14
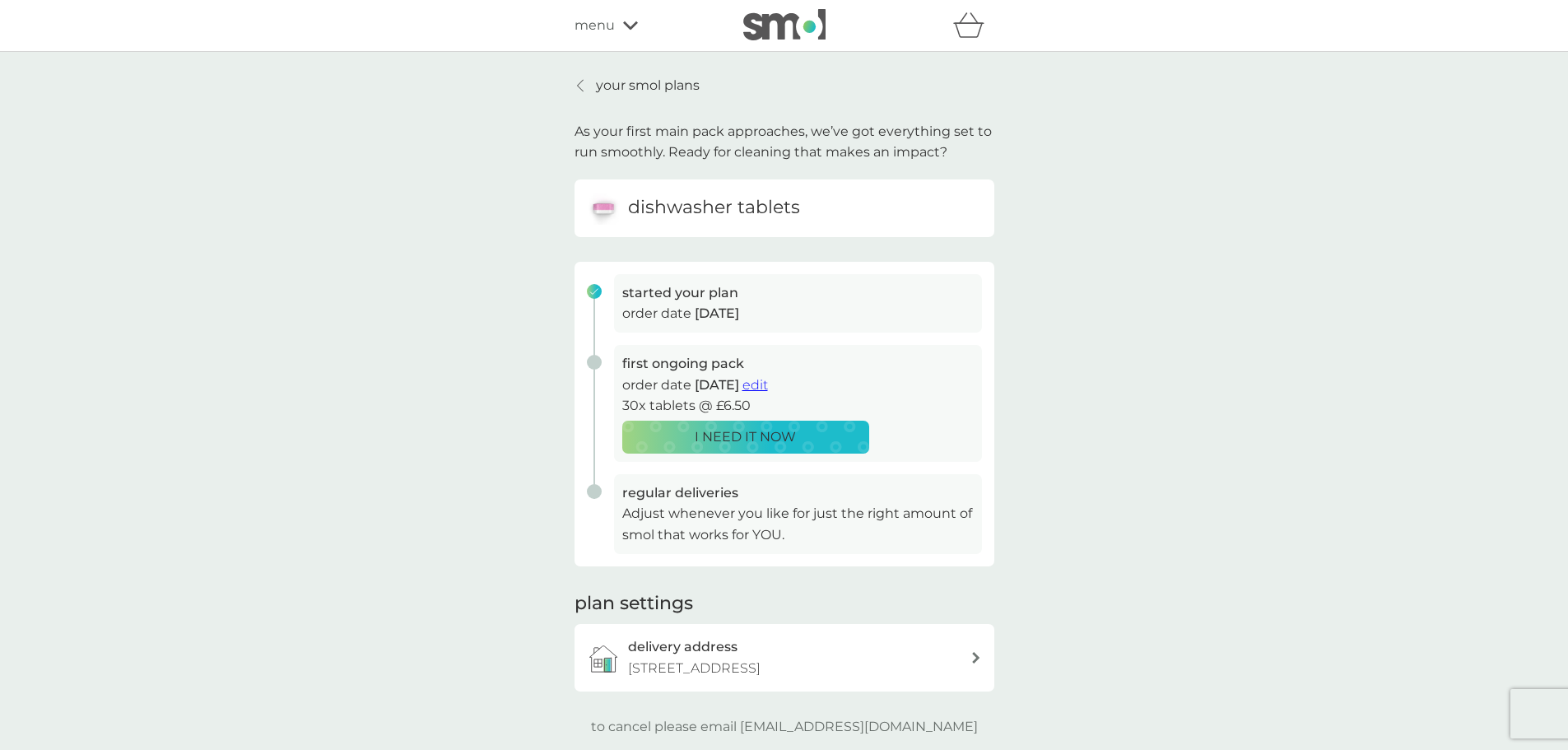
click at [724, 208] on h6 "dishwasher tablets" at bounding box center [714, 208] width 172 height 25
click at [628, 26] on icon at bounding box center [630, 25] width 14 height 8
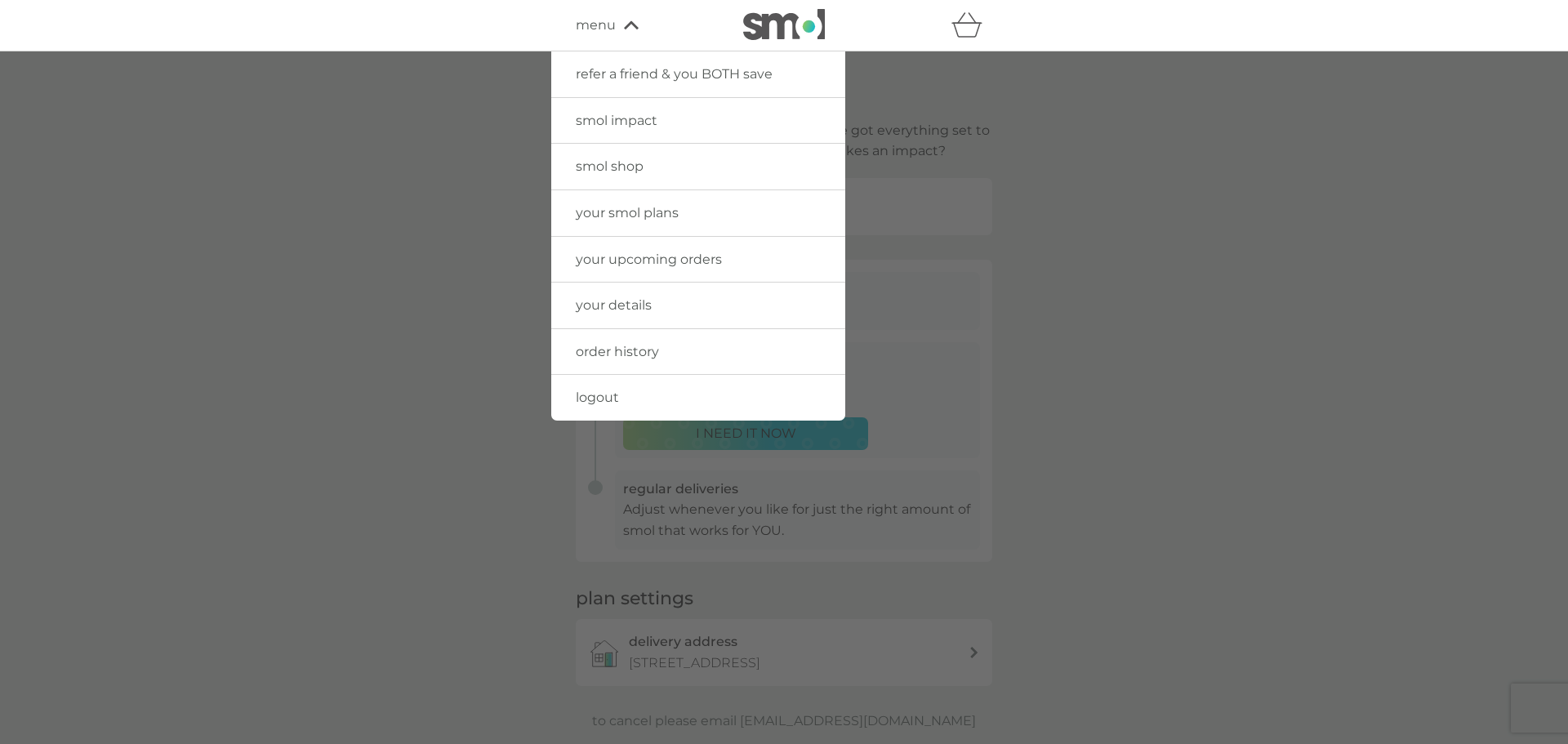
click at [696, 258] on span "your upcoming orders" at bounding box center [648, 259] width 146 height 15
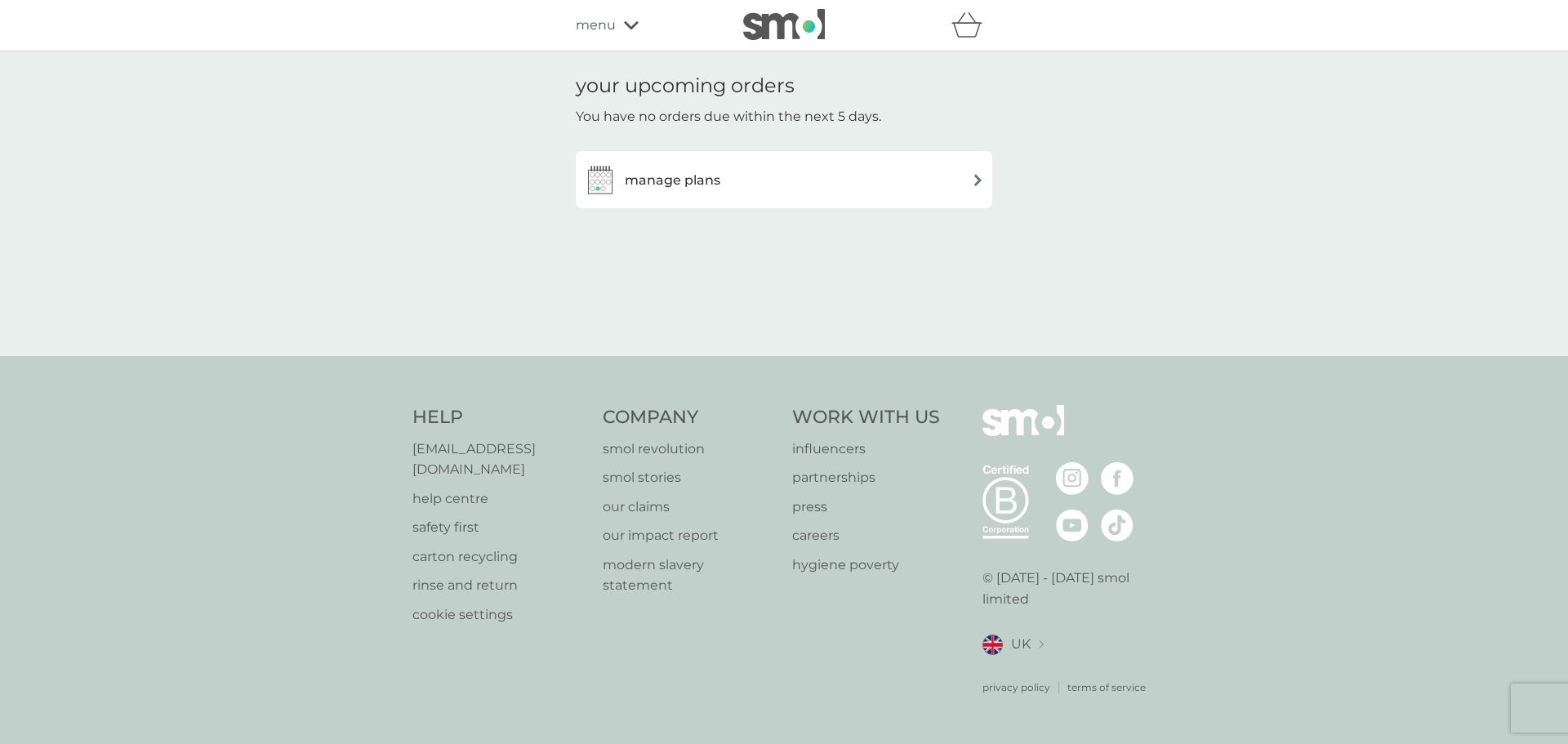
click at [975, 180] on img at bounding box center [978, 180] width 13 height 13
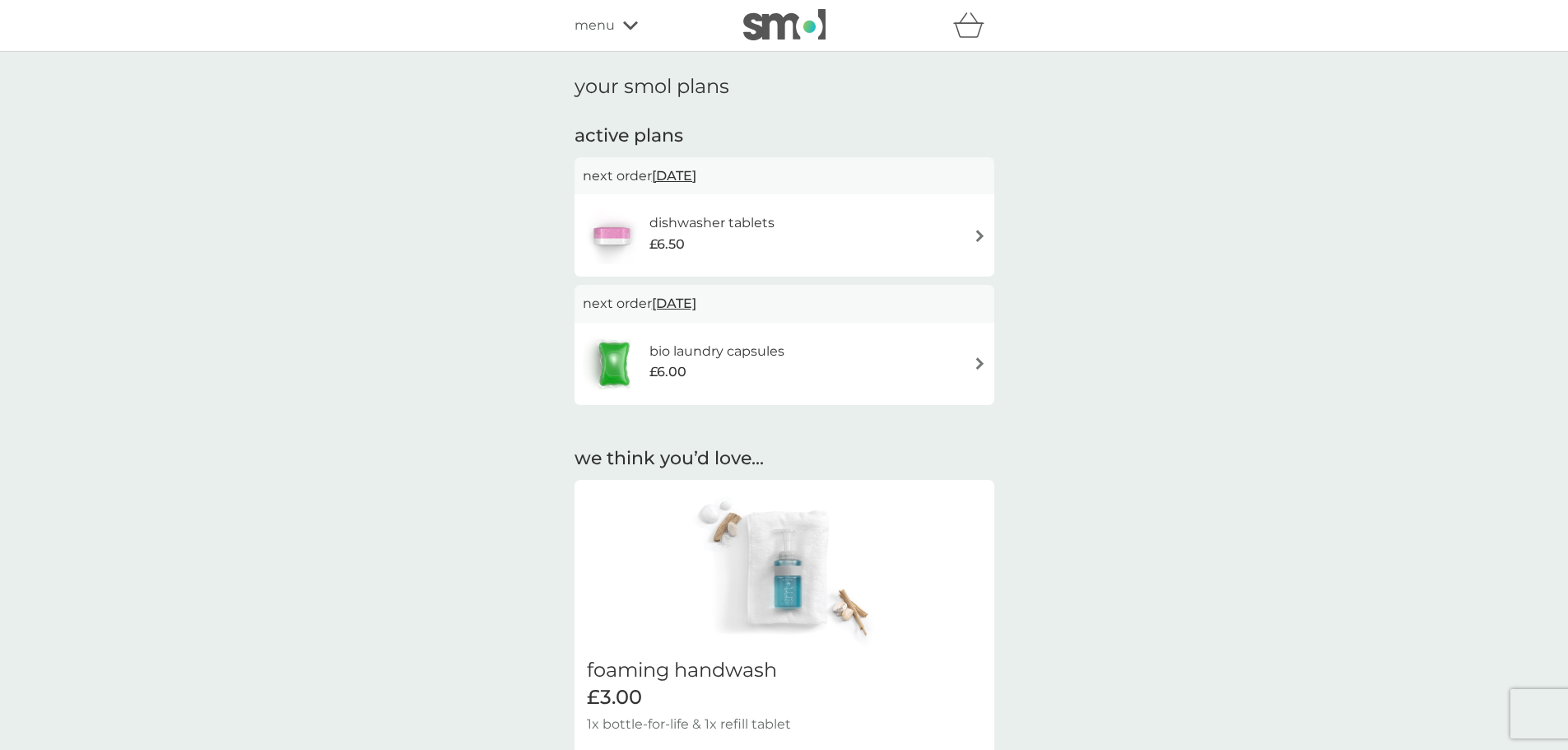
click at [979, 238] on img at bounding box center [980, 236] width 13 height 13
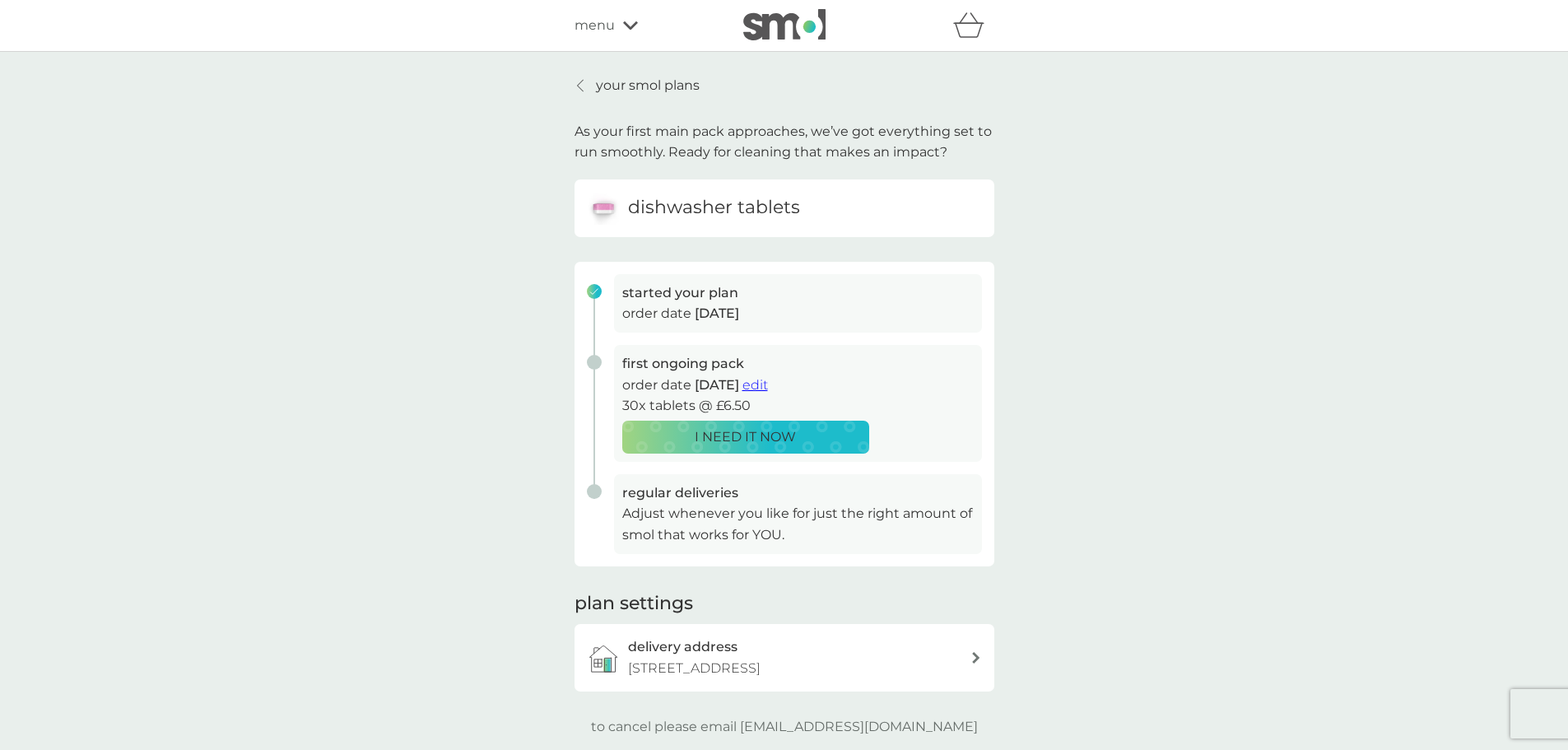
click at [627, 26] on icon at bounding box center [630, 25] width 14 height 8
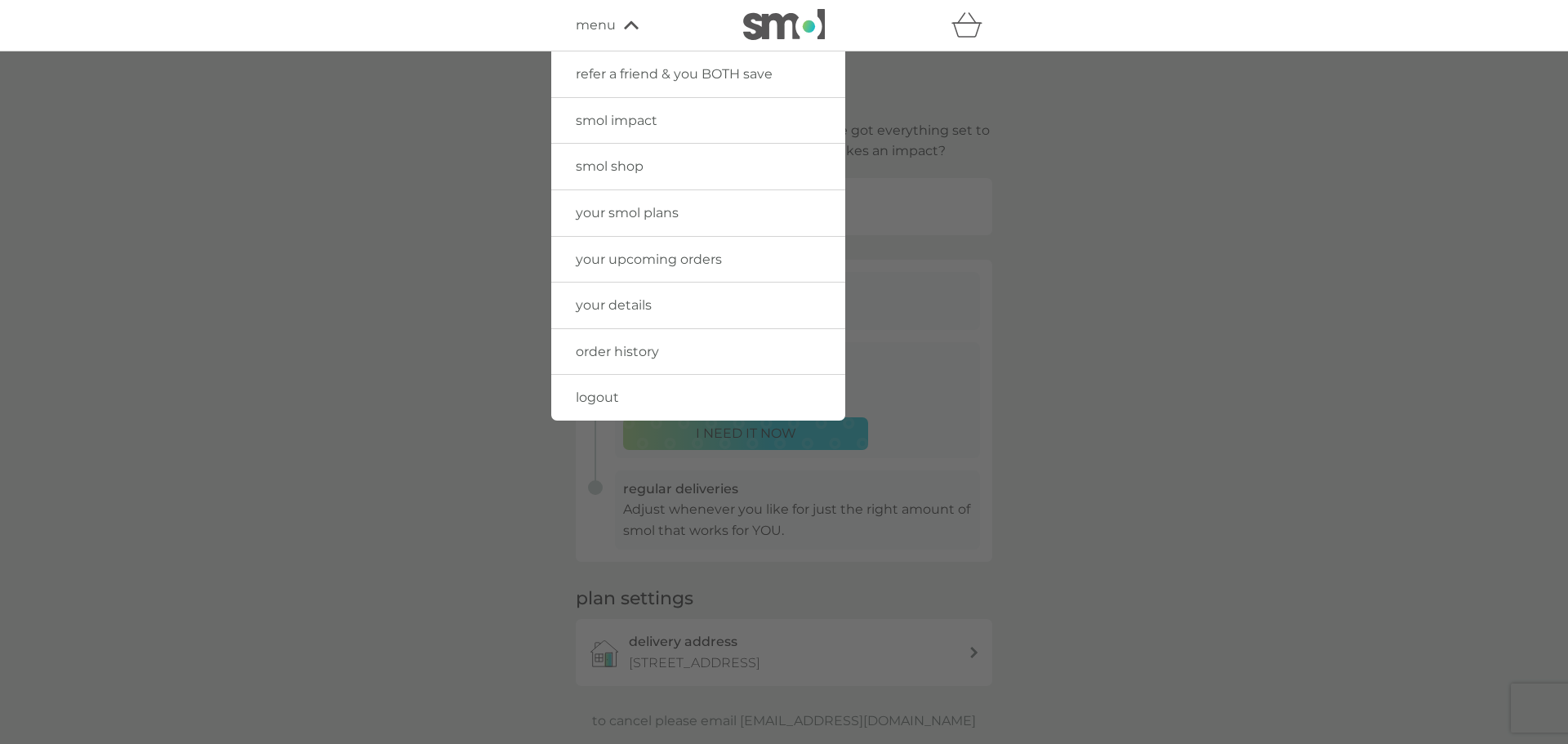
click at [655, 214] on span "your smol plans" at bounding box center [627, 212] width 103 height 15
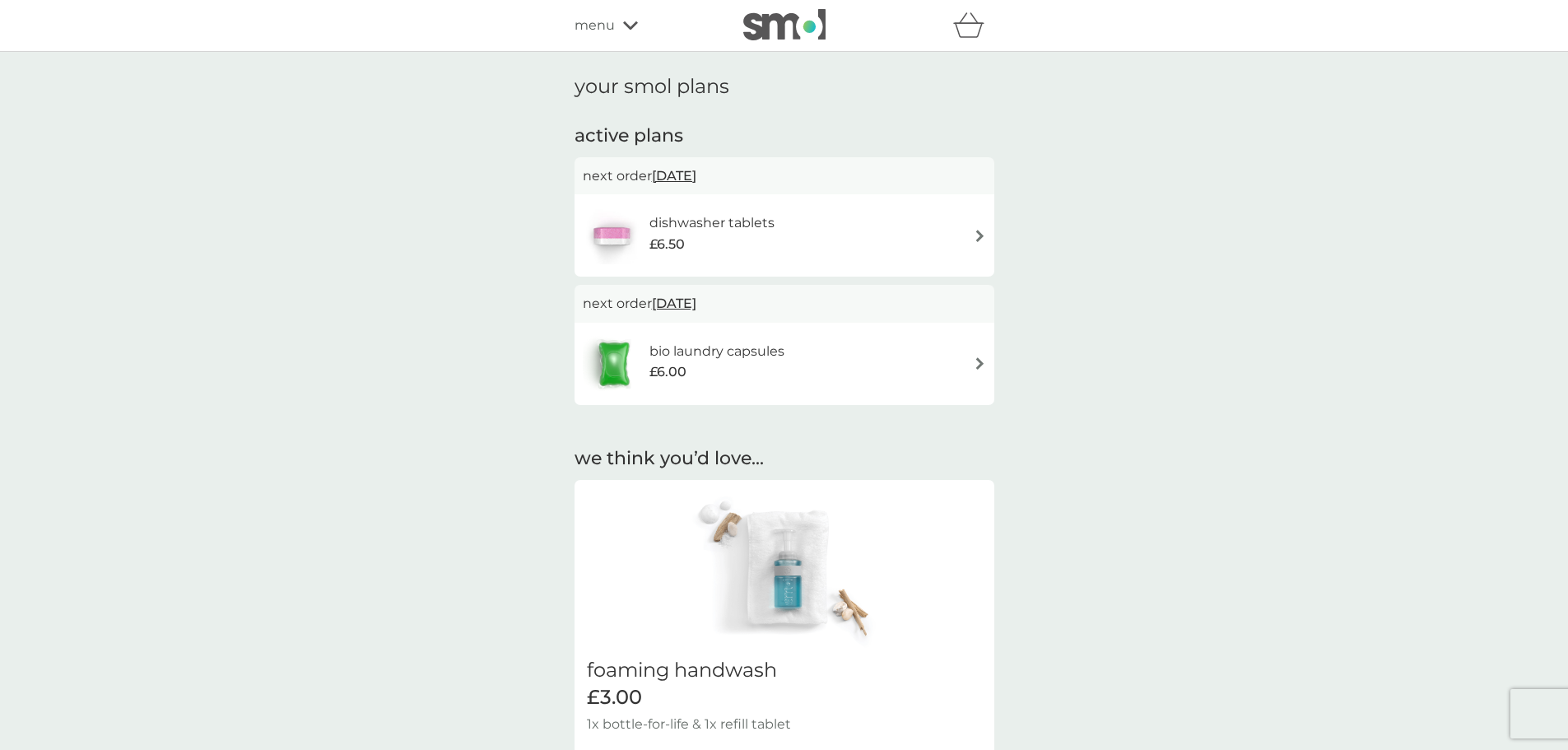
click at [629, 26] on icon at bounding box center [630, 25] width 14 height 10
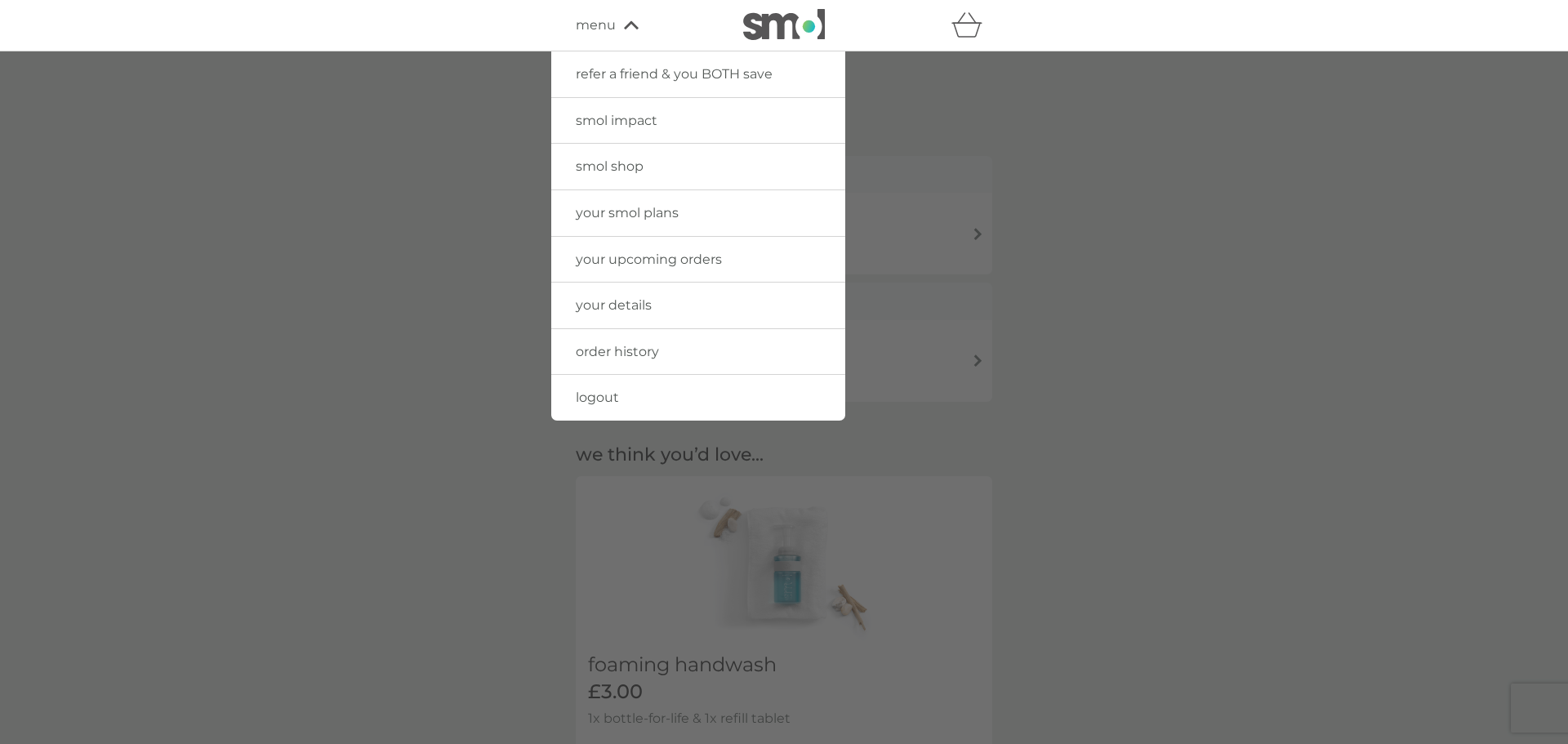
click at [659, 257] on span "your upcoming orders" at bounding box center [648, 259] width 146 height 15
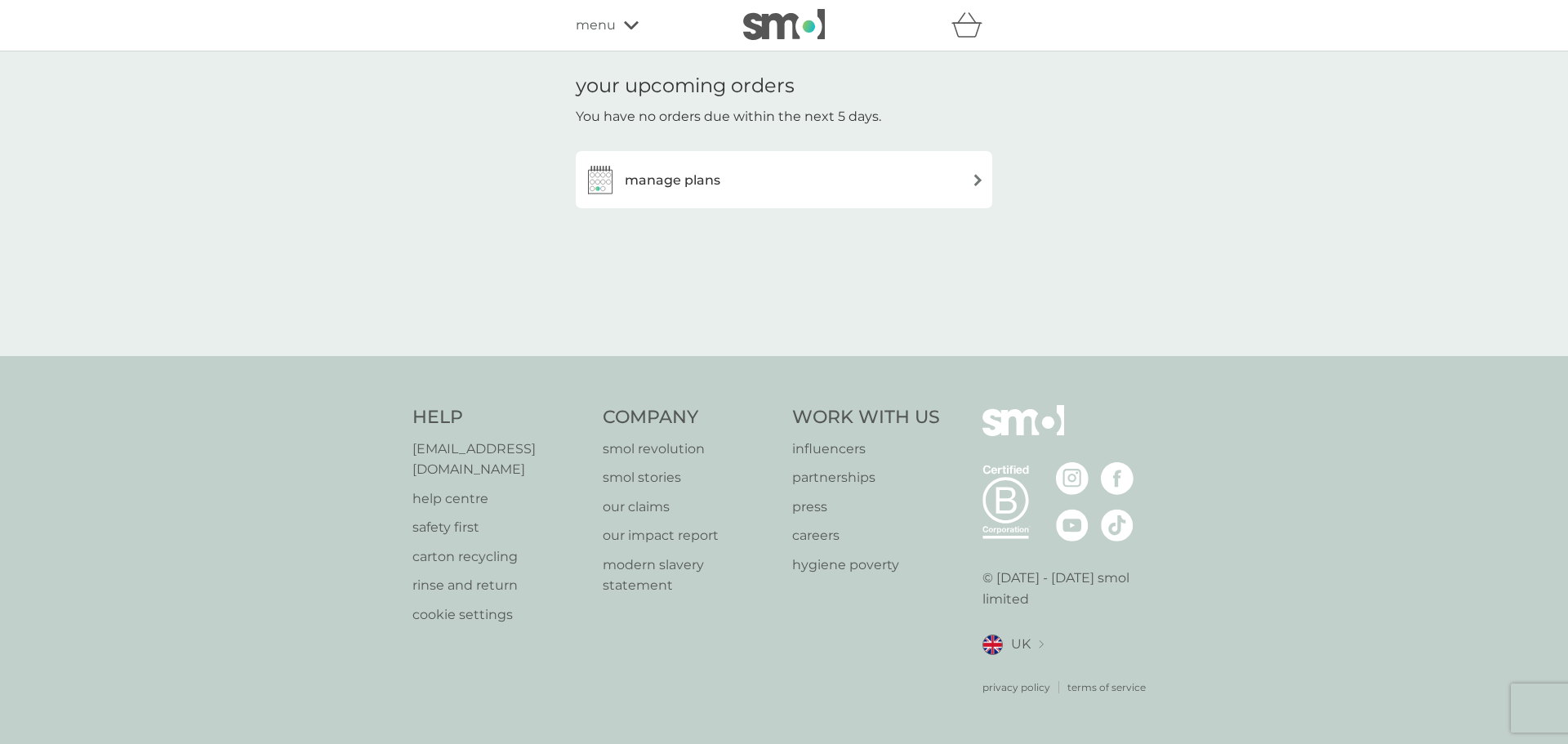
click at [975, 180] on img at bounding box center [978, 180] width 13 height 13
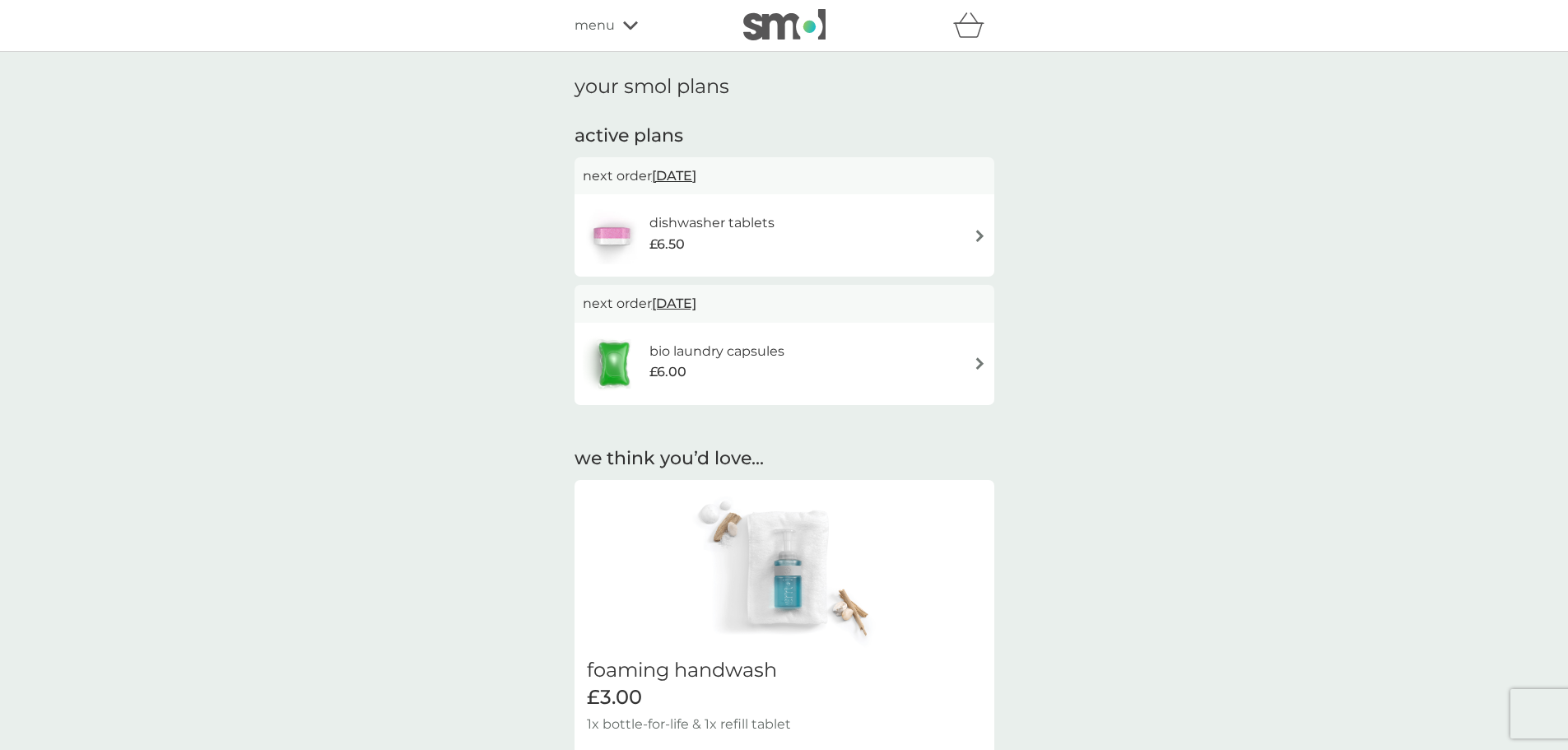
click at [979, 236] on img at bounding box center [980, 236] width 13 height 13
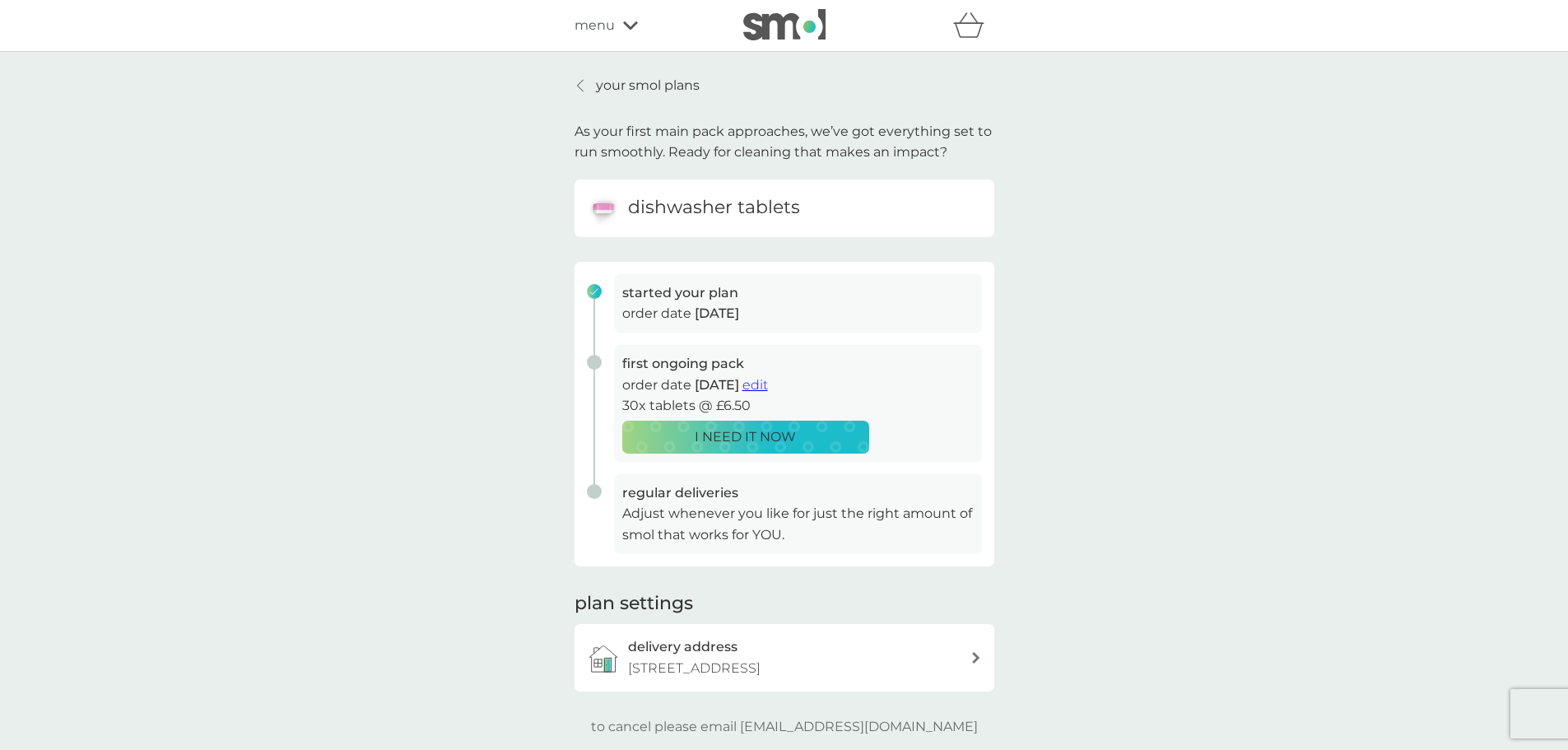
click at [768, 386] on span "edit" at bounding box center [755, 384] width 25 height 15
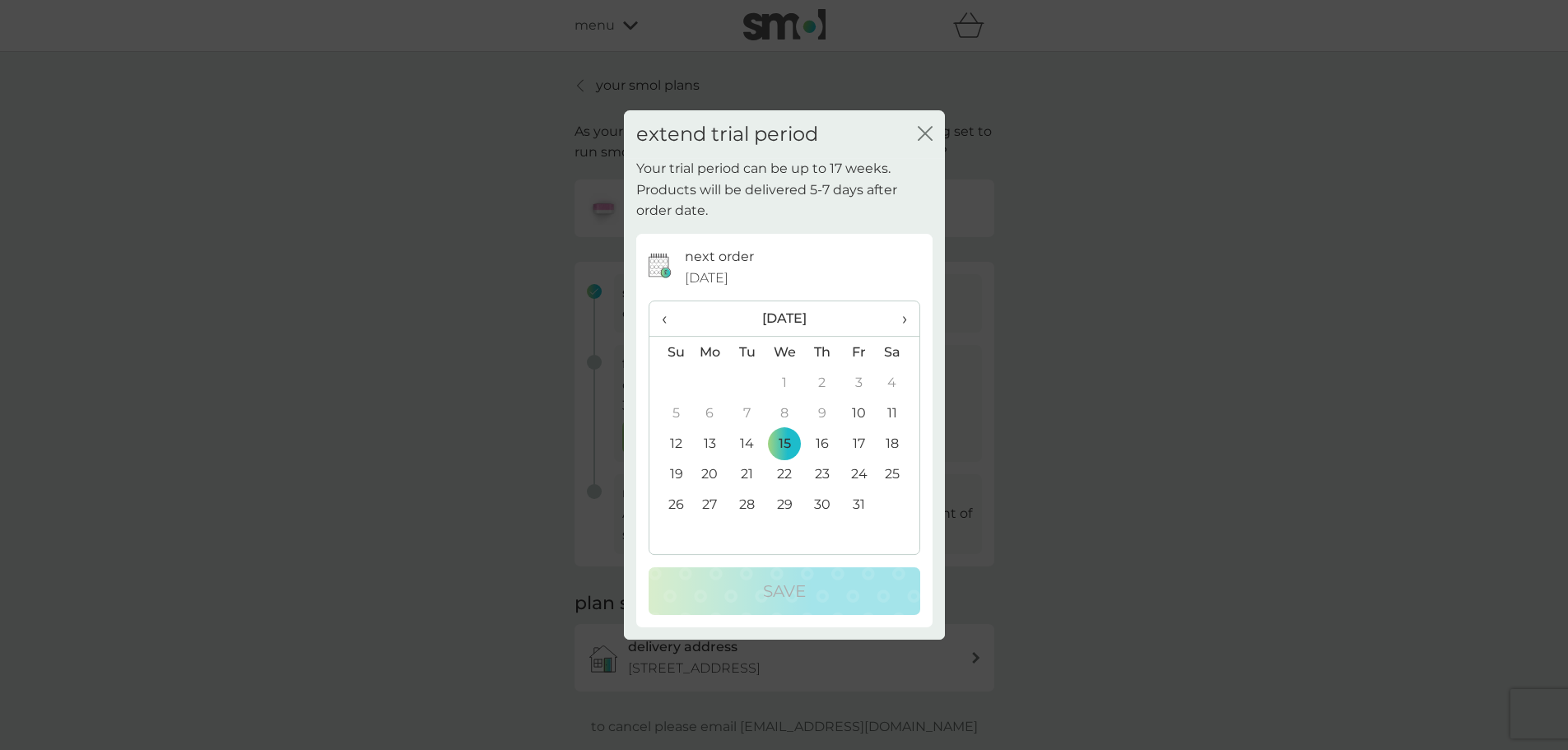
click at [923, 133] on icon "close" at bounding box center [922, 133] width 6 height 14
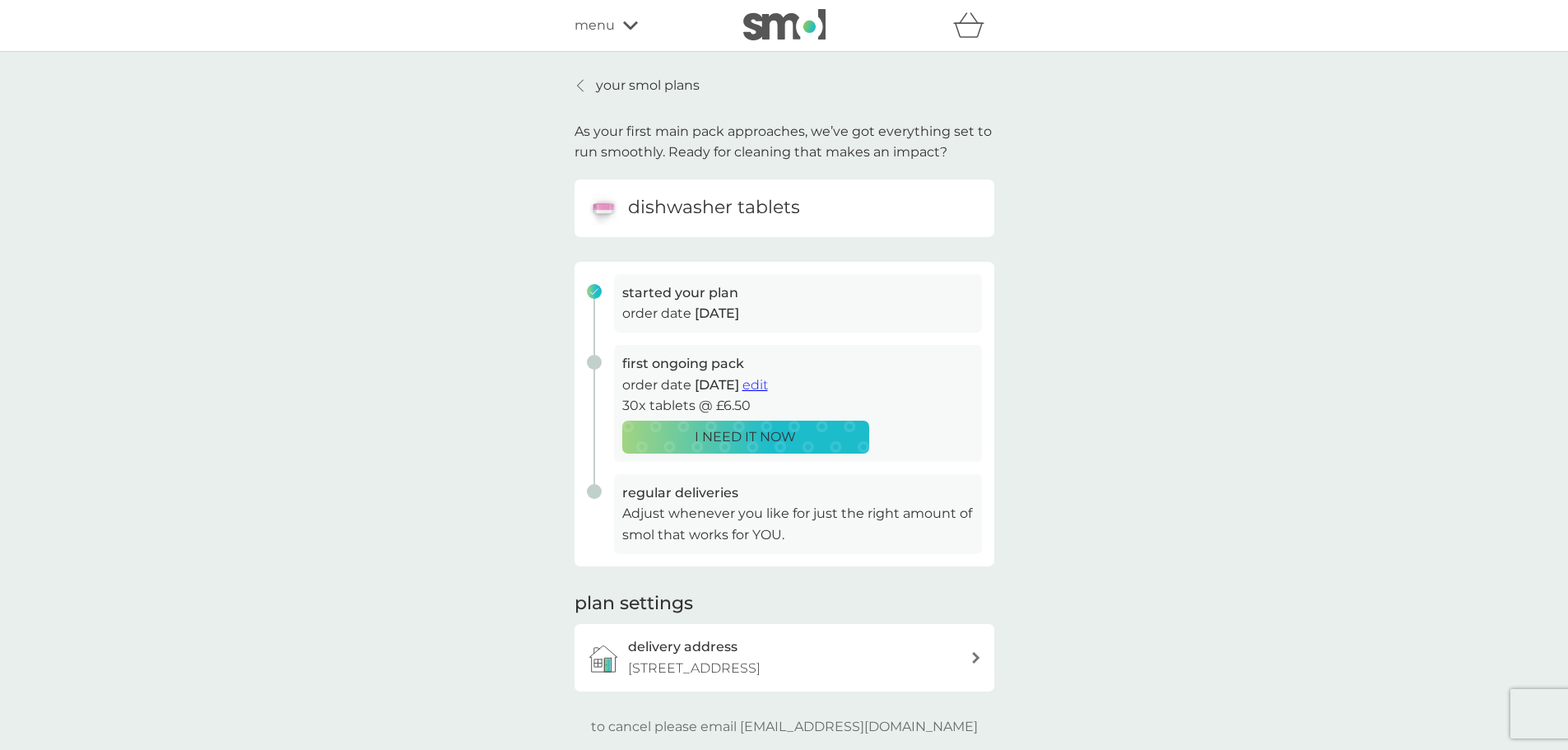
click at [581, 85] on icon at bounding box center [580, 86] width 6 height 14
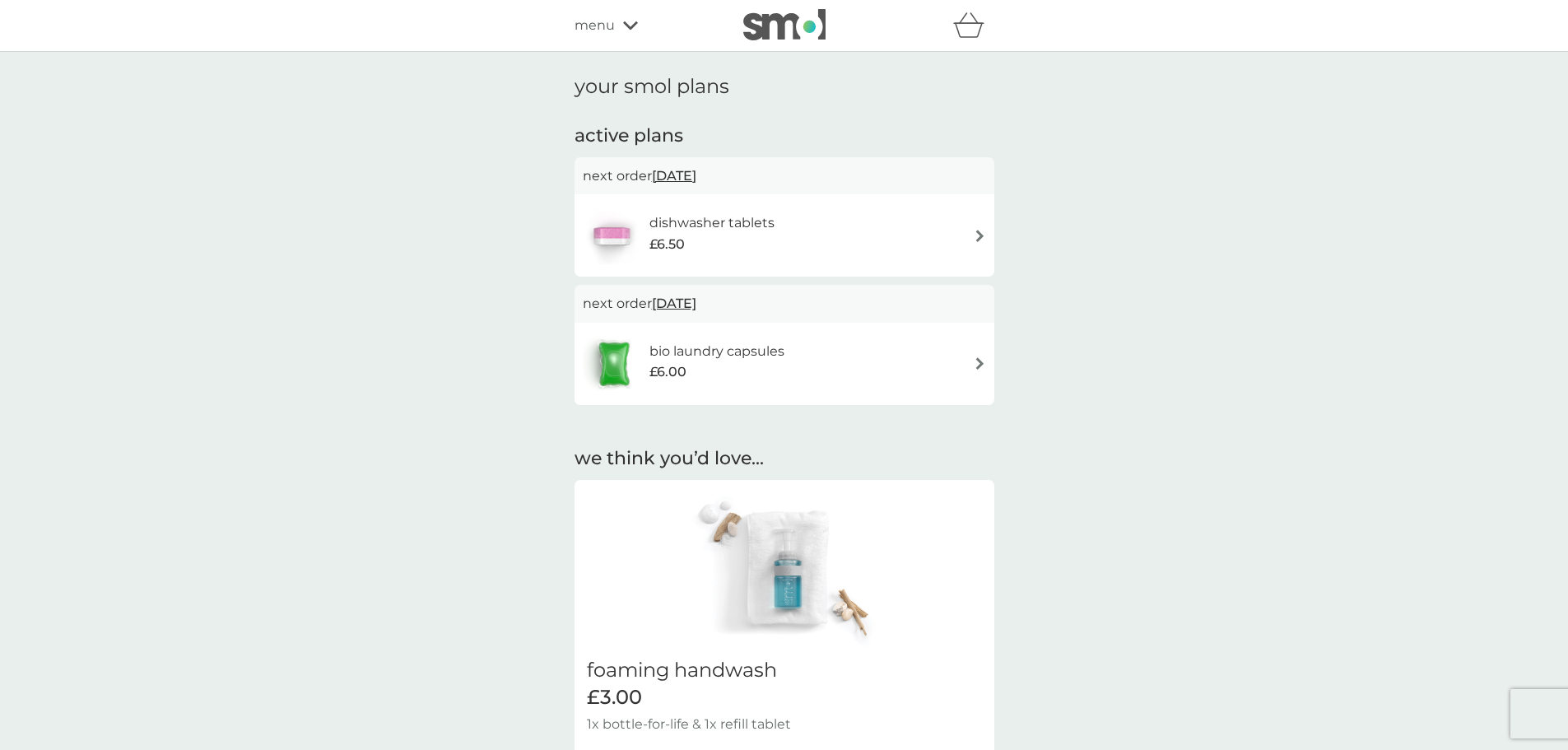
click at [689, 307] on span "[DATE]" at bounding box center [673, 303] width 44 height 32
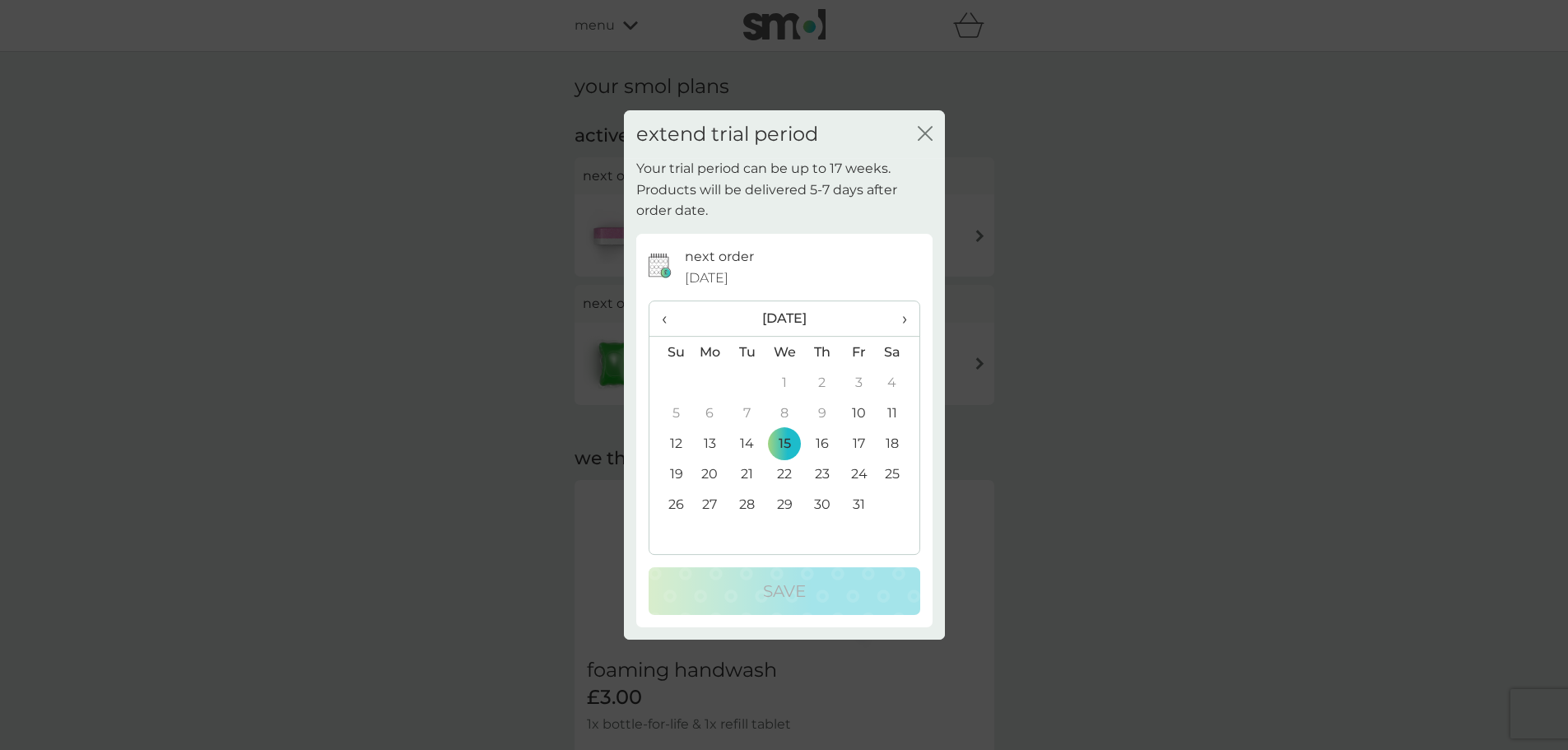
click at [925, 131] on icon "close" at bounding box center [925, 134] width 14 height 14
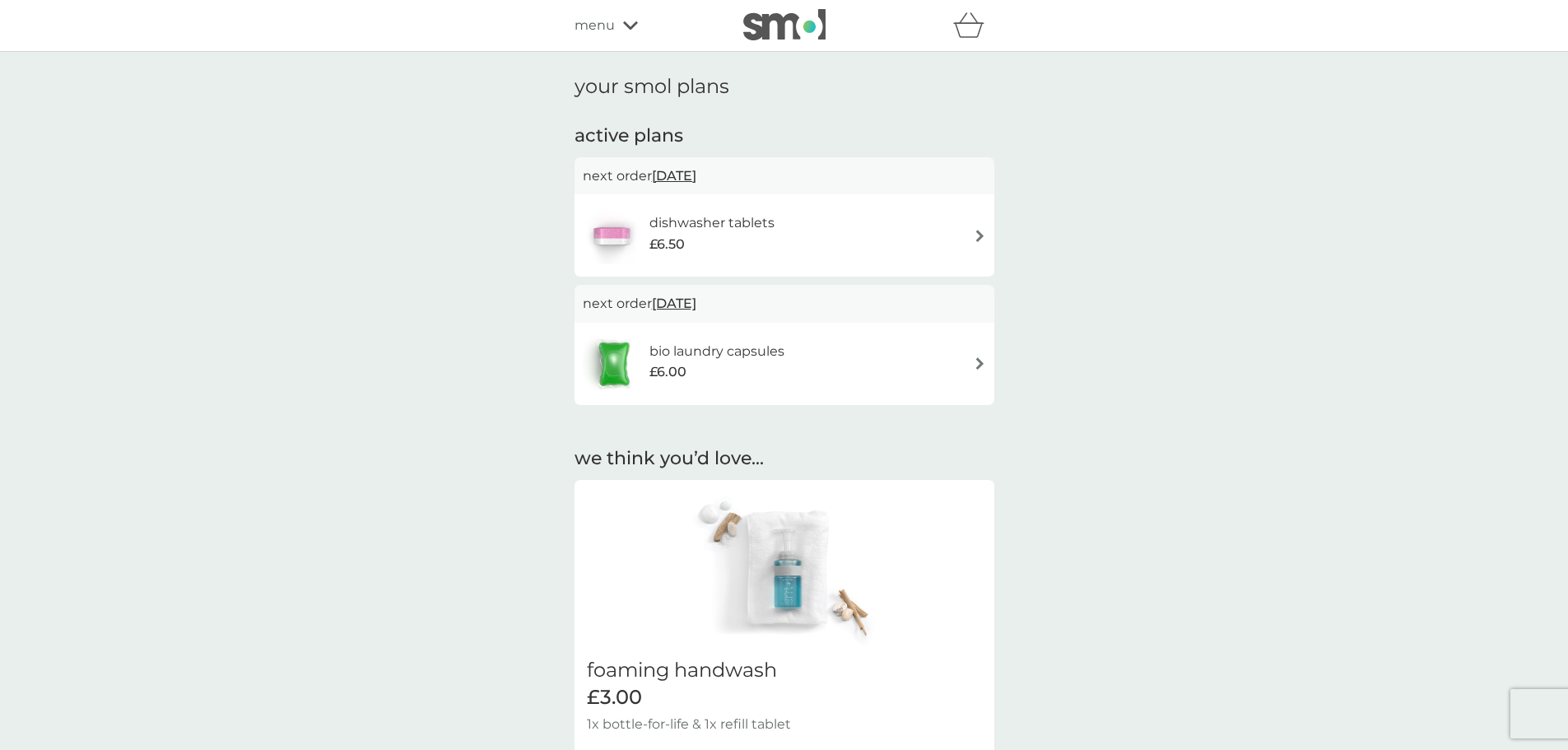
click at [979, 366] on img at bounding box center [980, 364] width 13 height 13
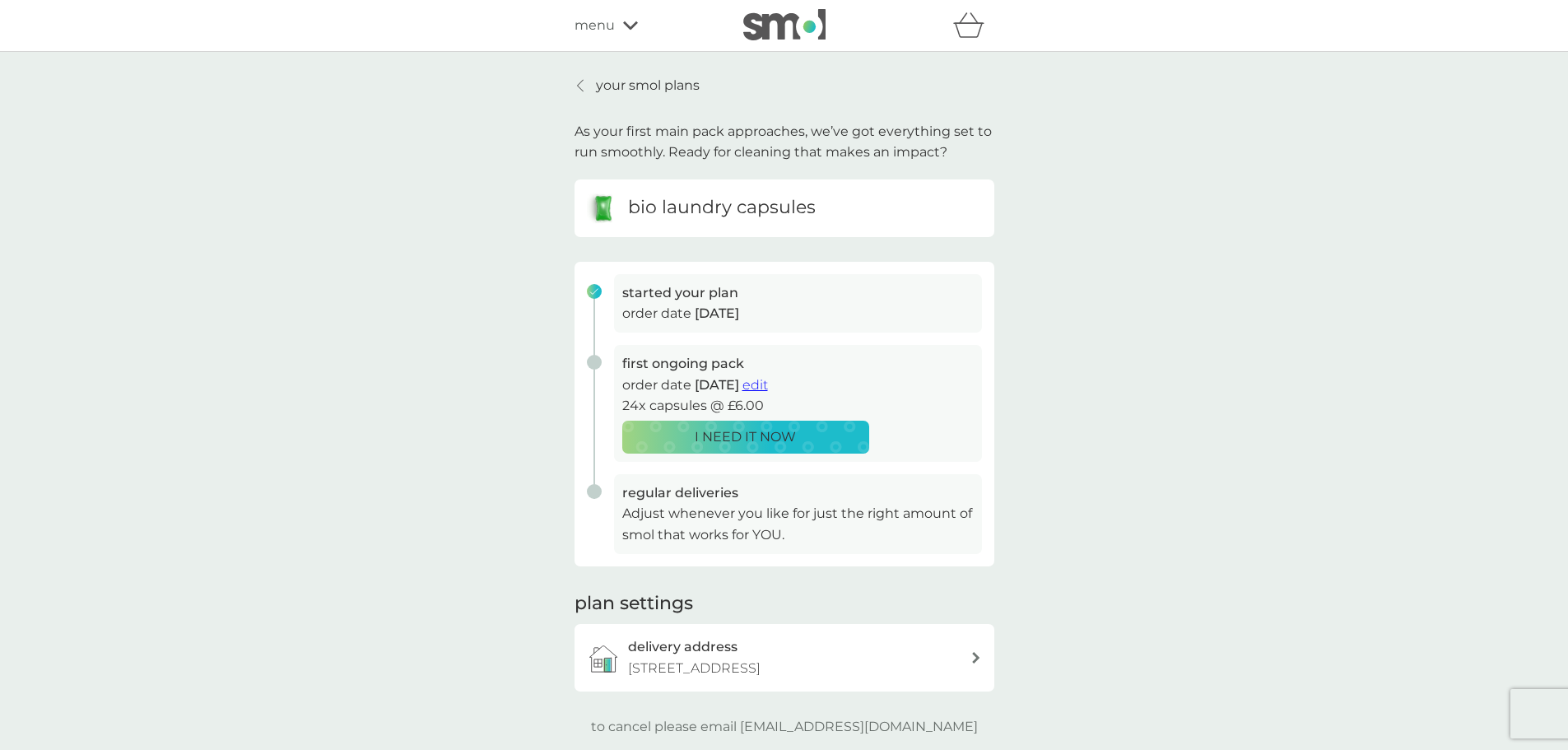
click at [626, 26] on icon at bounding box center [630, 25] width 14 height 8
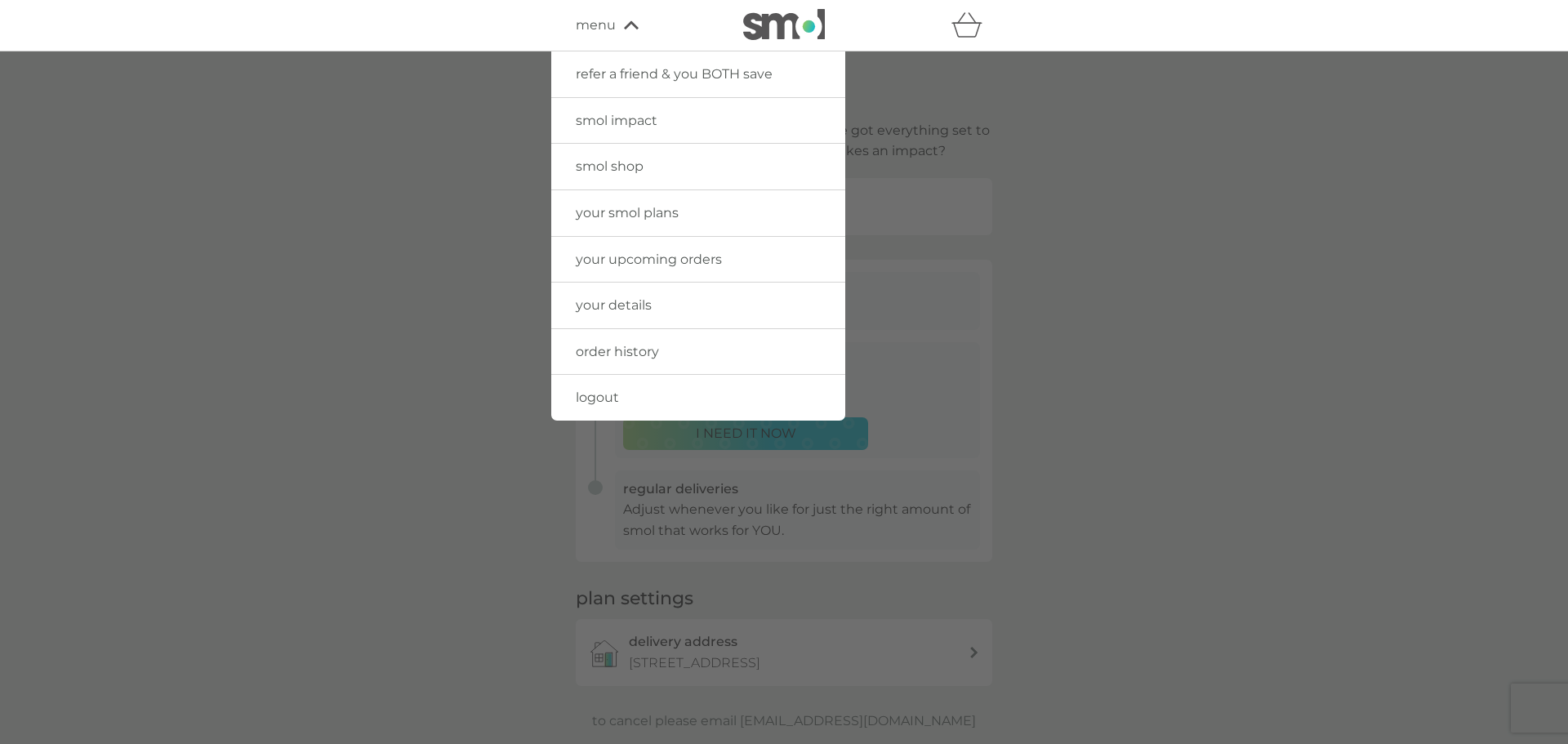
click at [627, 169] on span "smol shop" at bounding box center [610, 166] width 68 height 15
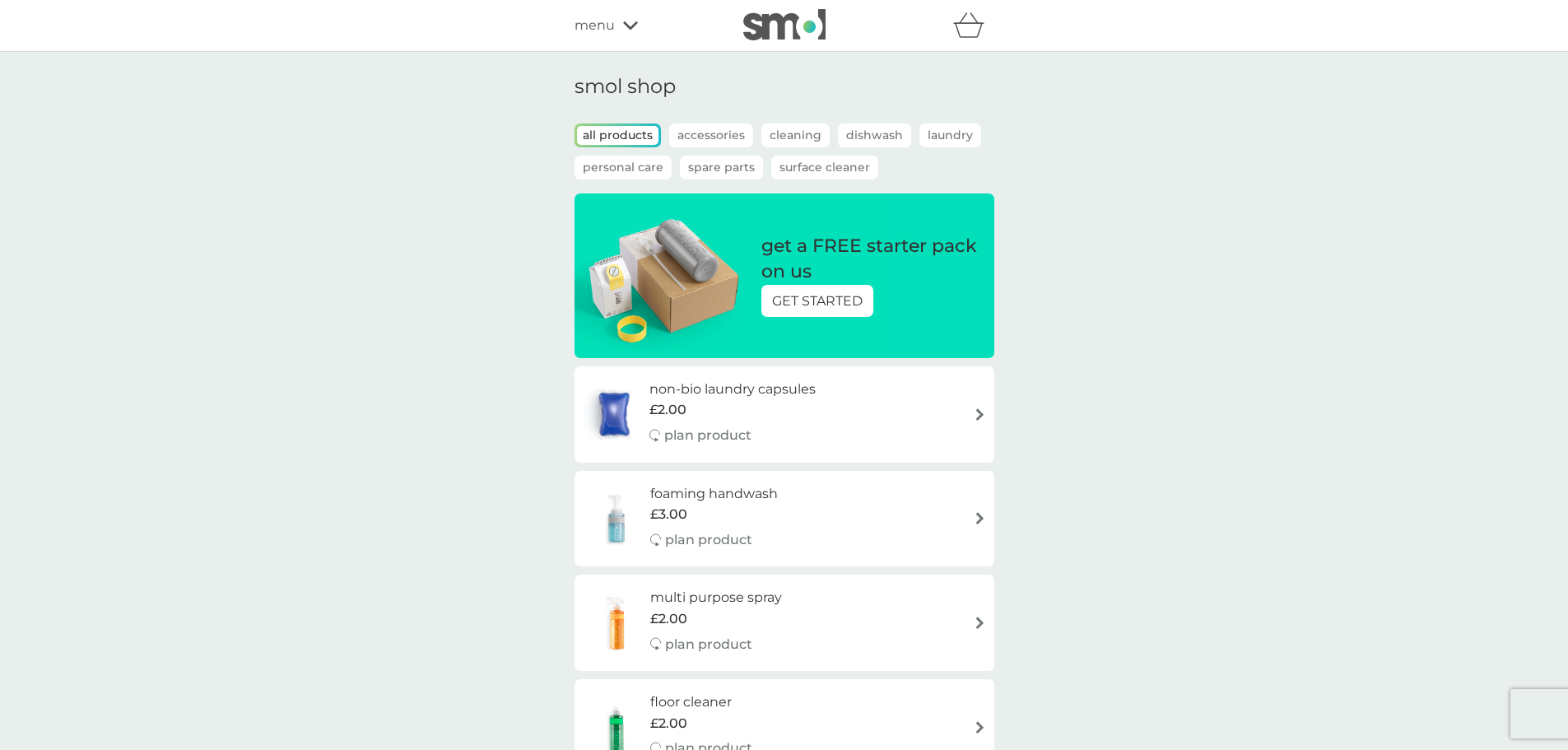
click at [628, 29] on icon at bounding box center [630, 25] width 14 height 8
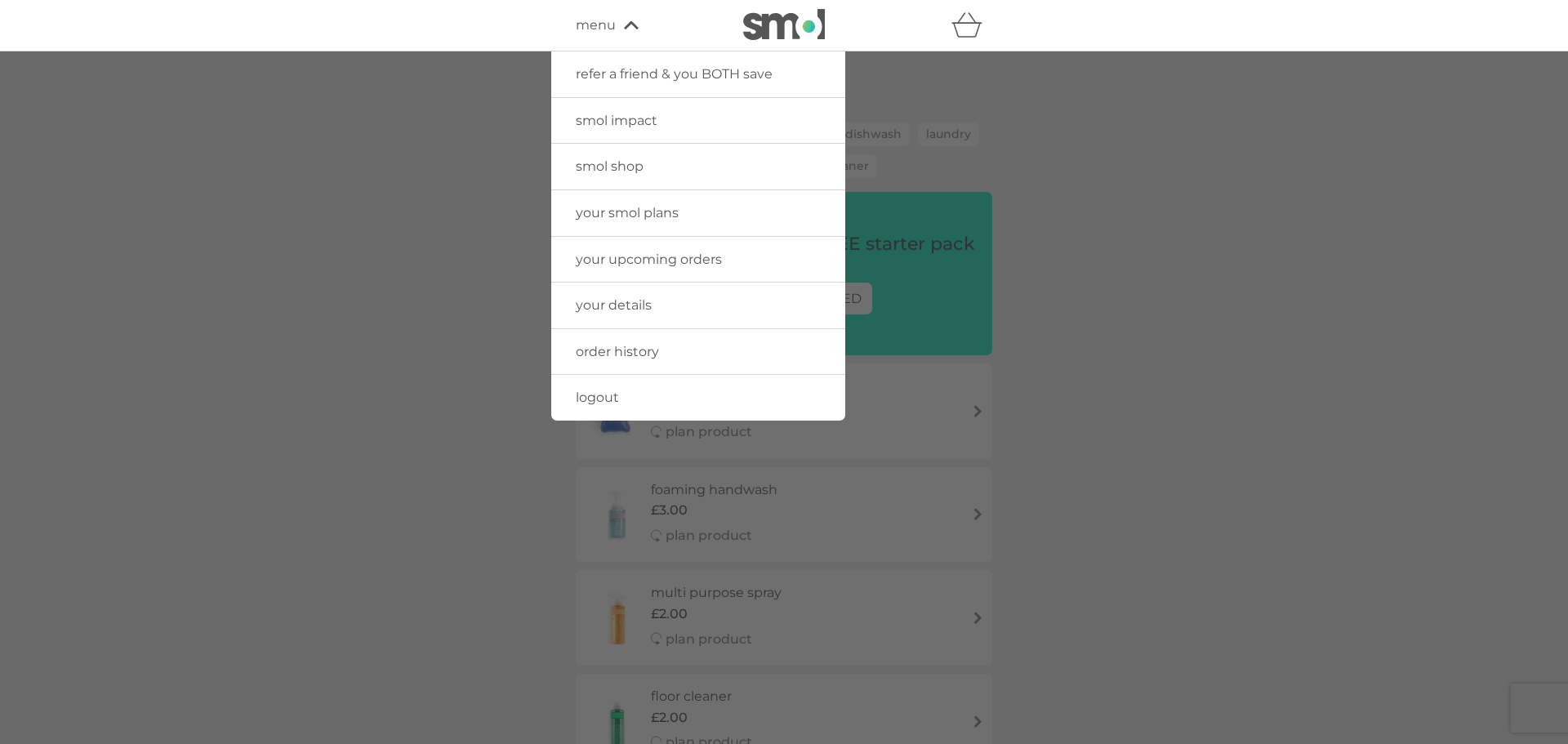
click at [639, 261] on span "your upcoming orders" at bounding box center [648, 259] width 146 height 15
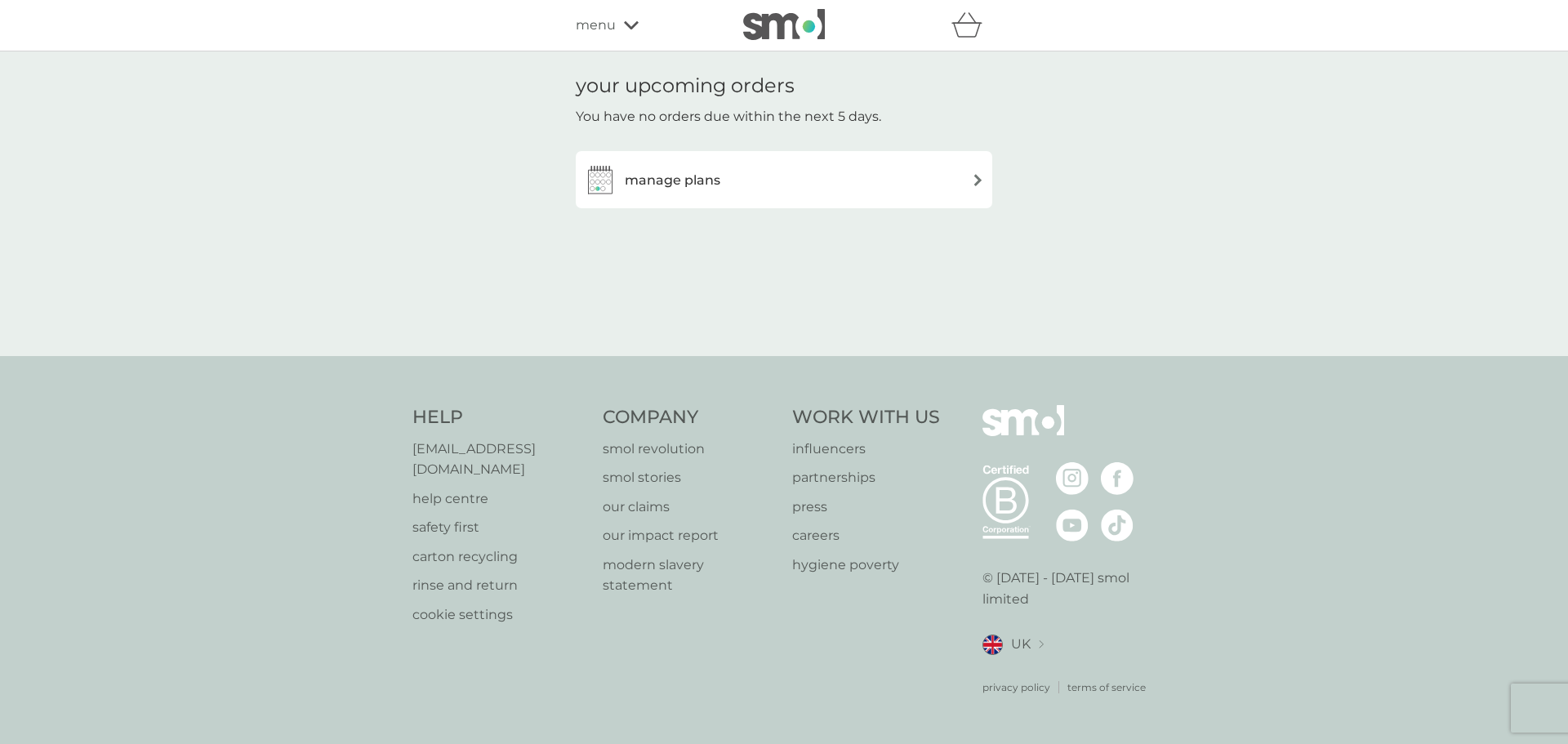
click at [696, 180] on h3 "manage plans" at bounding box center [673, 181] width 96 height 21
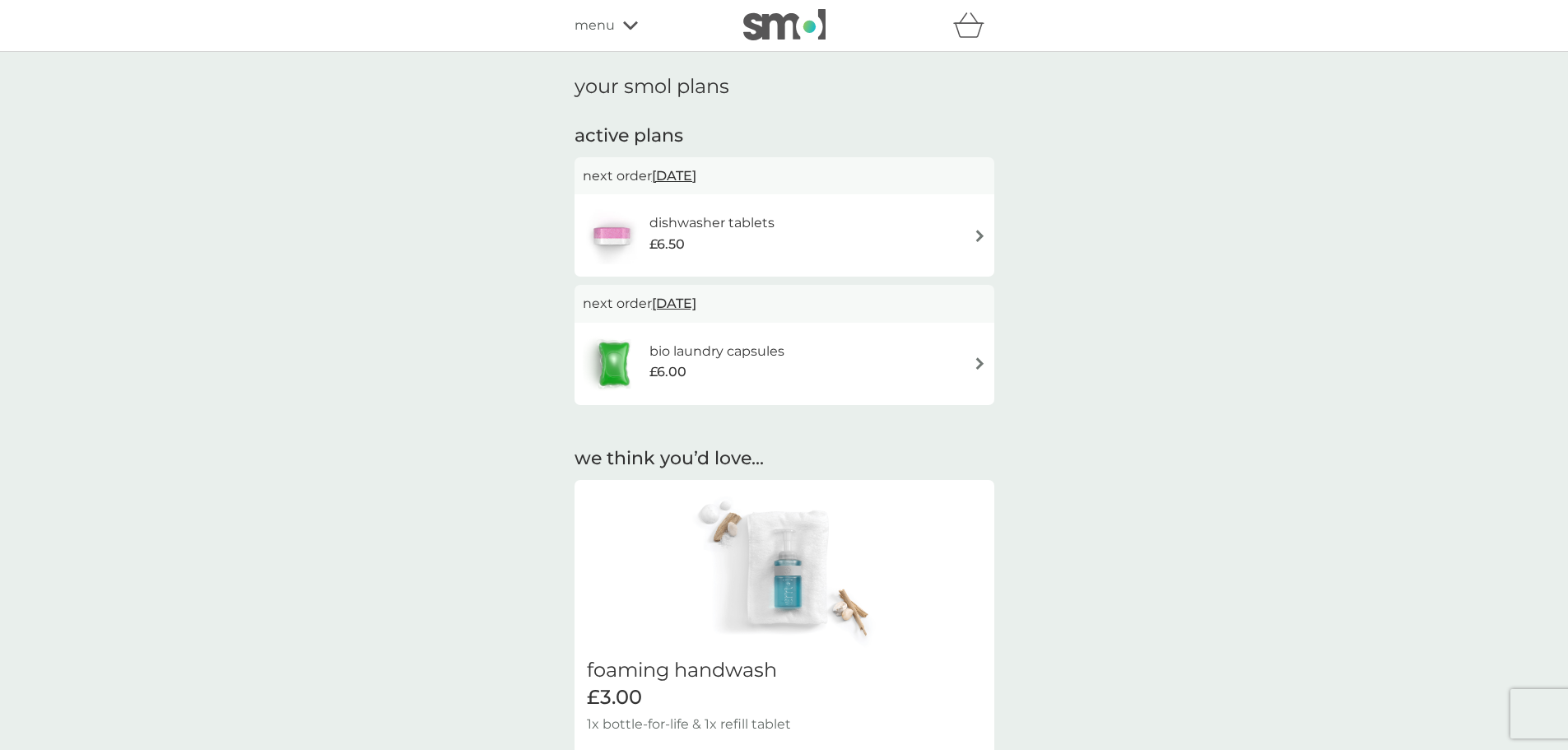
click at [631, 26] on icon at bounding box center [630, 25] width 14 height 8
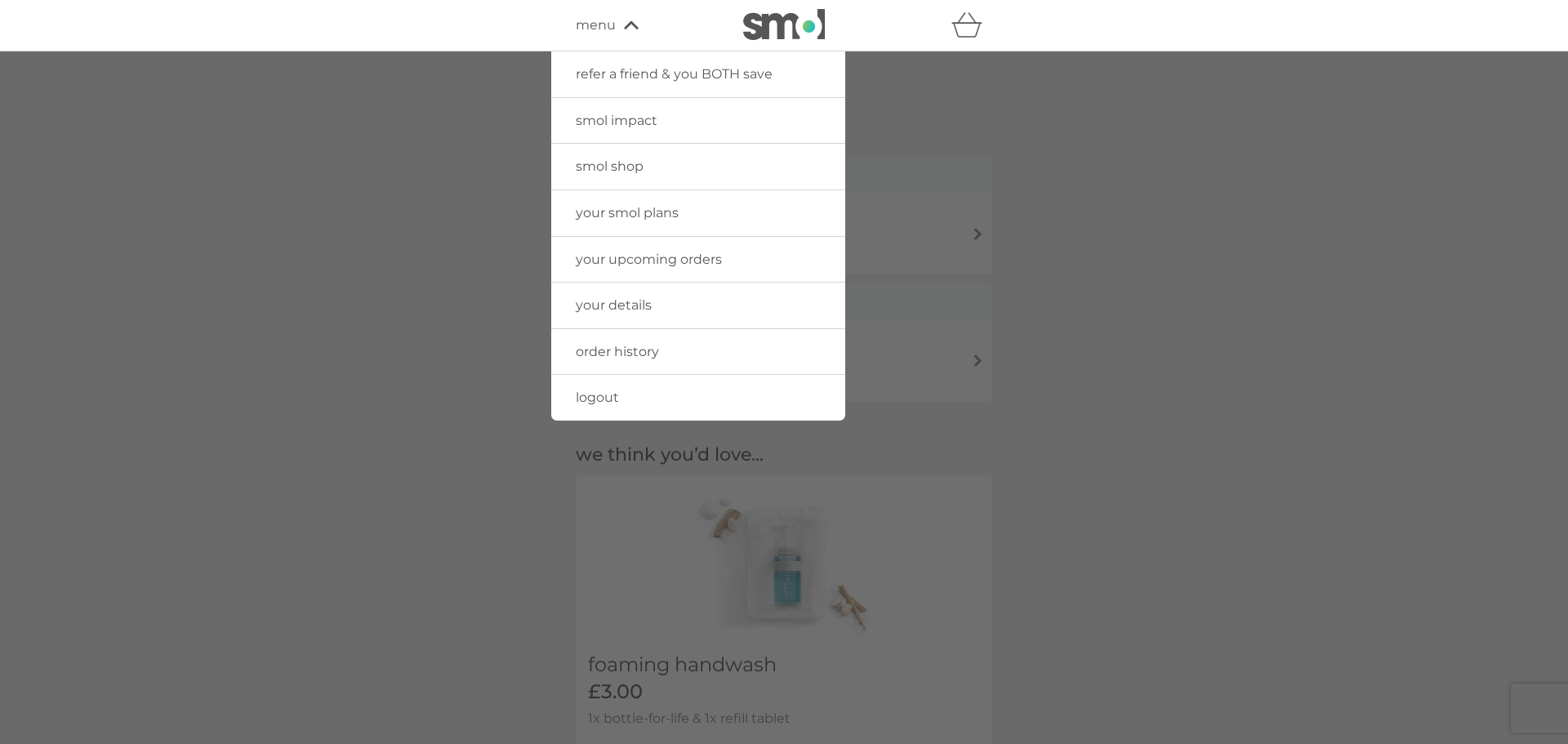
click at [623, 168] on span "smol shop" at bounding box center [610, 166] width 68 height 15
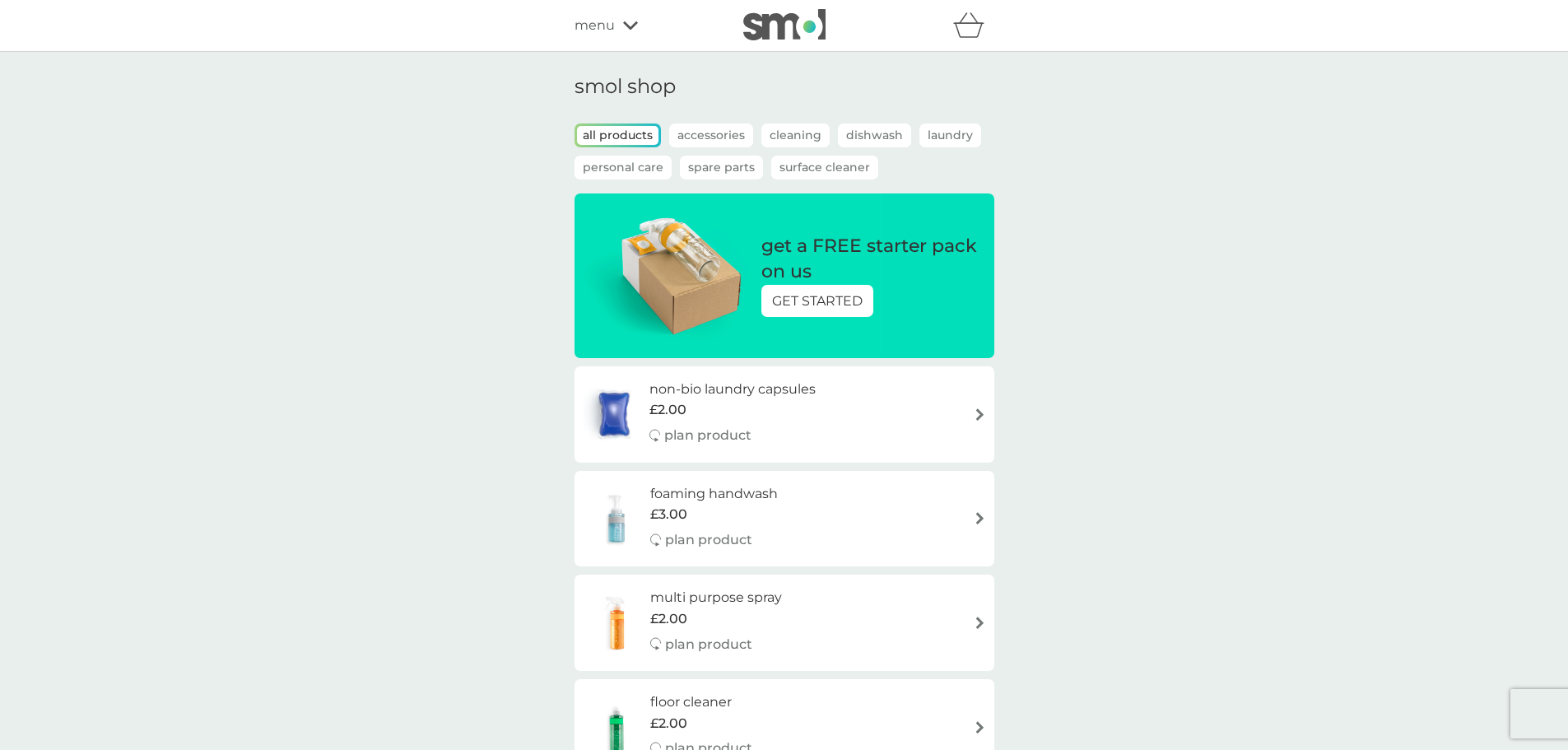
click at [976, 415] on img at bounding box center [980, 414] width 13 height 13
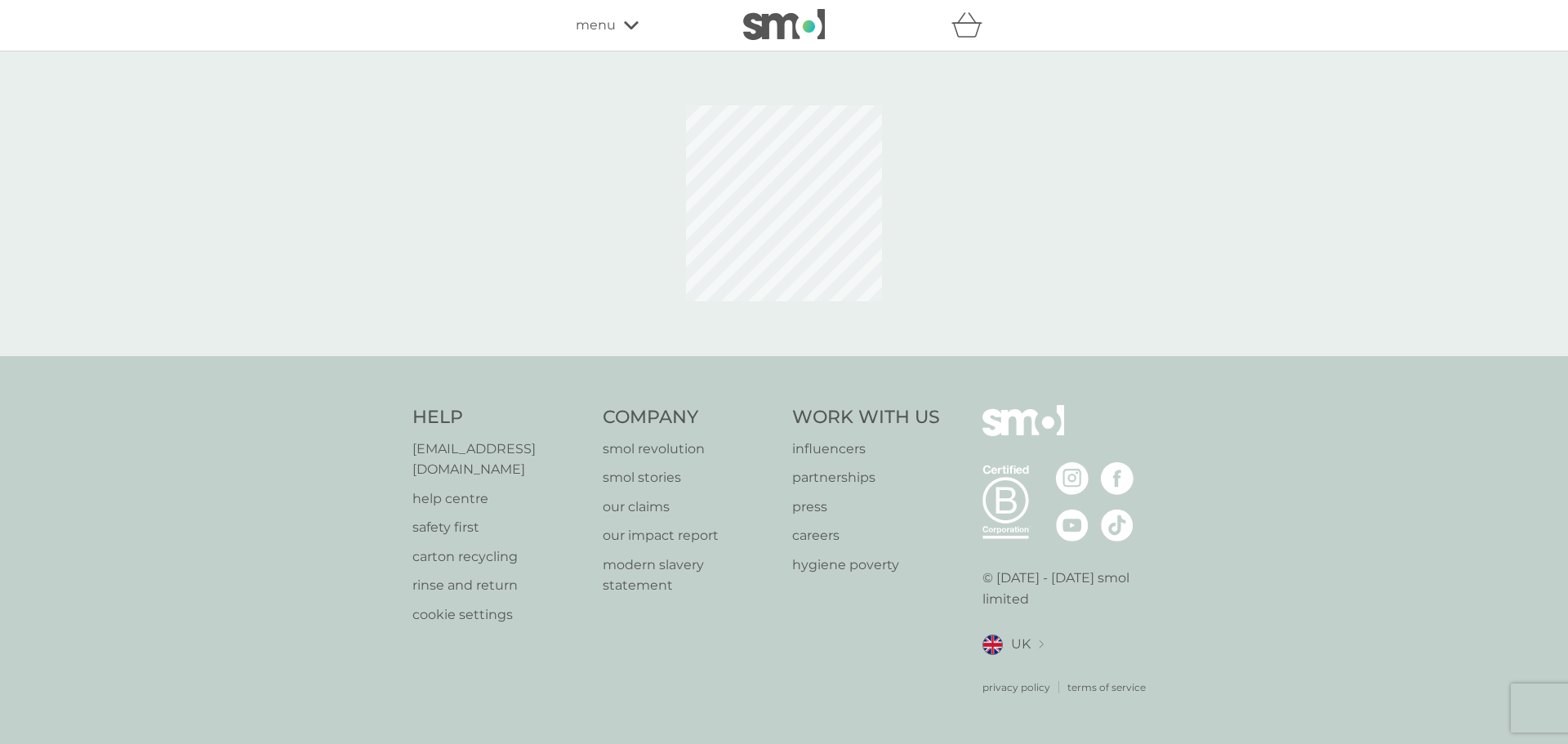
select select "42"
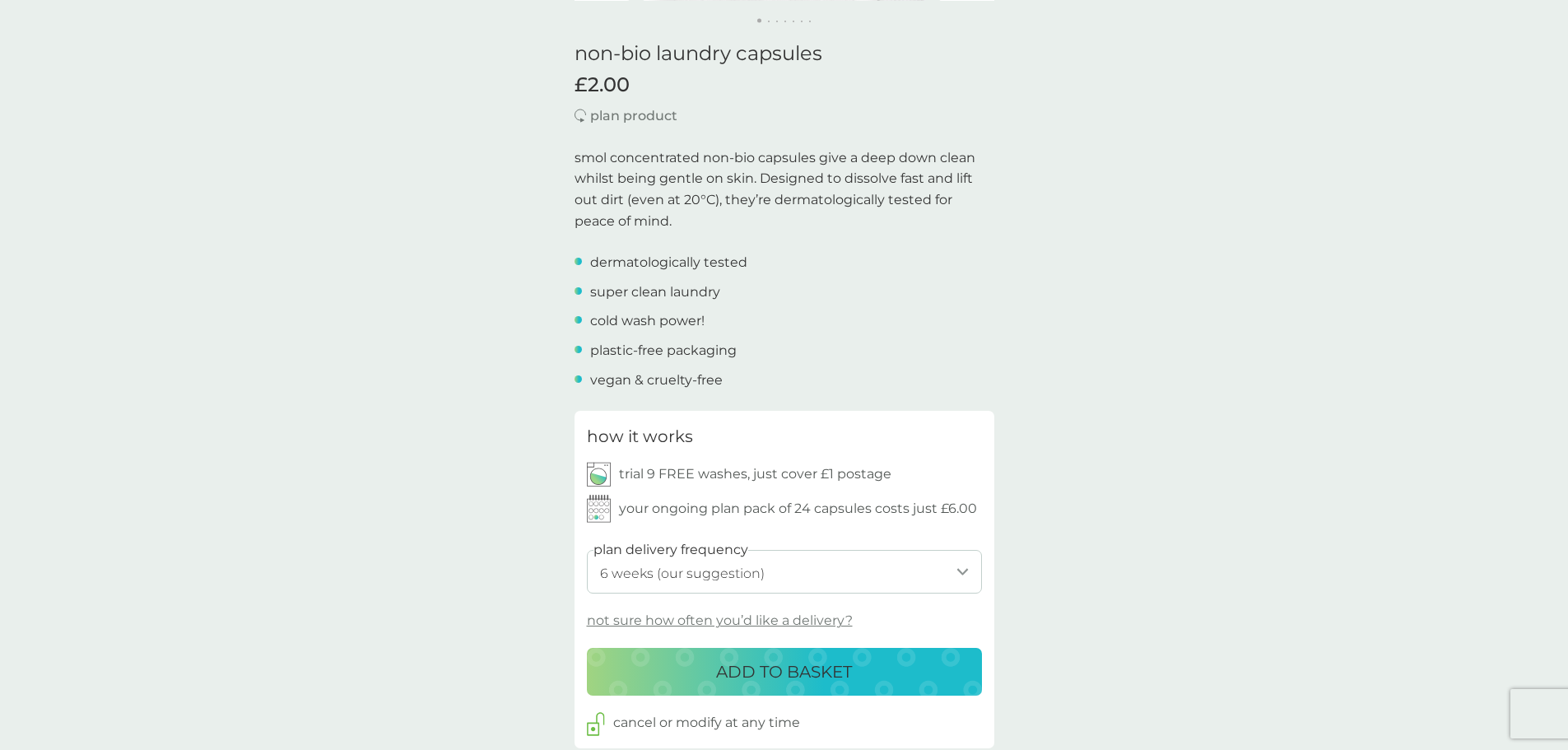
scroll to position [412, 0]
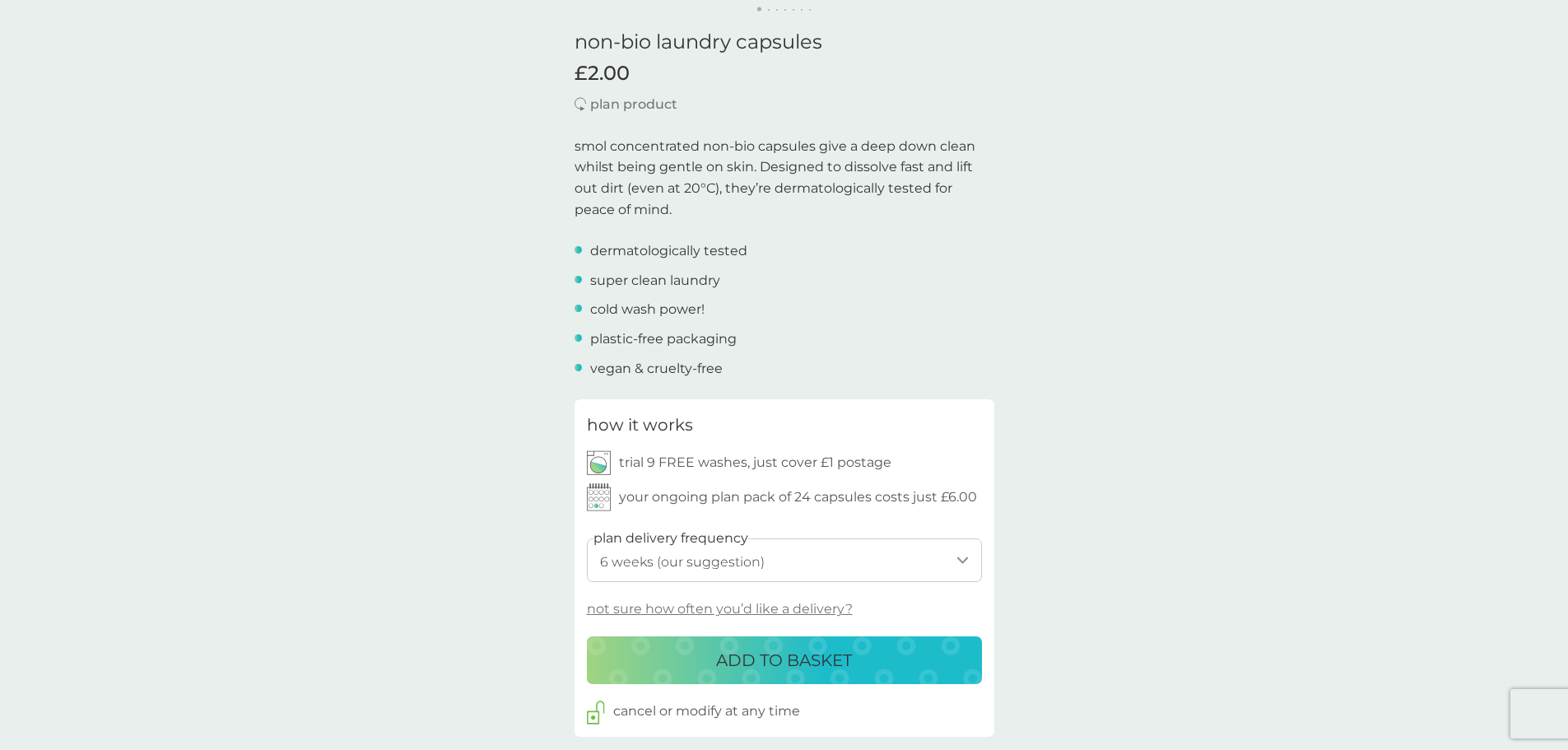
click at [963, 560] on select "1 week 2 weeks 3 weeks 4 weeks 5 weeks 6 weeks (our suggestion) 7 weeks 8 weeks…" at bounding box center [784, 560] width 395 height 43
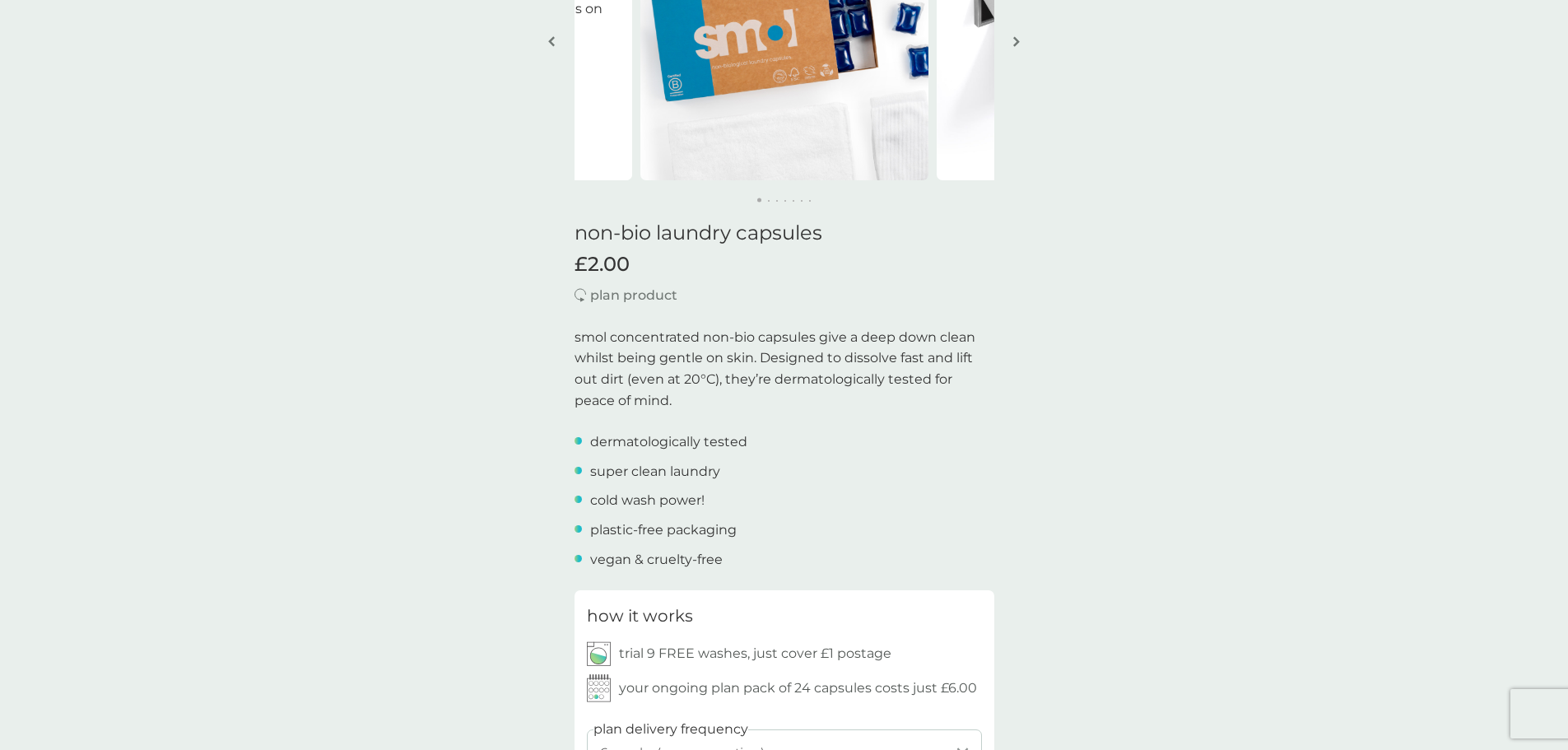
scroll to position [0, 0]
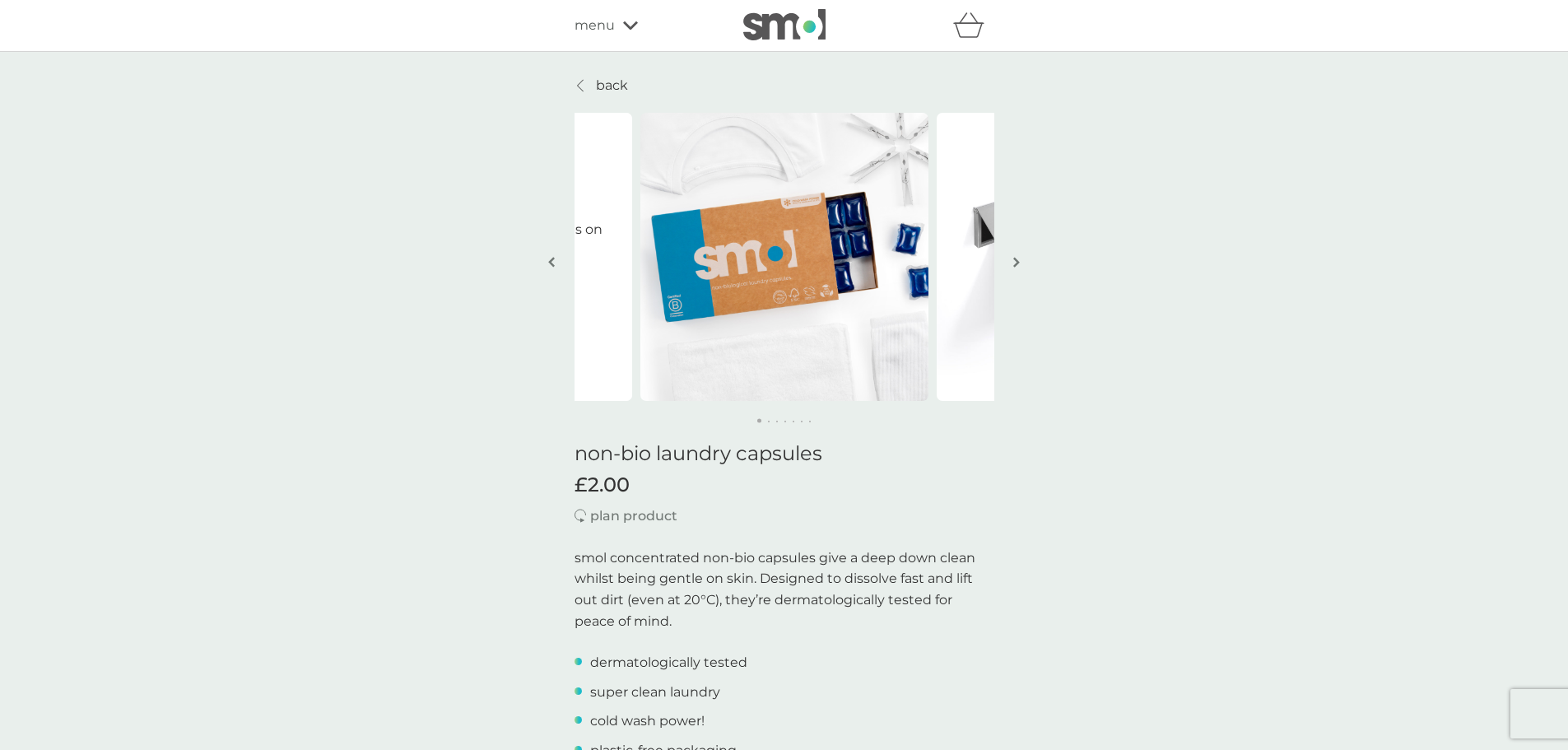
click at [583, 84] on icon at bounding box center [580, 86] width 6 height 14
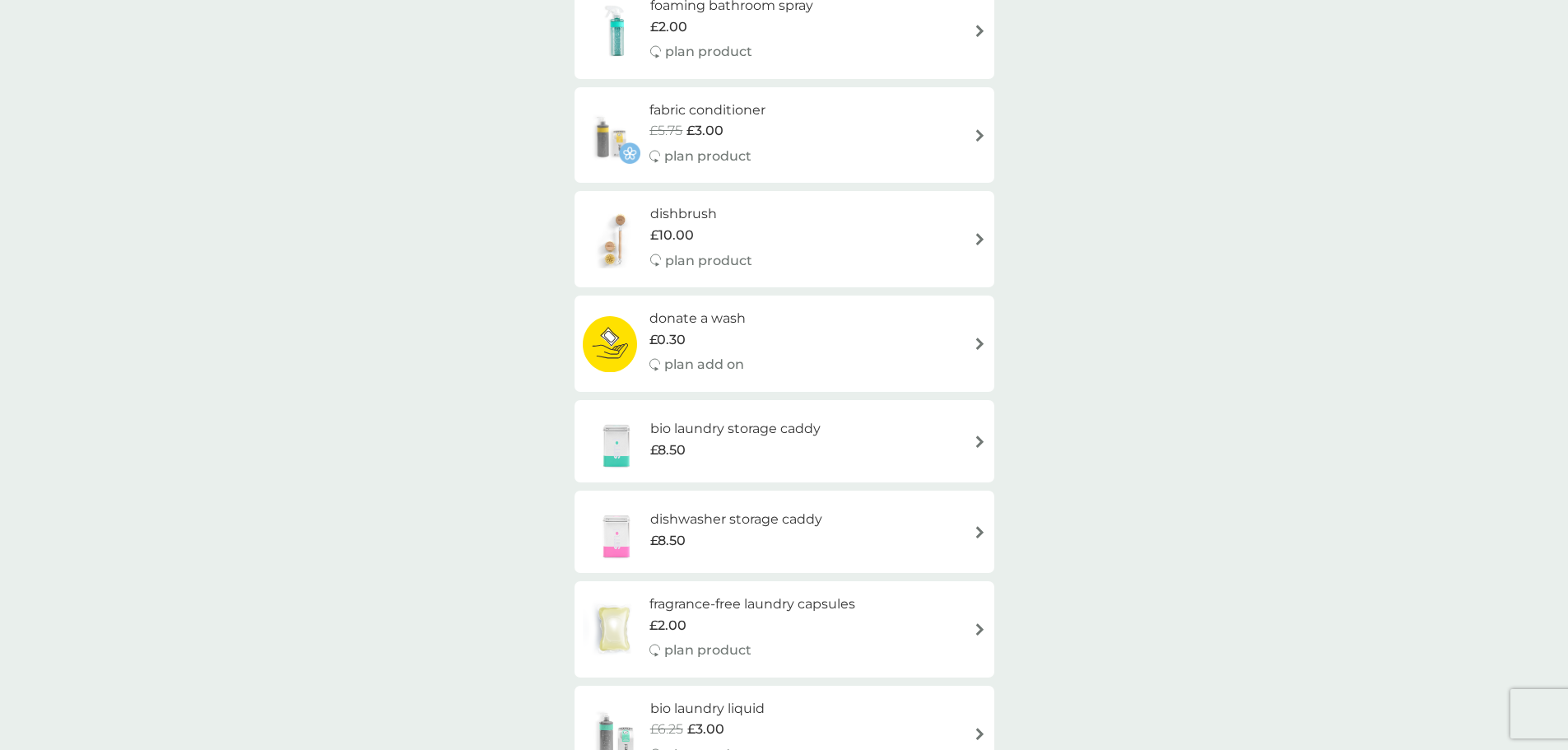
scroll to position [823, 0]
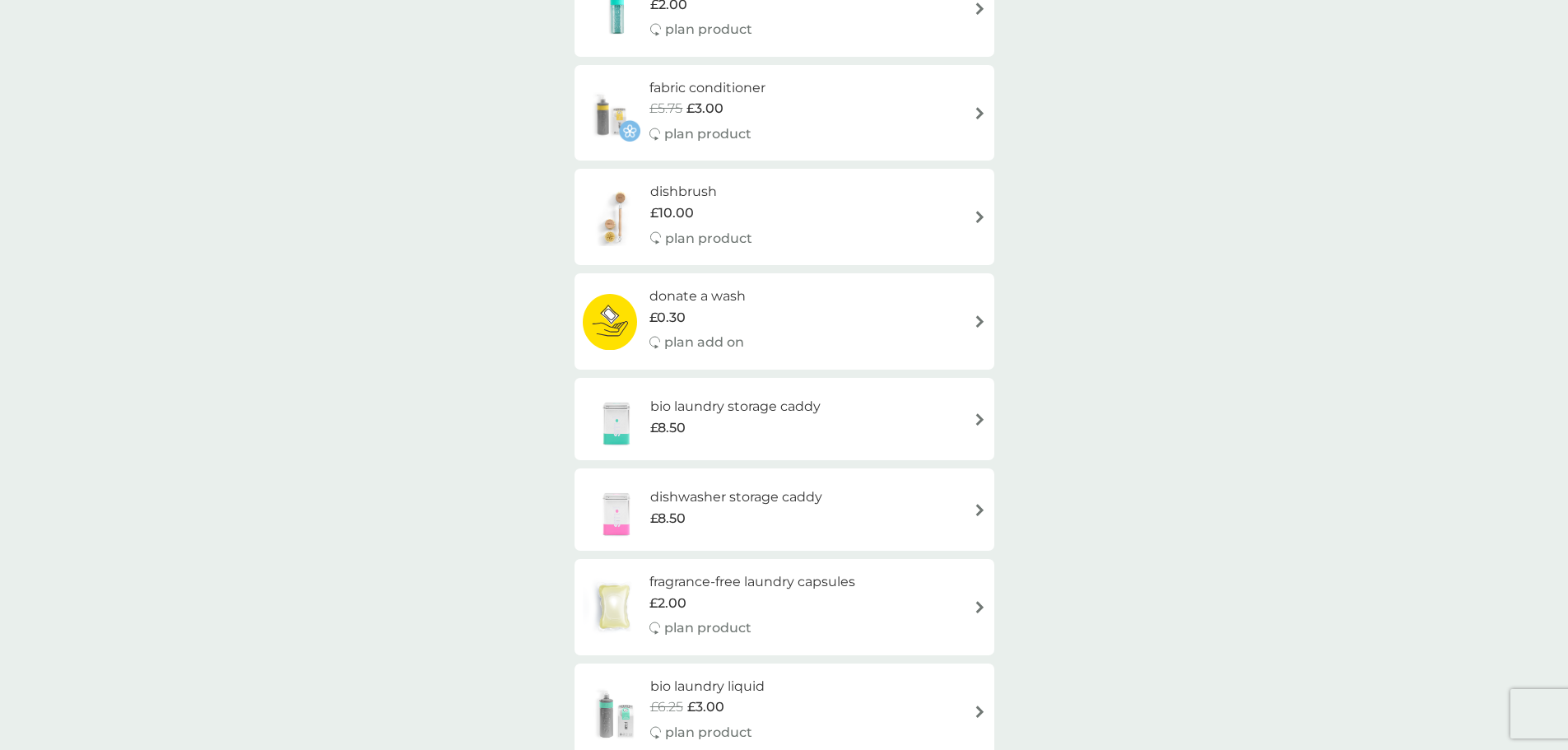
click at [981, 419] on img at bounding box center [980, 420] width 13 height 13
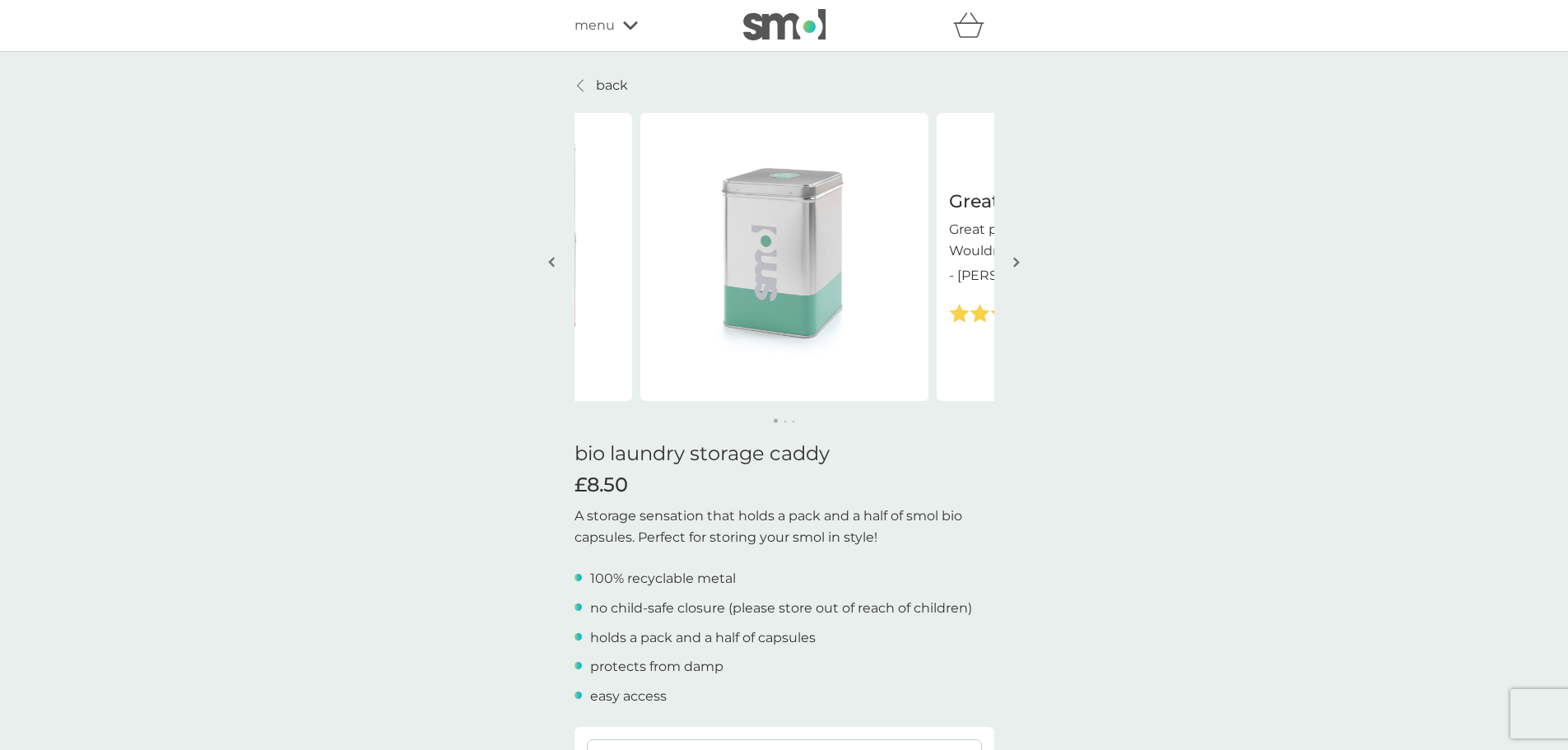
click at [1016, 262] on img "button" at bounding box center [1016, 263] width 6 height 13
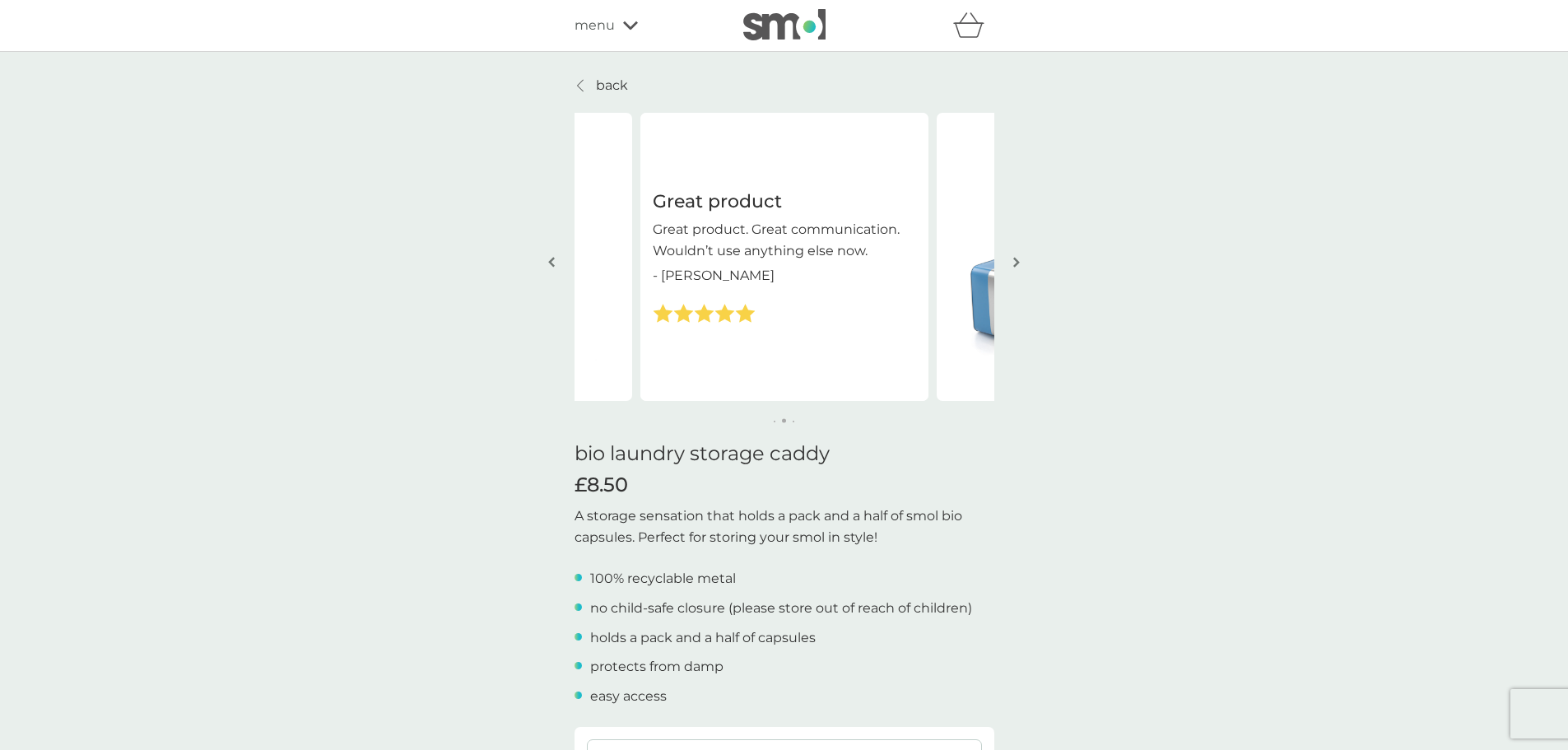
click at [1016, 262] on img "button" at bounding box center [1016, 263] width 6 height 13
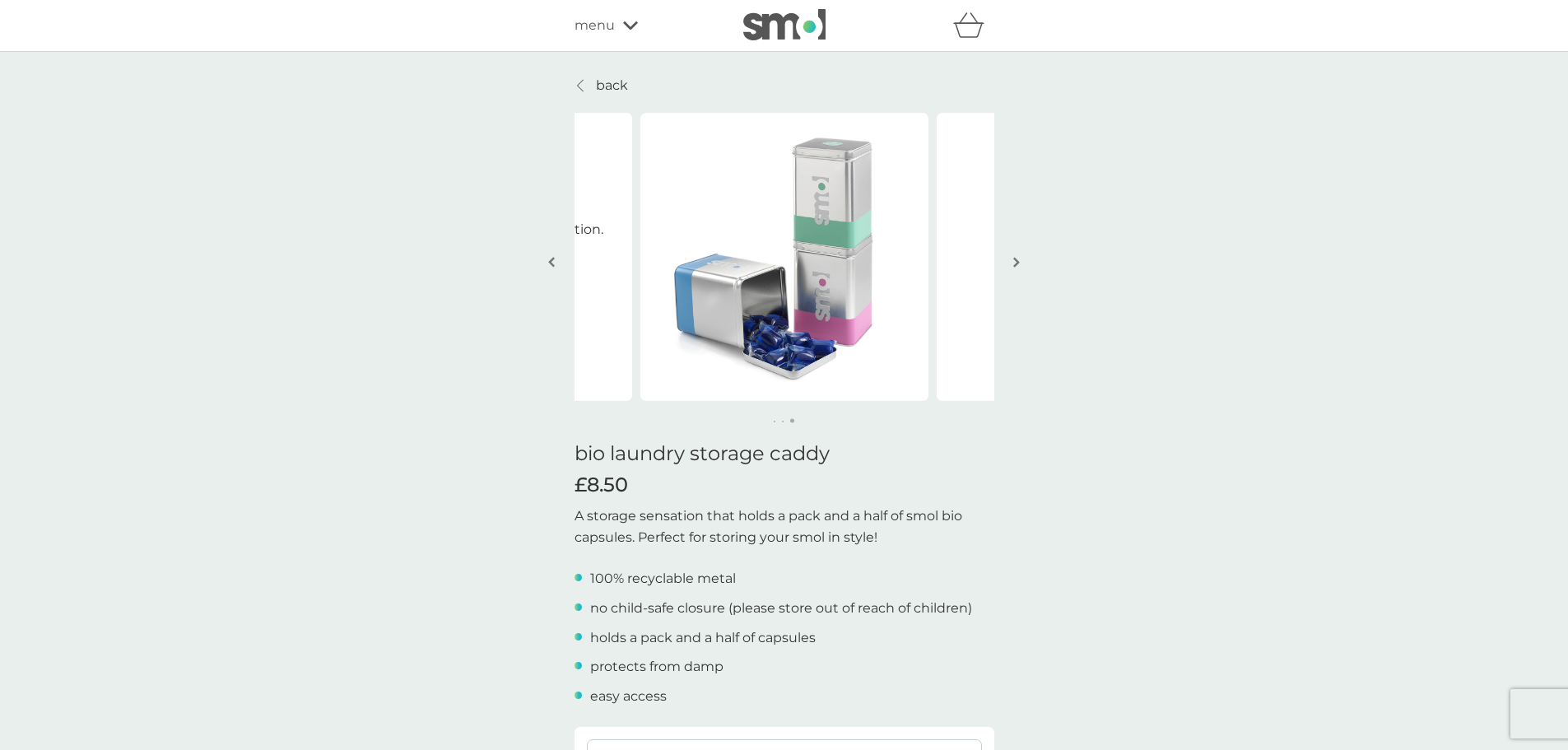
click at [1016, 262] on img "button" at bounding box center [1016, 263] width 6 height 13
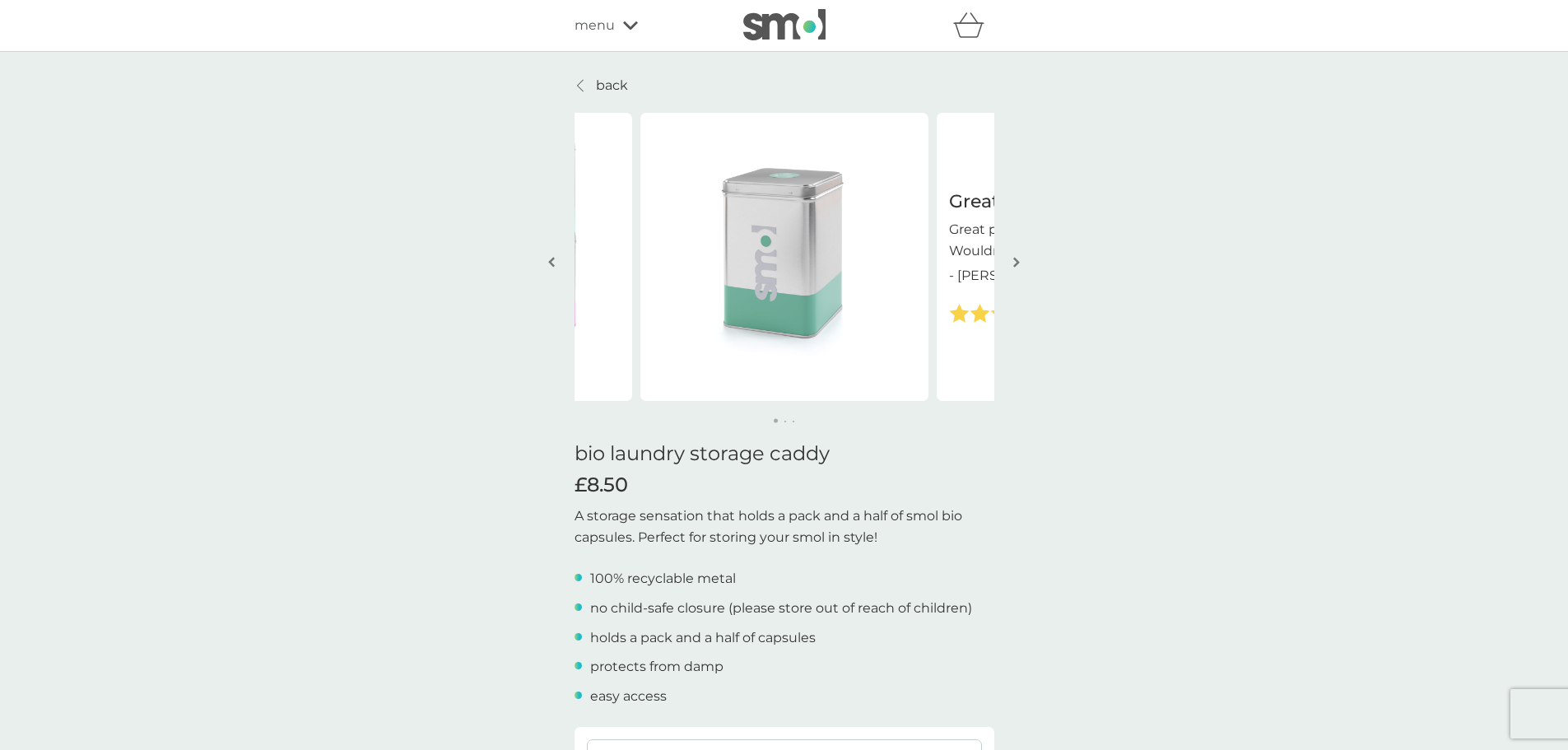
click at [1016, 262] on img "button" at bounding box center [1016, 263] width 6 height 13
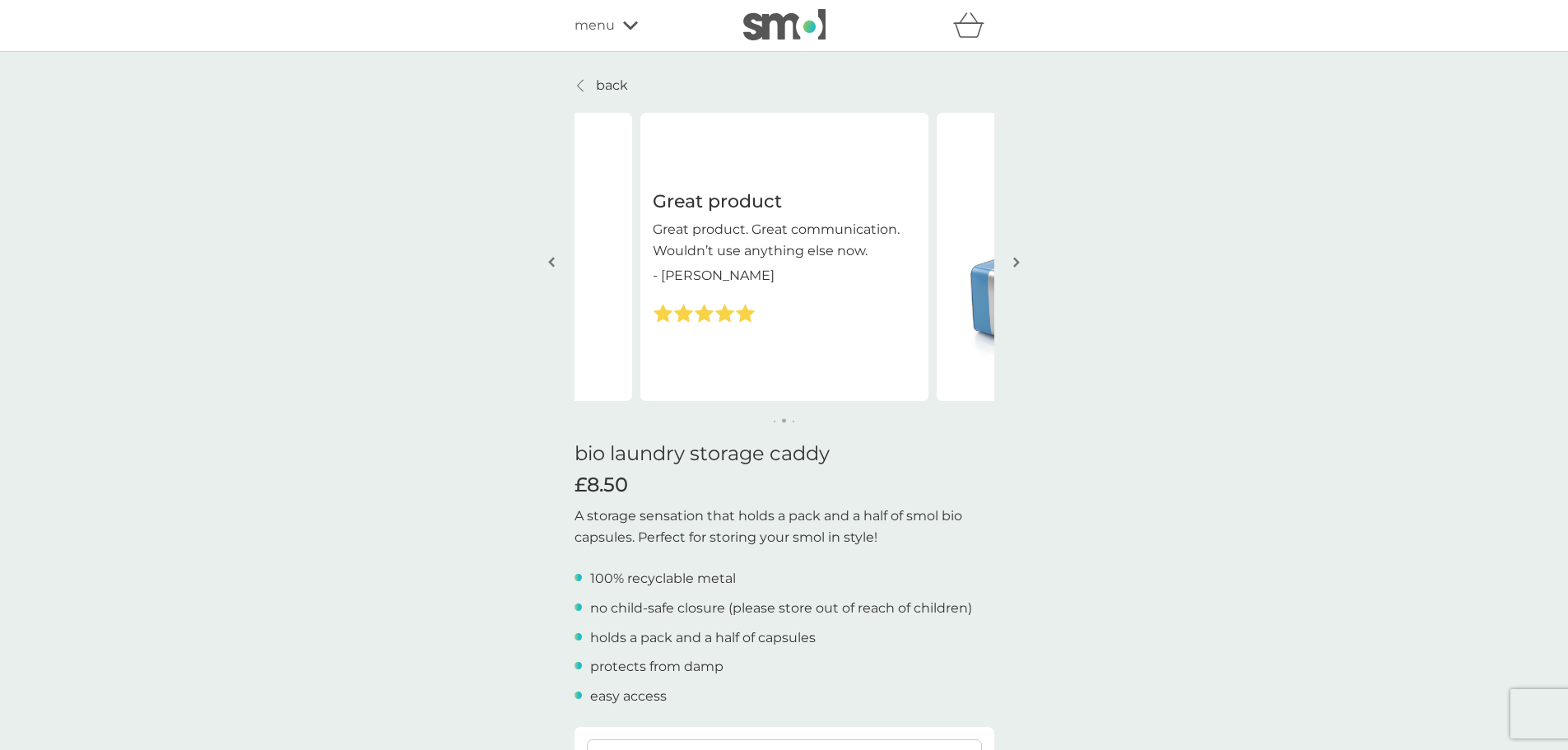
click at [1016, 262] on img "button" at bounding box center [1016, 263] width 6 height 13
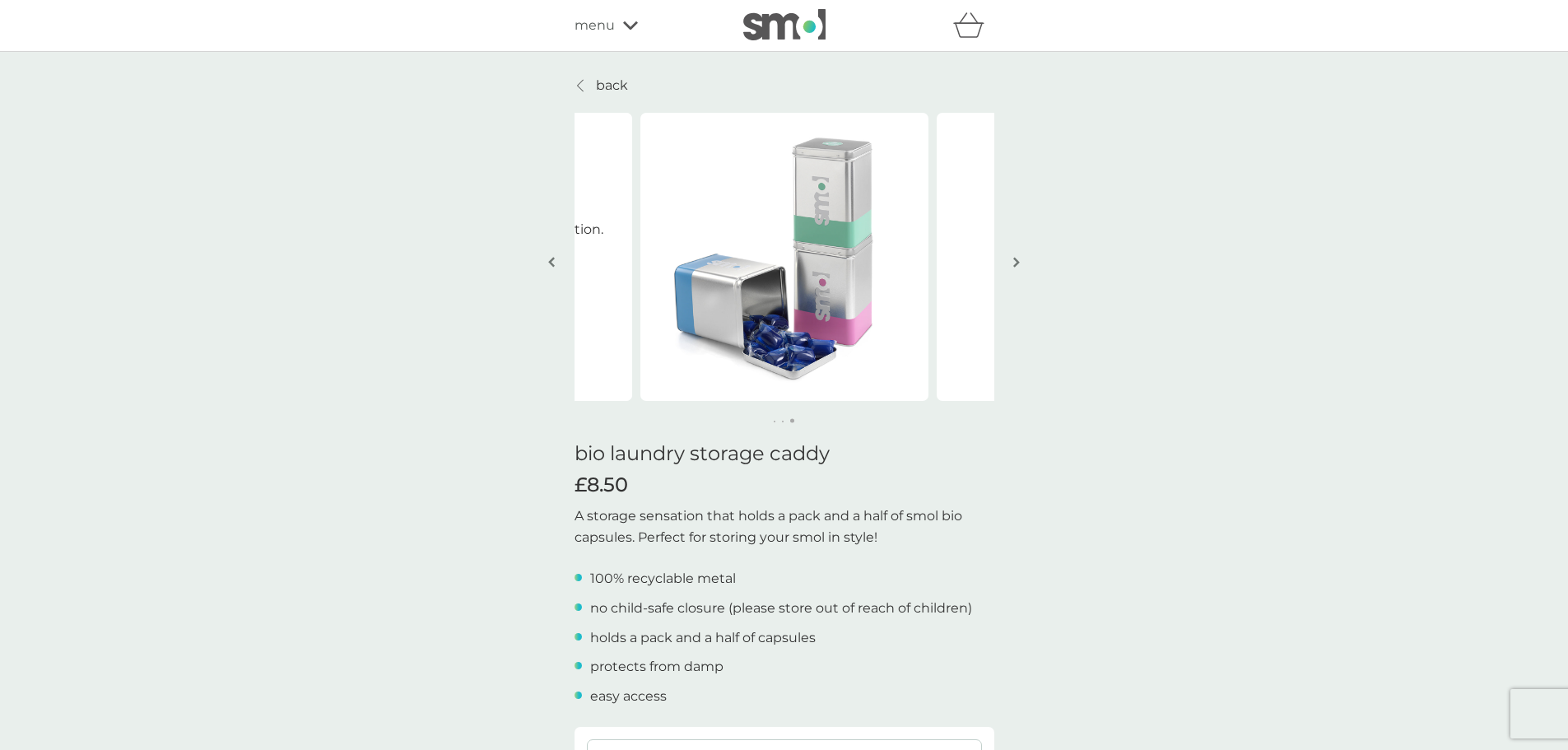
click at [1016, 262] on img "button" at bounding box center [1016, 263] width 6 height 13
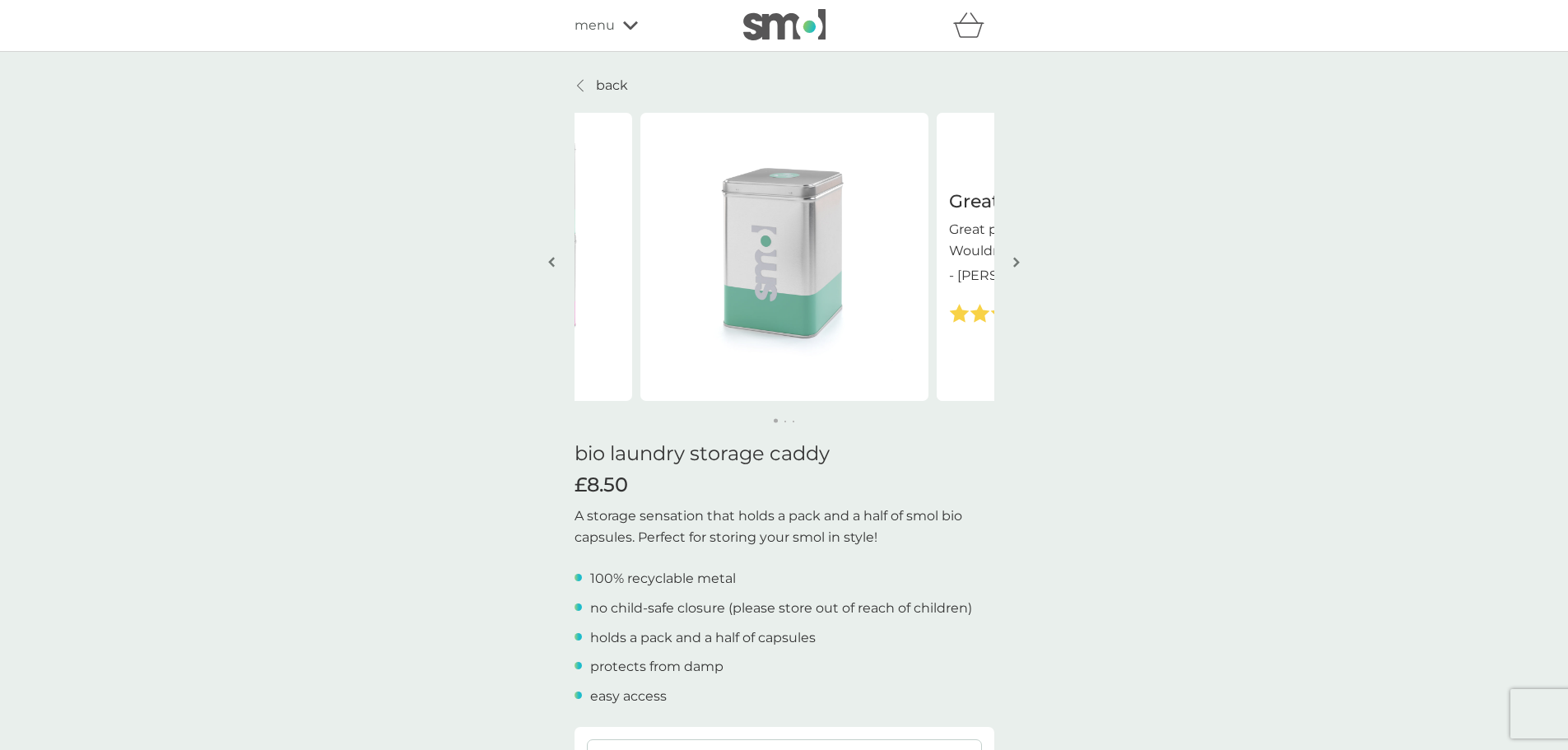
click at [1016, 262] on img "button" at bounding box center [1016, 263] width 6 height 13
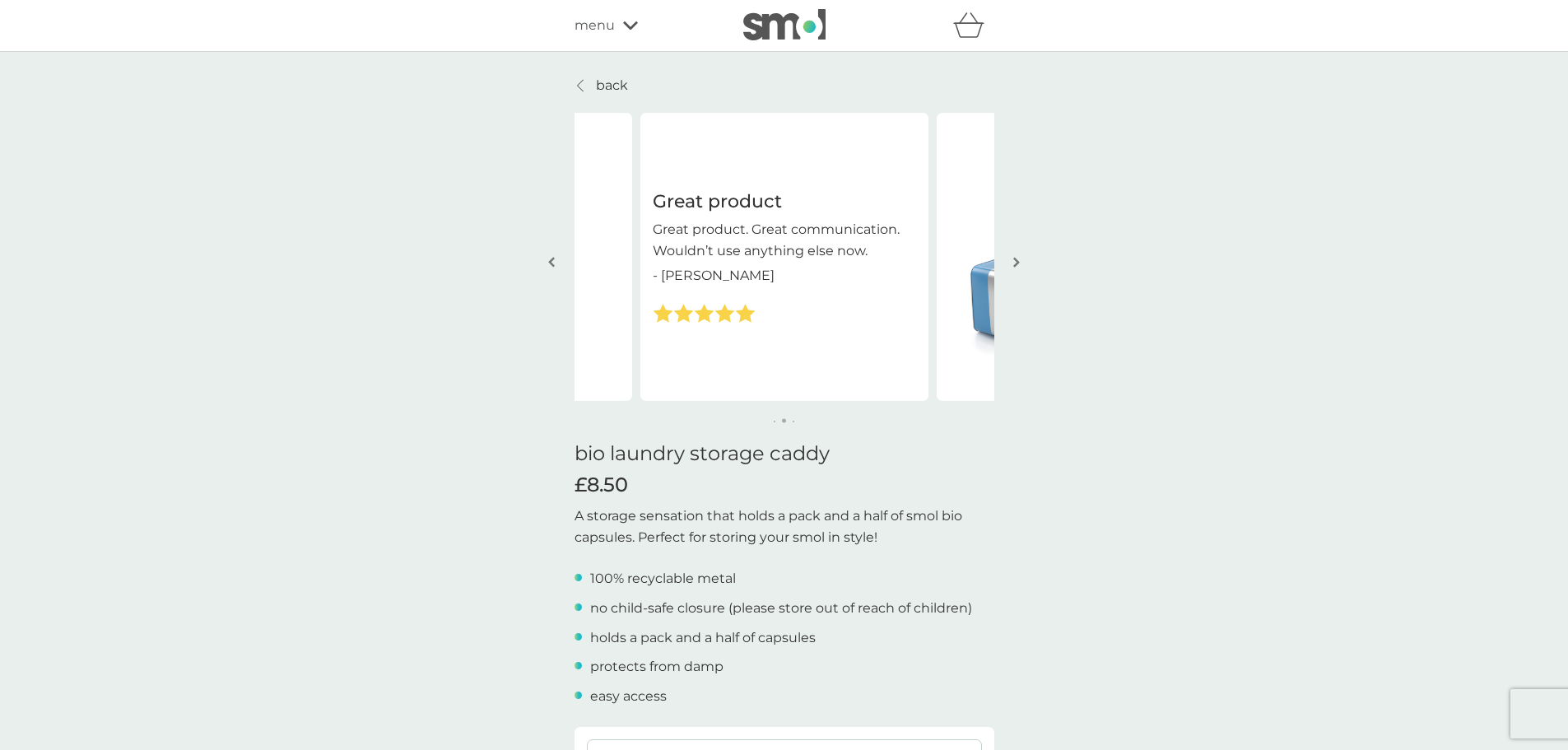
click at [1016, 262] on img "button" at bounding box center [1016, 263] width 6 height 13
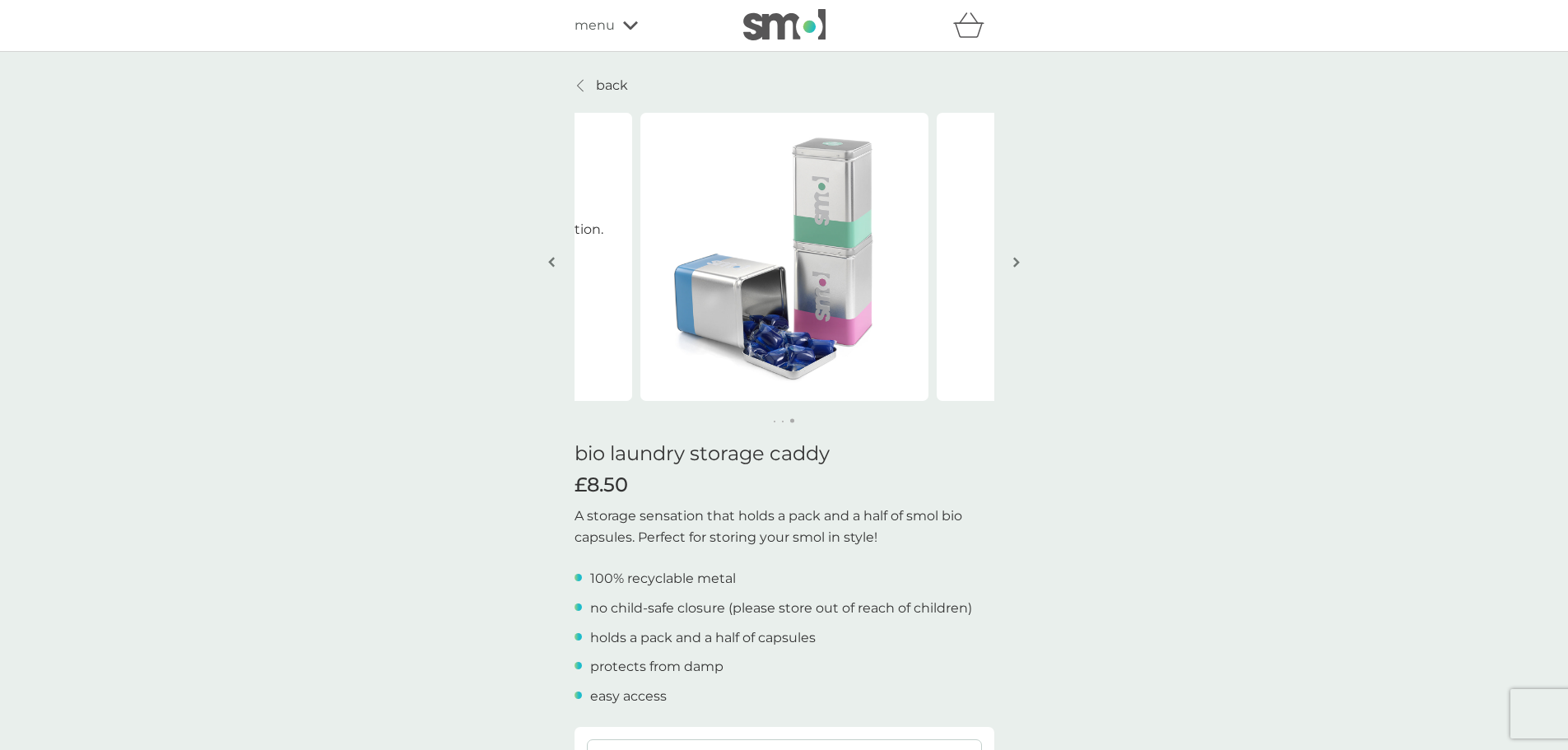
click at [1016, 262] on img "button" at bounding box center [1016, 263] width 6 height 13
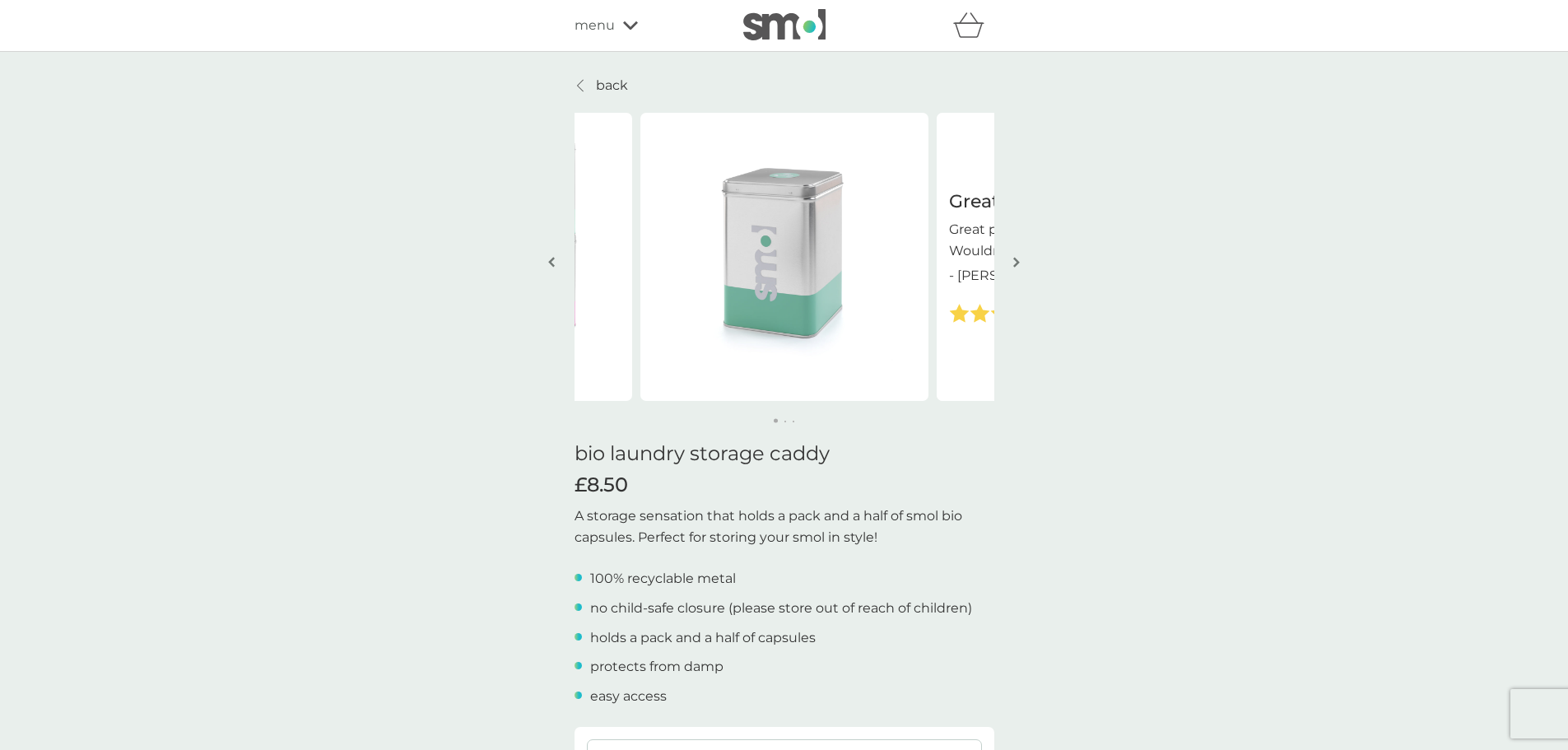
click at [1016, 262] on img "button" at bounding box center [1016, 263] width 6 height 13
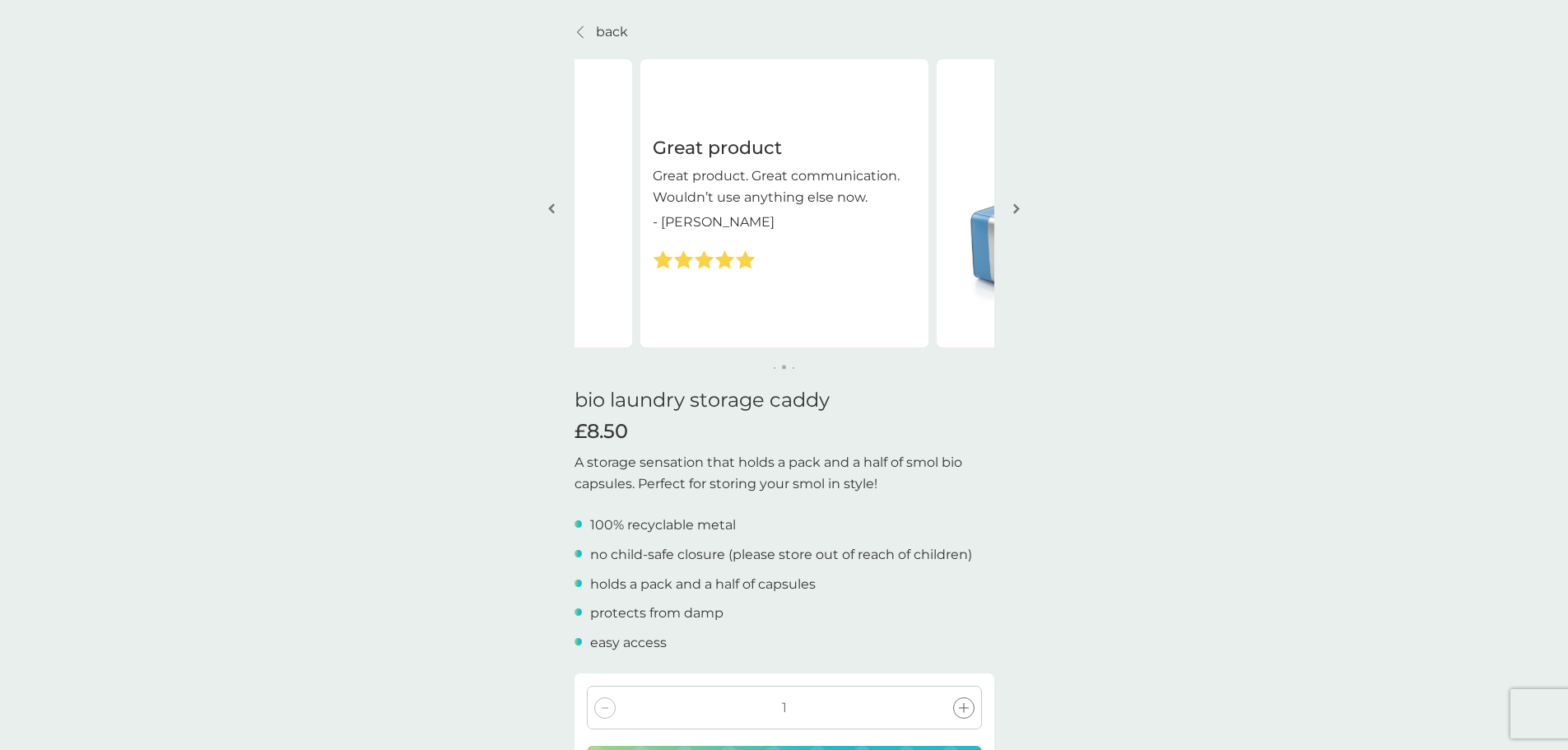
scroll to position [82, 0]
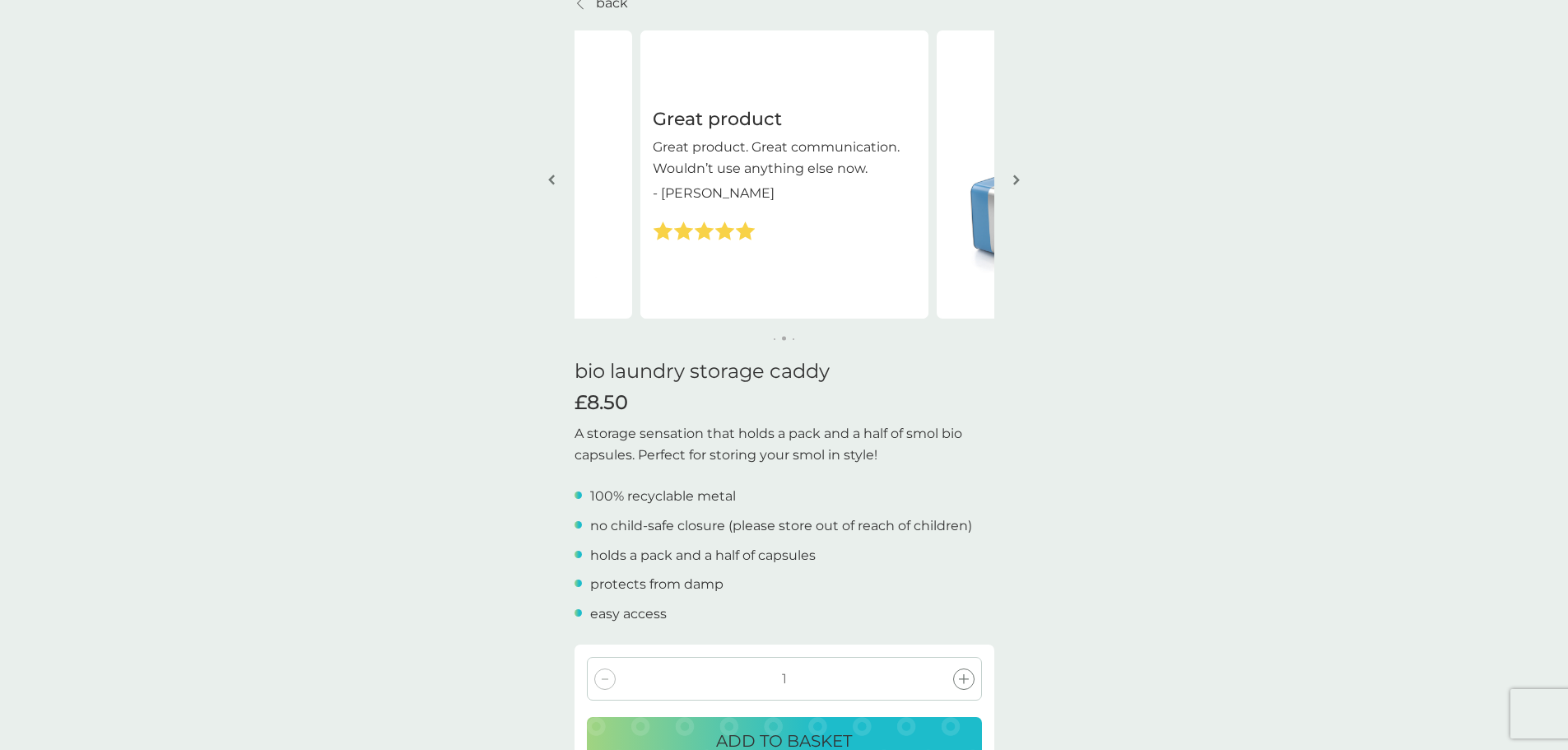
click at [553, 182] on img "button" at bounding box center [551, 180] width 6 height 13
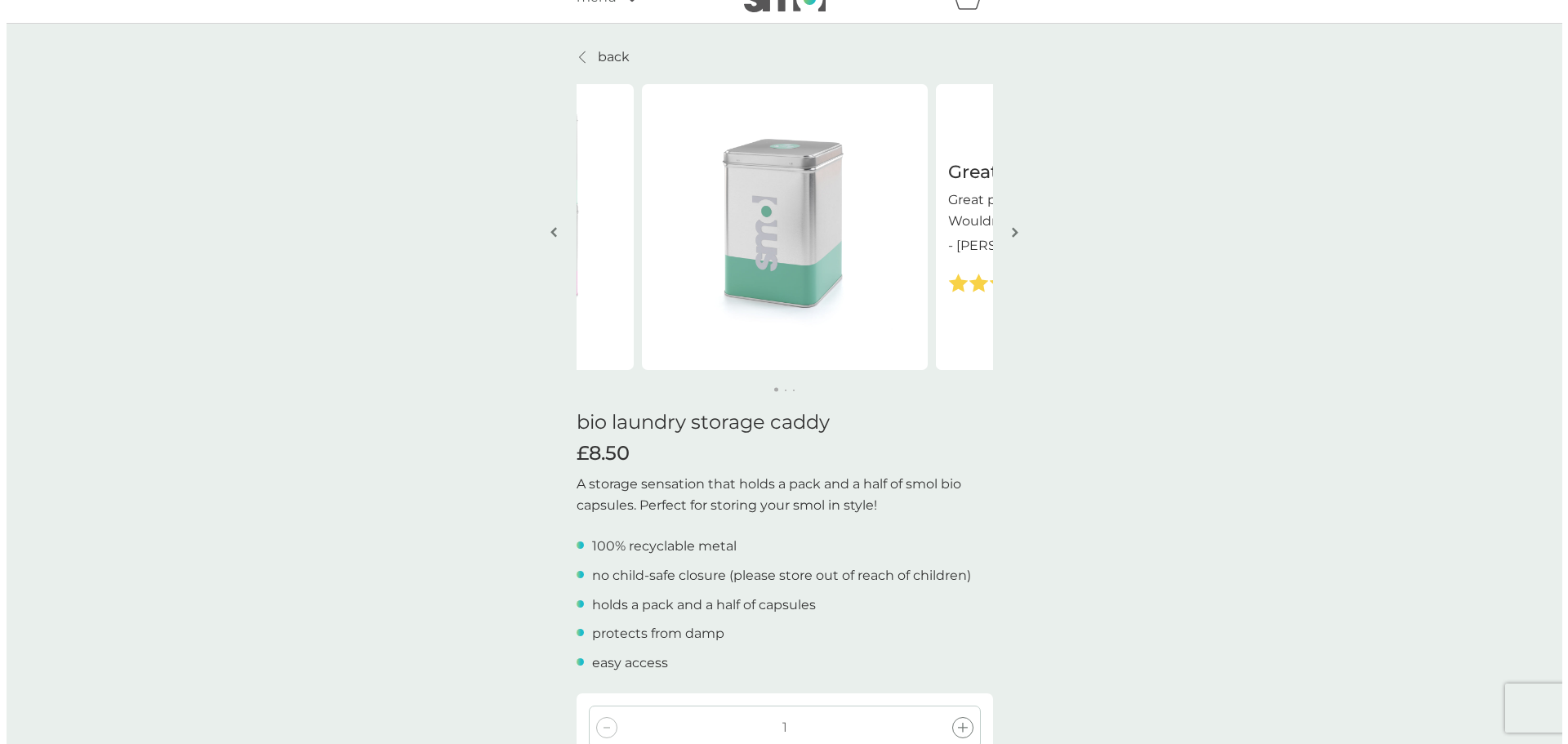
scroll to position [0, 0]
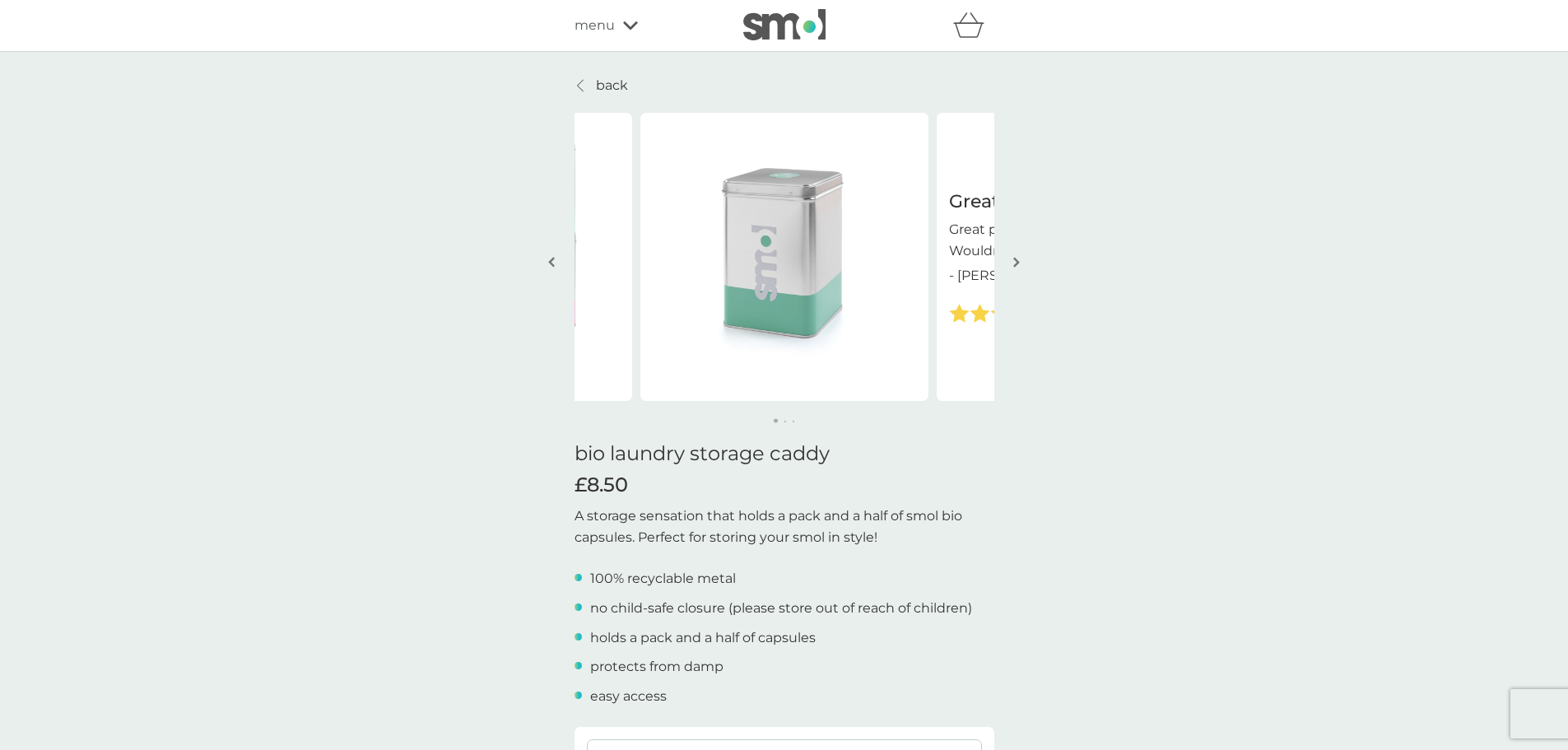
click at [581, 82] on icon at bounding box center [580, 85] width 5 height 12
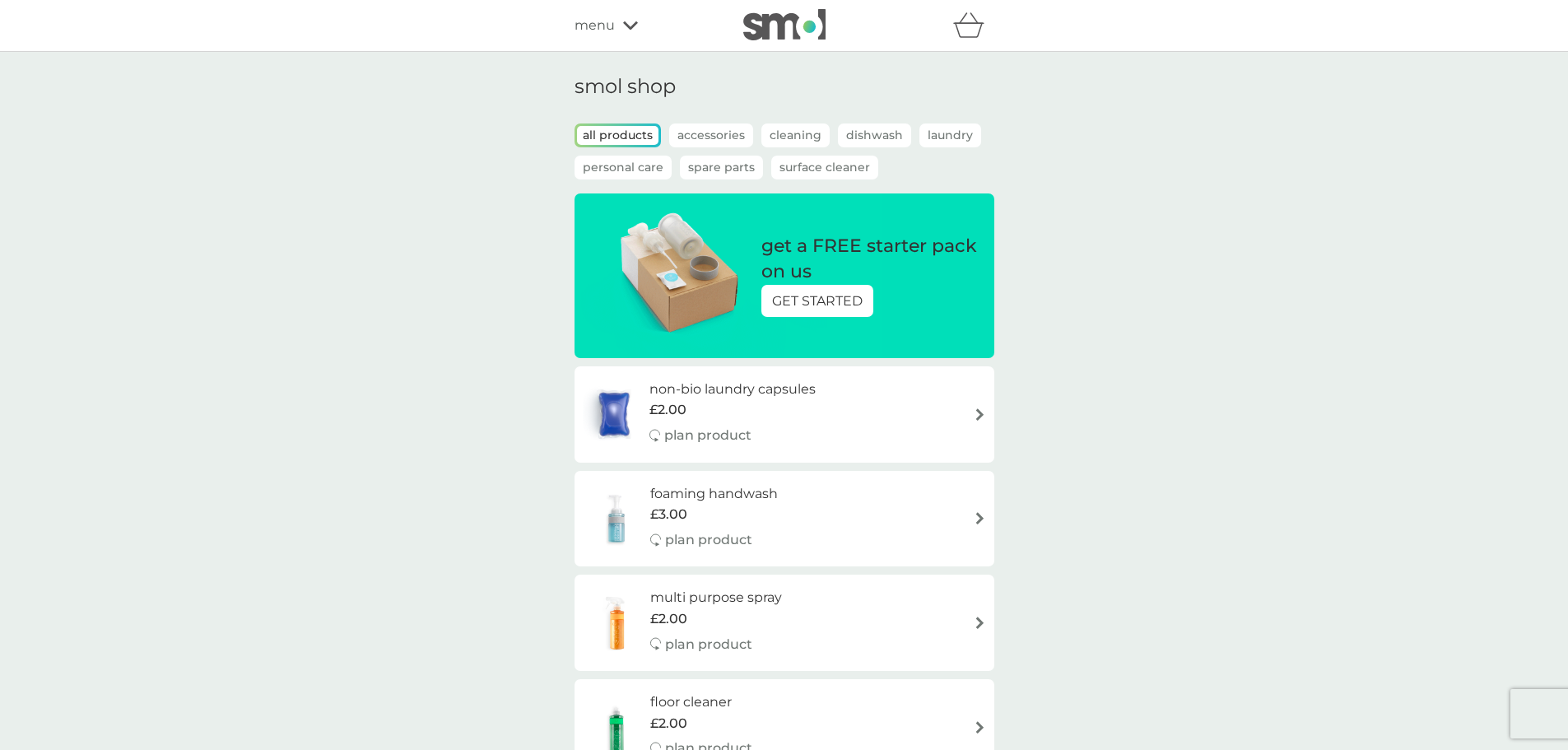
click at [836, 301] on p "GET STARTED" at bounding box center [817, 301] width 90 height 22
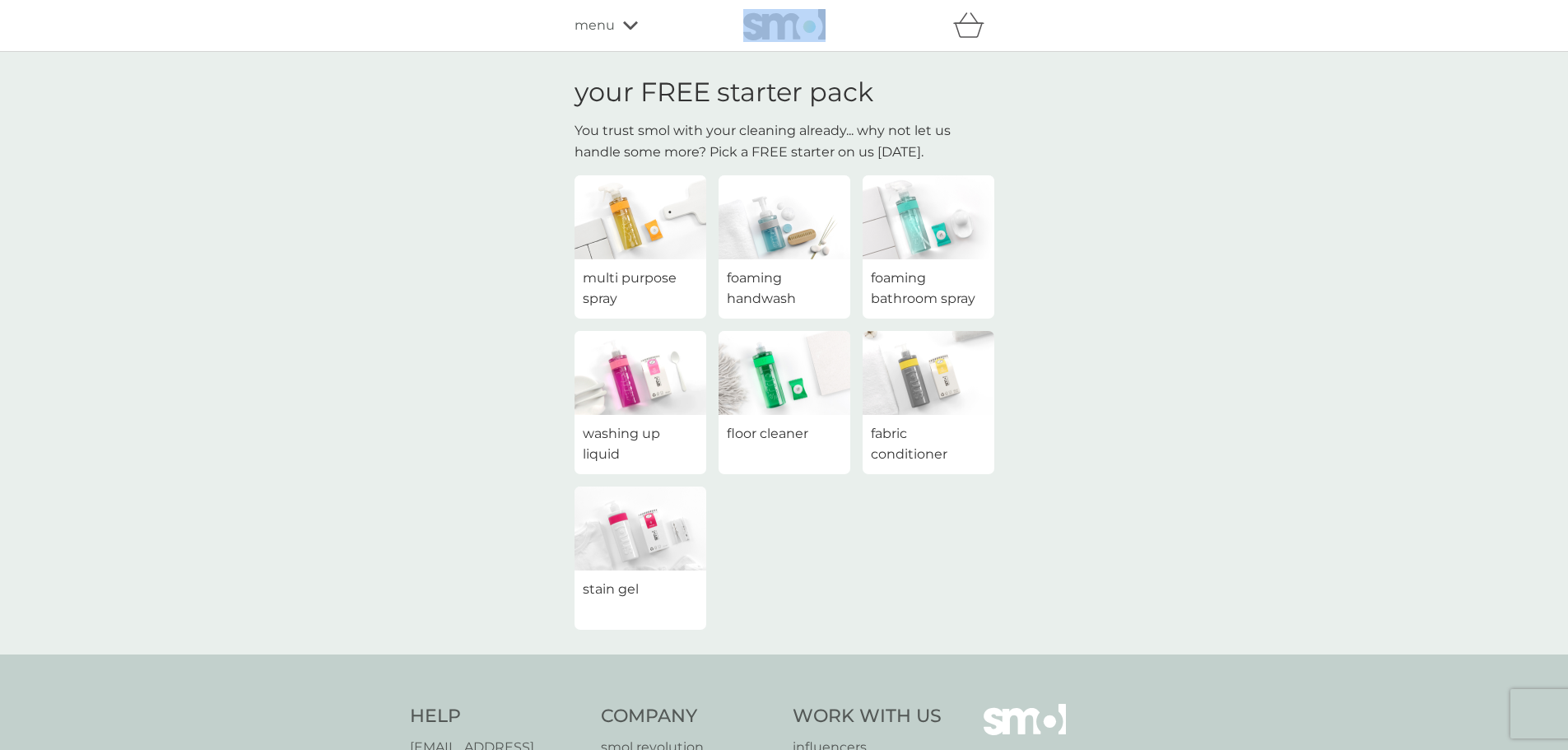
click at [629, 25] on icon at bounding box center [630, 25] width 14 height 10
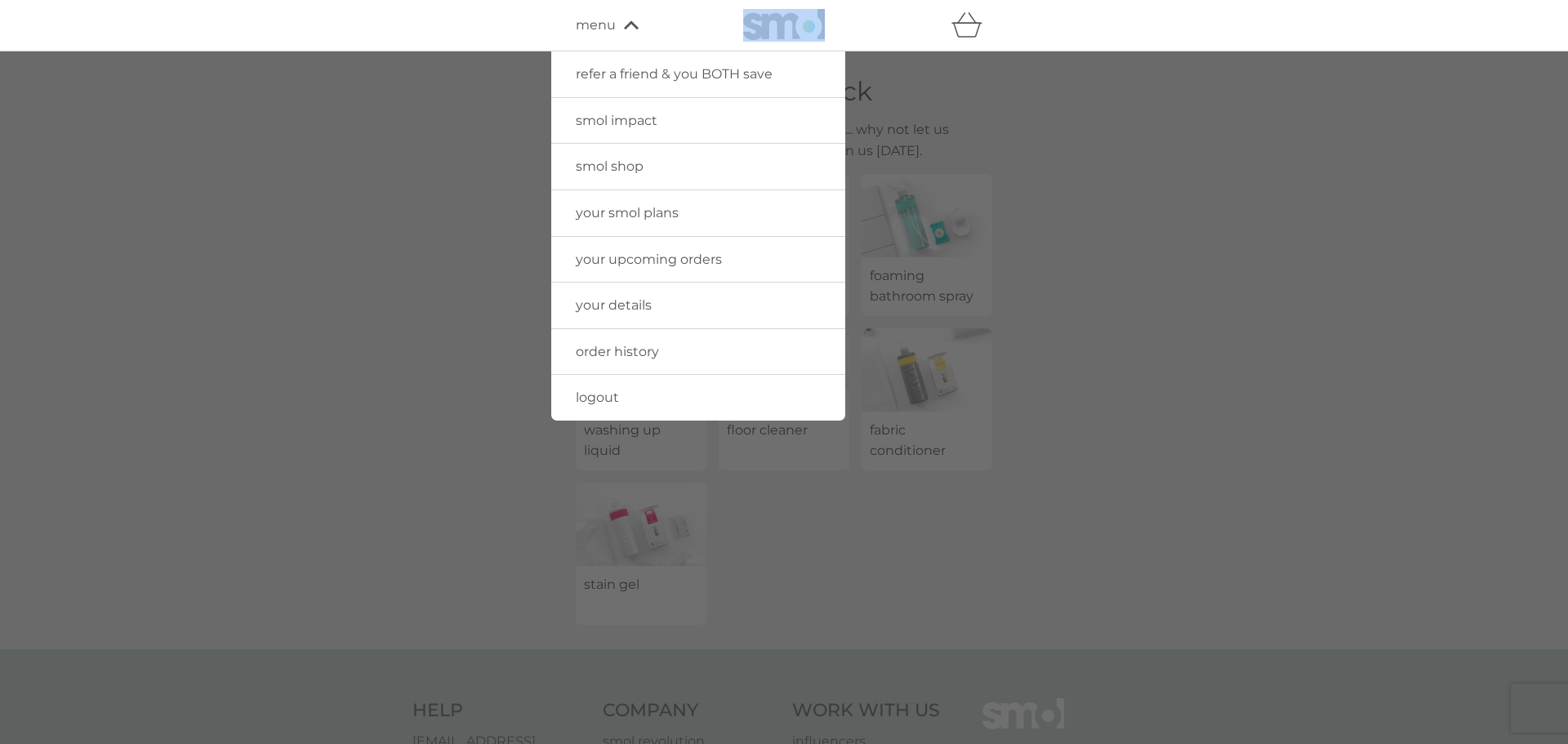
click at [600, 403] on span "logout" at bounding box center [597, 397] width 43 height 15
